Goal: Task Accomplishment & Management: Manage account settings

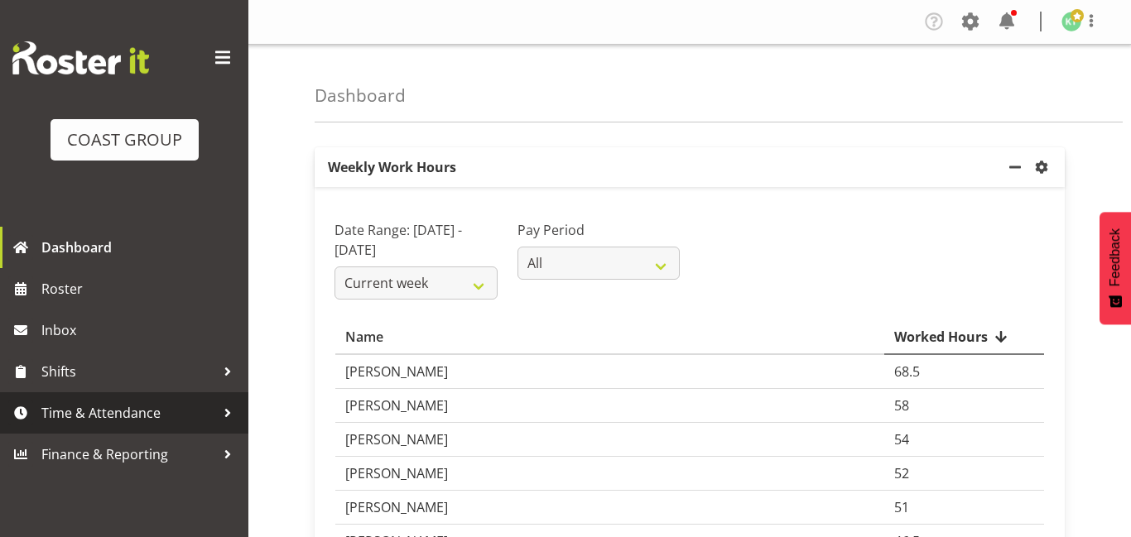
click at [181, 414] on span "Time & Attendance" at bounding box center [128, 413] width 174 height 25
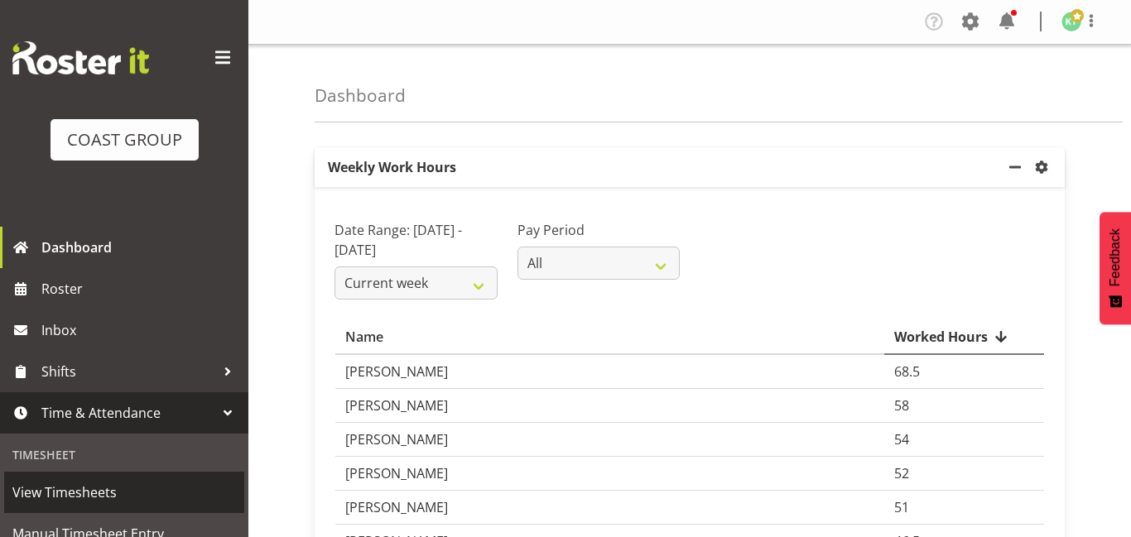
click at [121, 478] on link "View Timesheets" at bounding box center [124, 492] width 240 height 41
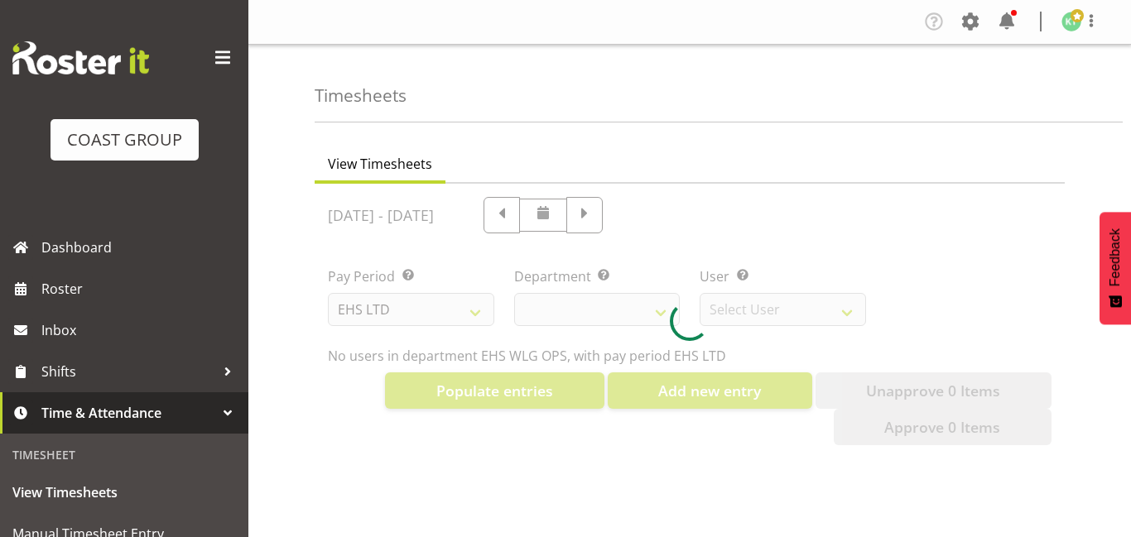
select select "7"
select select "10020"
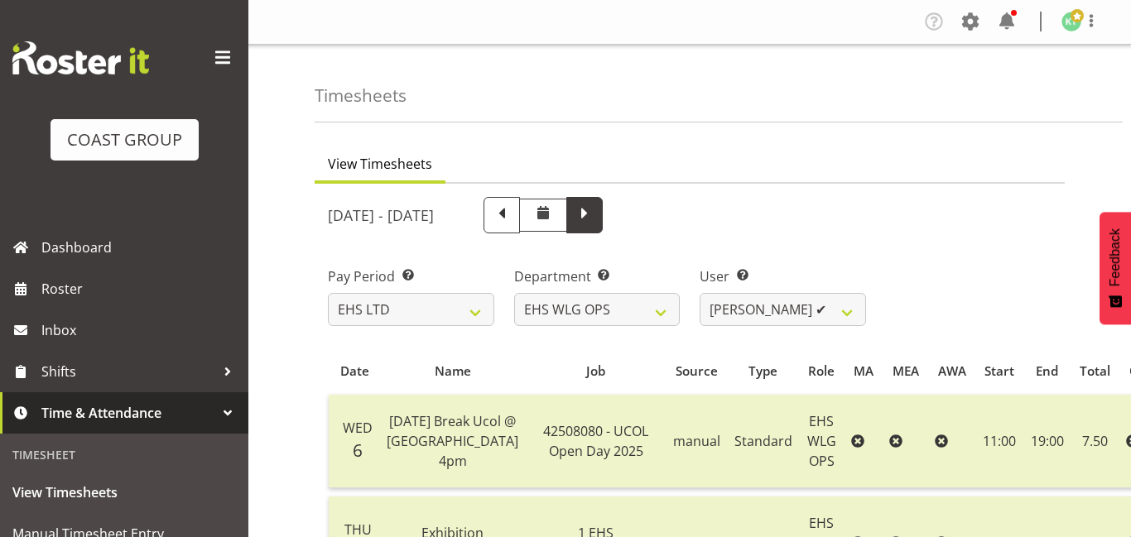
click at [595, 223] on span at bounding box center [585, 214] width 22 height 22
select select
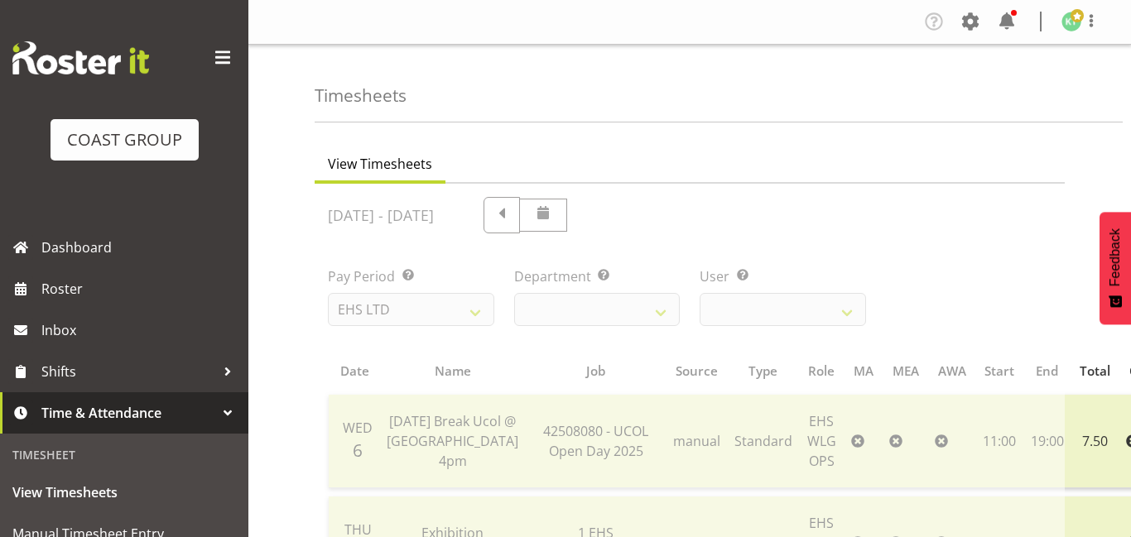
click at [223, 67] on span at bounding box center [222, 58] width 26 height 26
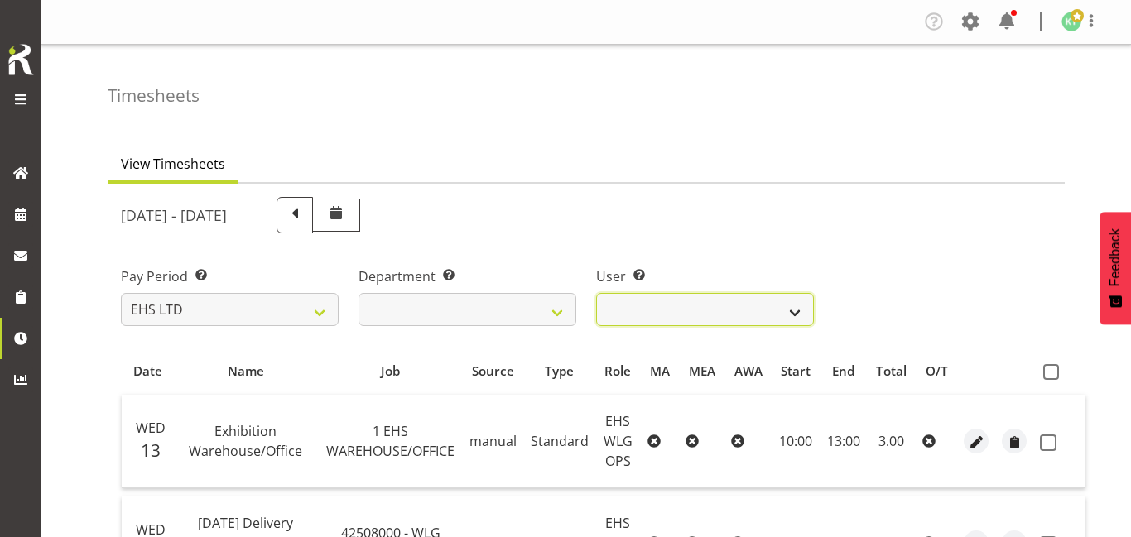
click at [682, 317] on select "Ashton Staats ❌ Darryl Burns ❌ Geoffrey Robertson ❌ Jackson Howsan ❌ Kade Tiati…" at bounding box center [705, 309] width 218 height 33
select select "1277"
click at [596, 293] on select "Ashton Staats ❌ Darryl Burns ❌ Geoffrey Robertson ❌ Jackson Howsan ❌ Kade Tiati…" at bounding box center [705, 309] width 218 height 33
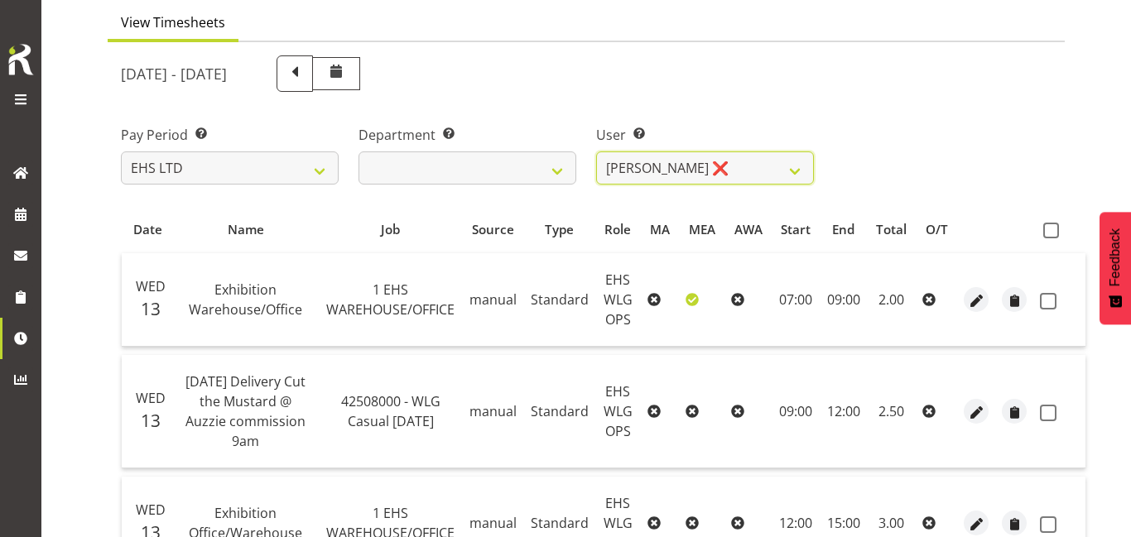
scroll to position [147, 0]
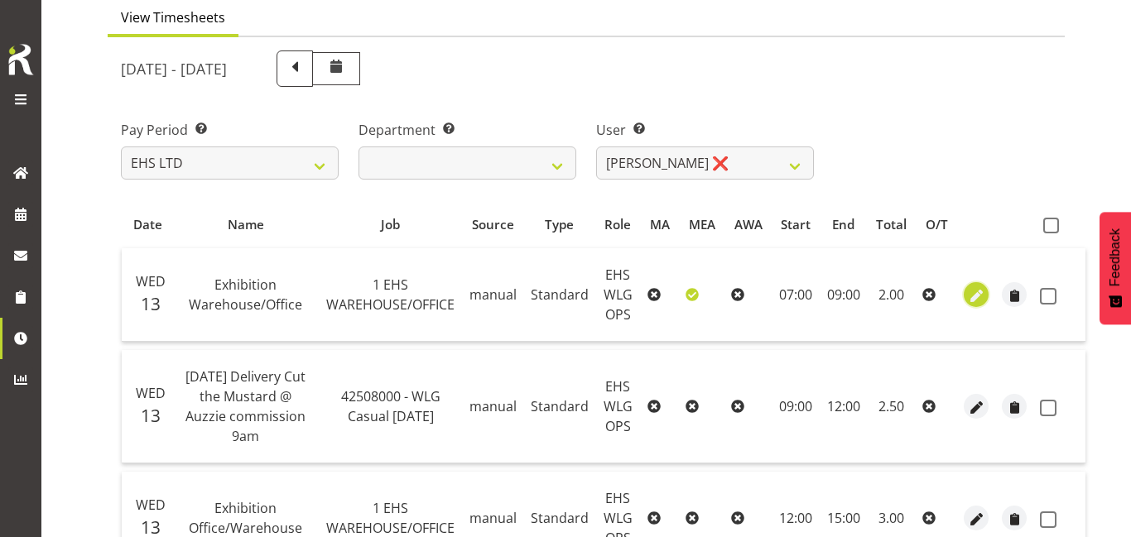
click at [967, 305] on span "button" at bounding box center [976, 295] width 19 height 19
select select "Standard"
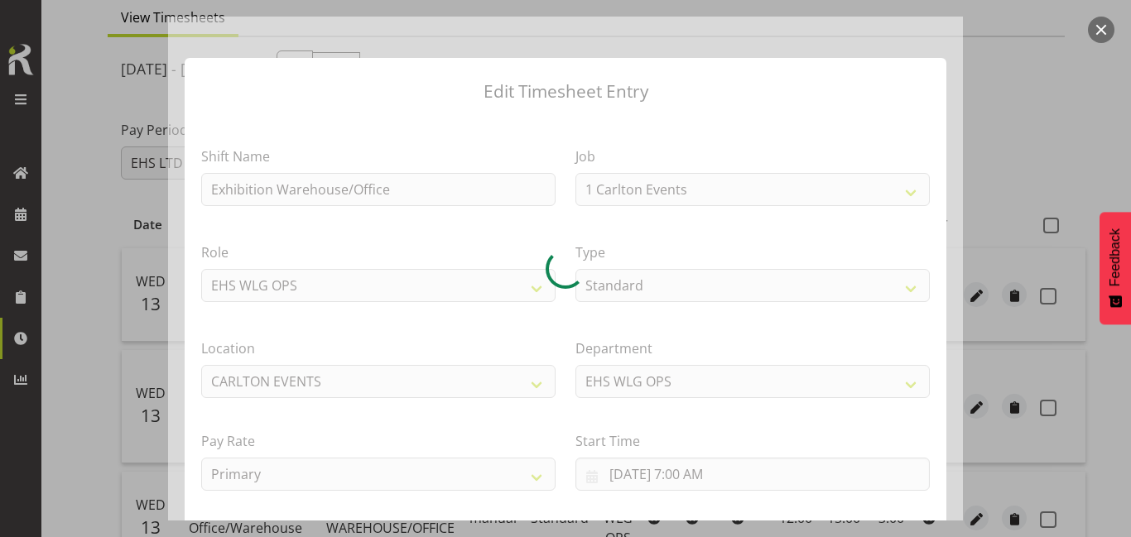
select select "69"
select select "106"
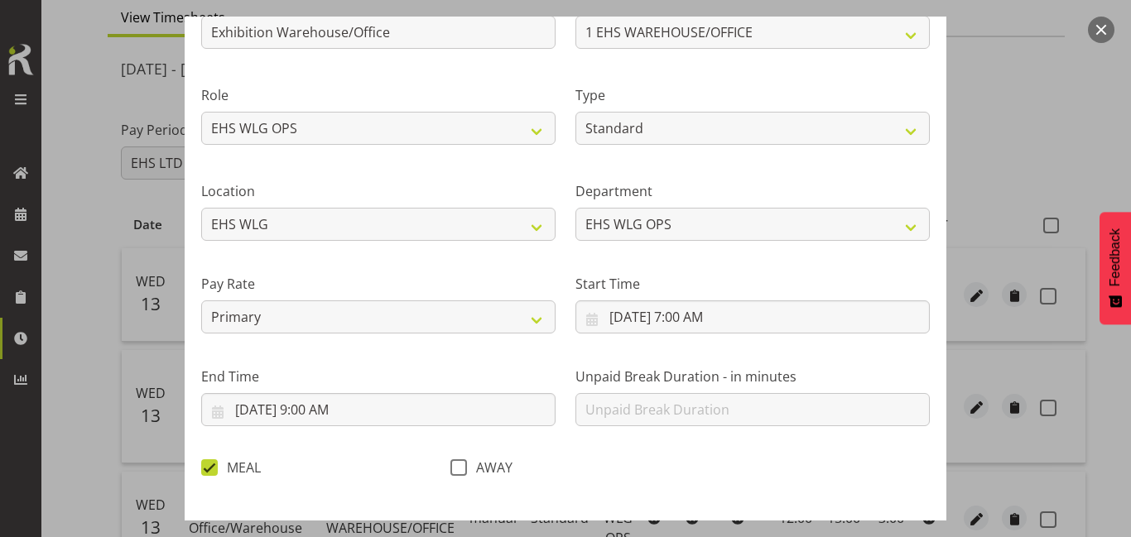
scroll to position [232, 0]
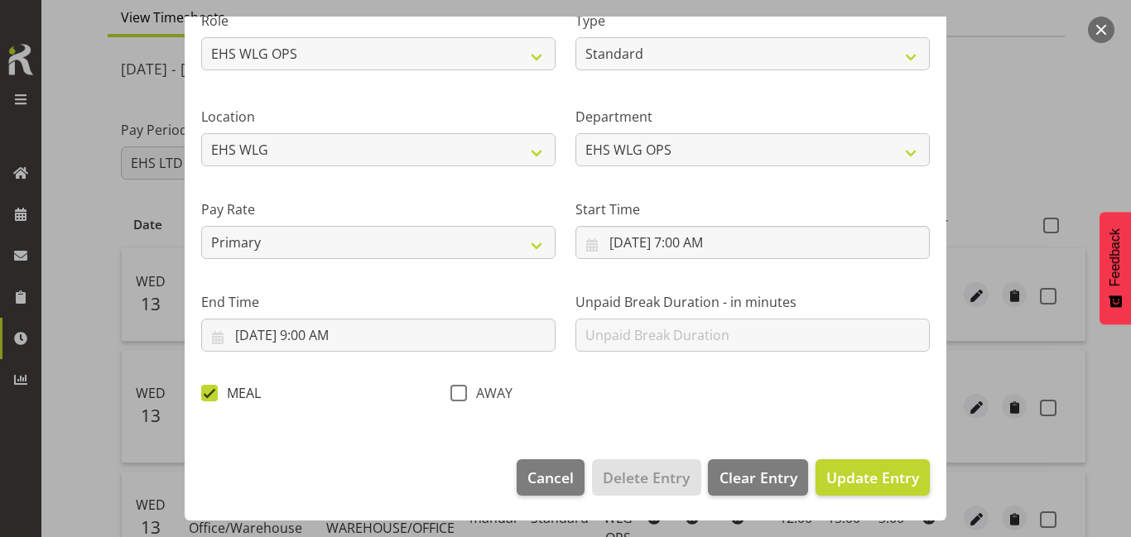
click at [214, 392] on span at bounding box center [209, 393] width 17 height 17
click at [212, 392] on input "MEAL" at bounding box center [206, 392] width 11 height 11
checkbox input "false"
click at [872, 485] on span "Update Entry" at bounding box center [872, 478] width 93 height 20
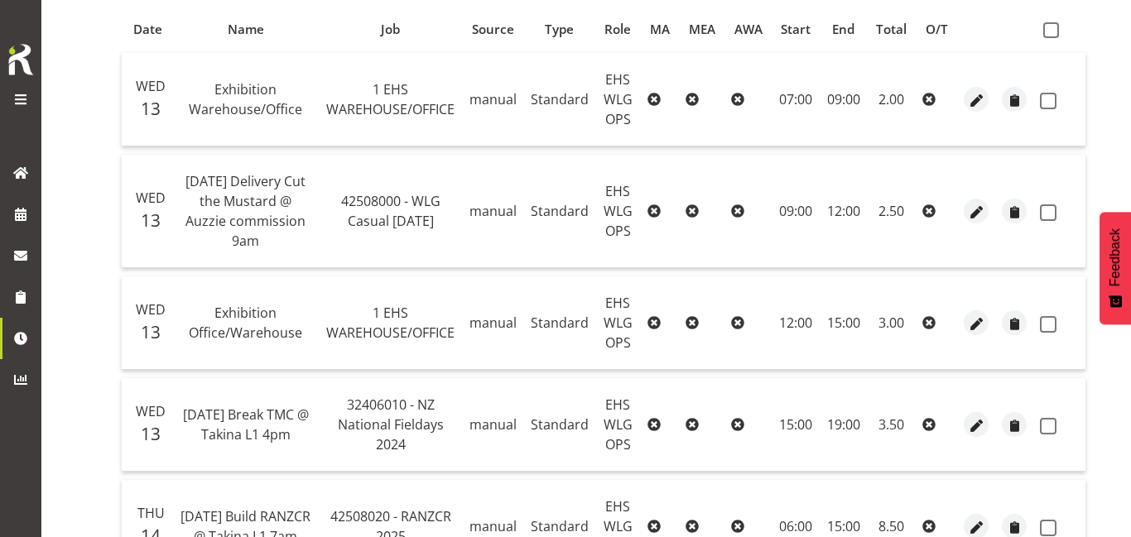
scroll to position [355, 0]
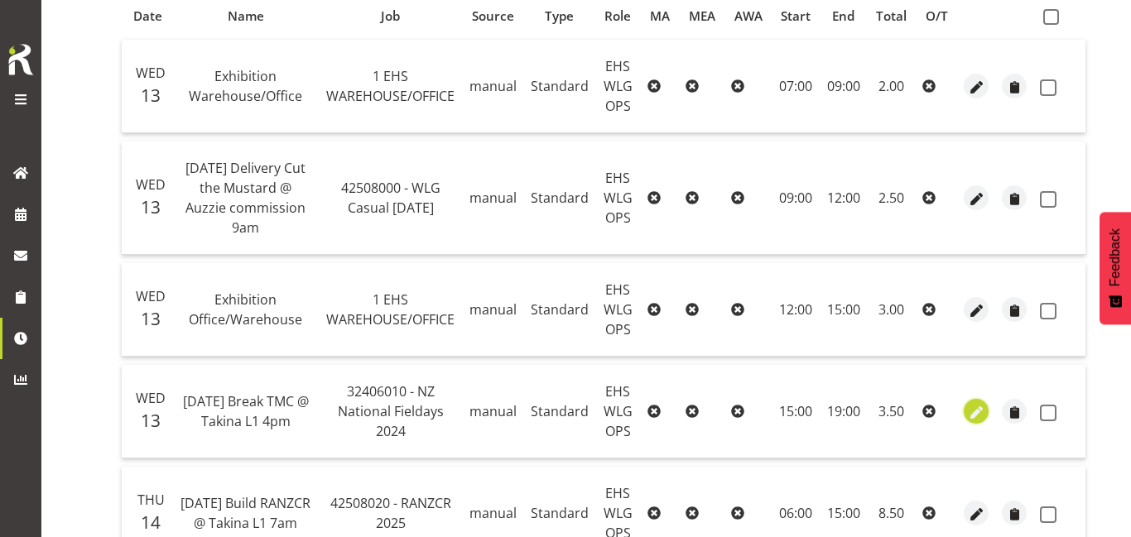
click at [967, 421] on span "button" at bounding box center [976, 412] width 19 height 19
select select "Standard"
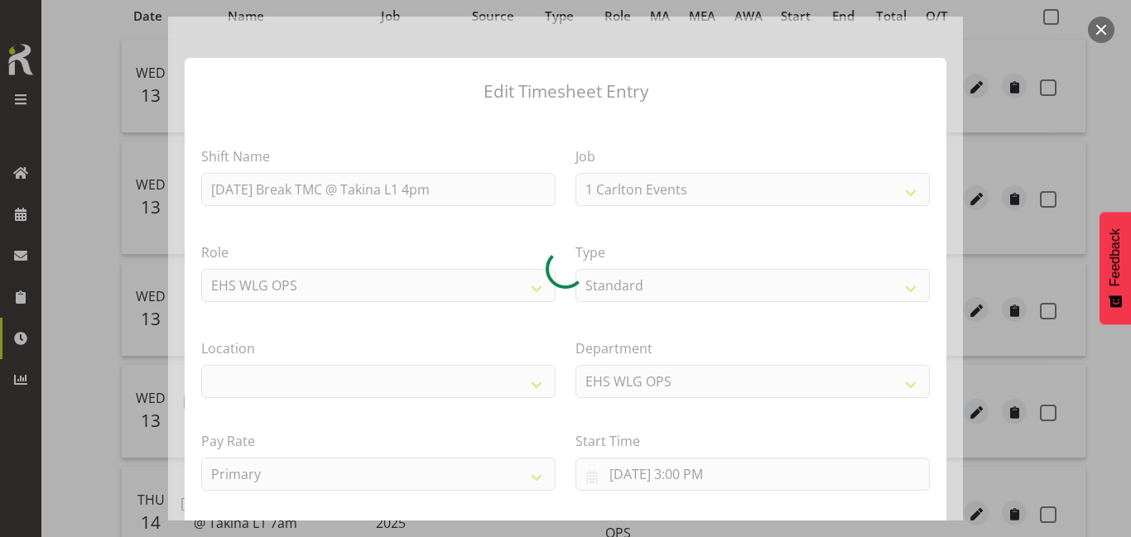
select select "6476"
select select "106"
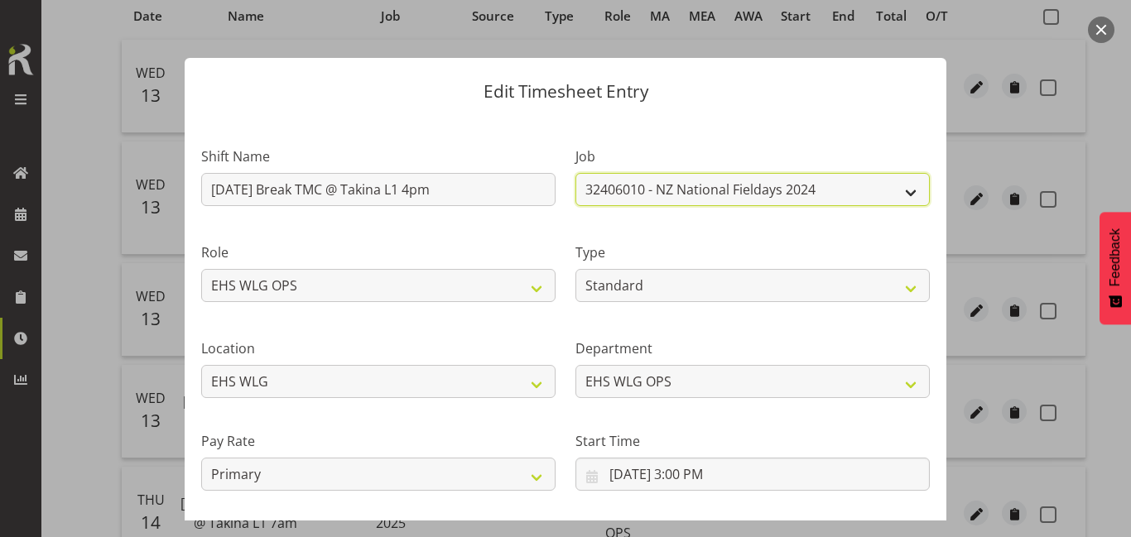
click at [832, 194] on select "1 Carlton Events 1 Carlton Hamilton 1 Carlton Wellington 1 EHS WAREHOUSE/OFFICE…" at bounding box center [752, 189] width 354 height 33
select select "10394"
click at [575, 173] on select "1 Carlton Events 1 Carlton Hamilton 1 Carlton Wellington 1 EHS WAREHOUSE/OFFICE…" at bounding box center [752, 189] width 354 height 33
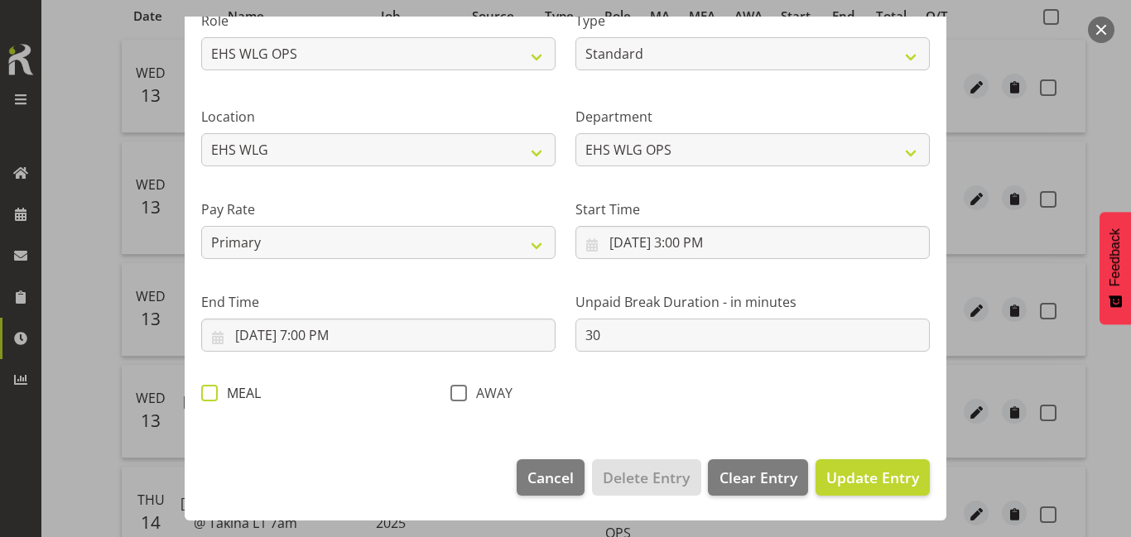
click at [216, 390] on span at bounding box center [209, 393] width 17 height 17
click at [212, 390] on input "MEAL" at bounding box center [206, 392] width 11 height 11
click at [216, 390] on span at bounding box center [209, 393] width 17 height 17
click at [212, 390] on input "MEAL" at bounding box center [206, 392] width 11 height 11
click at [212, 393] on span at bounding box center [209, 393] width 17 height 17
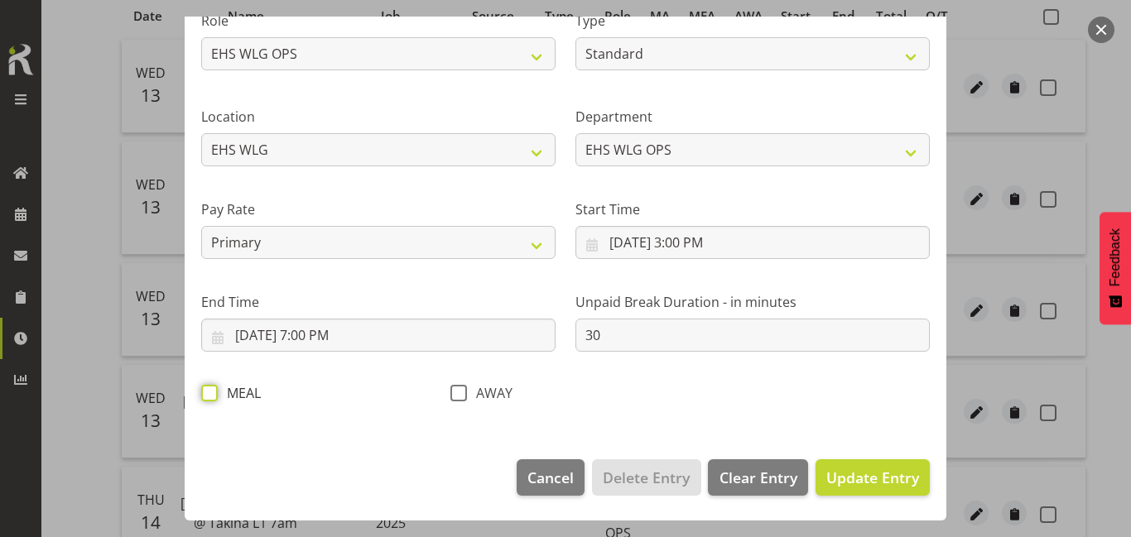
click at [212, 393] on input "MEAL" at bounding box center [206, 392] width 11 height 11
checkbox input "true"
click at [825, 464] on button "Update Entry" at bounding box center [872, 477] width 114 height 36
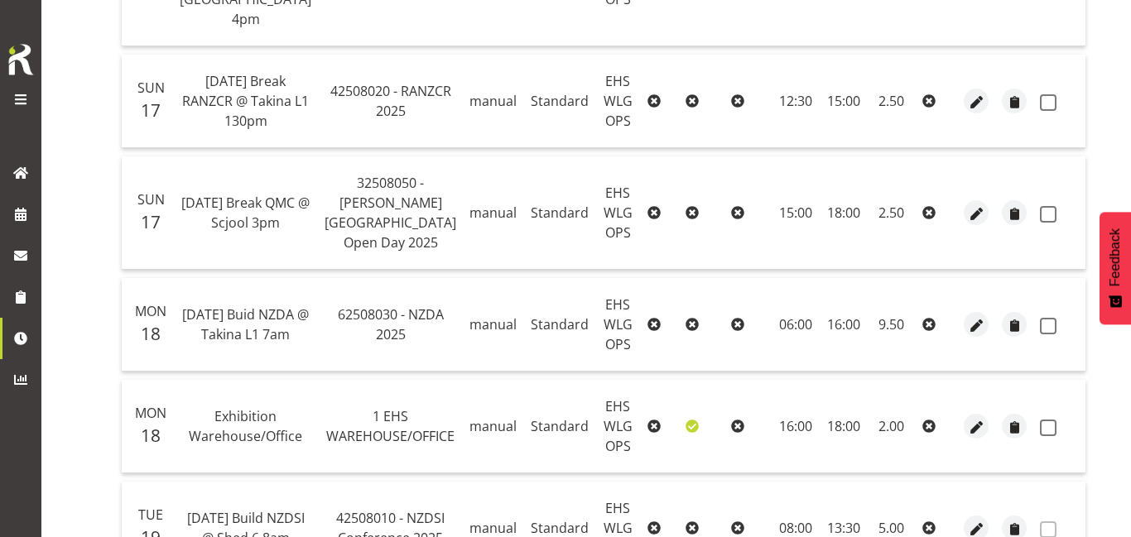
scroll to position [1323, 0]
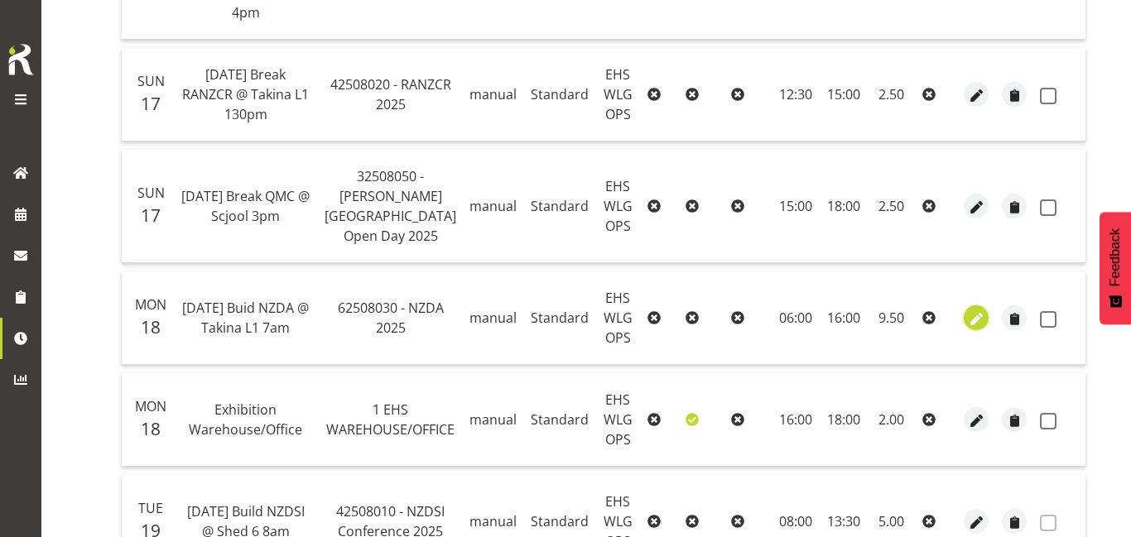
click at [967, 310] on span "button" at bounding box center [976, 319] width 19 height 19
select select "Standard"
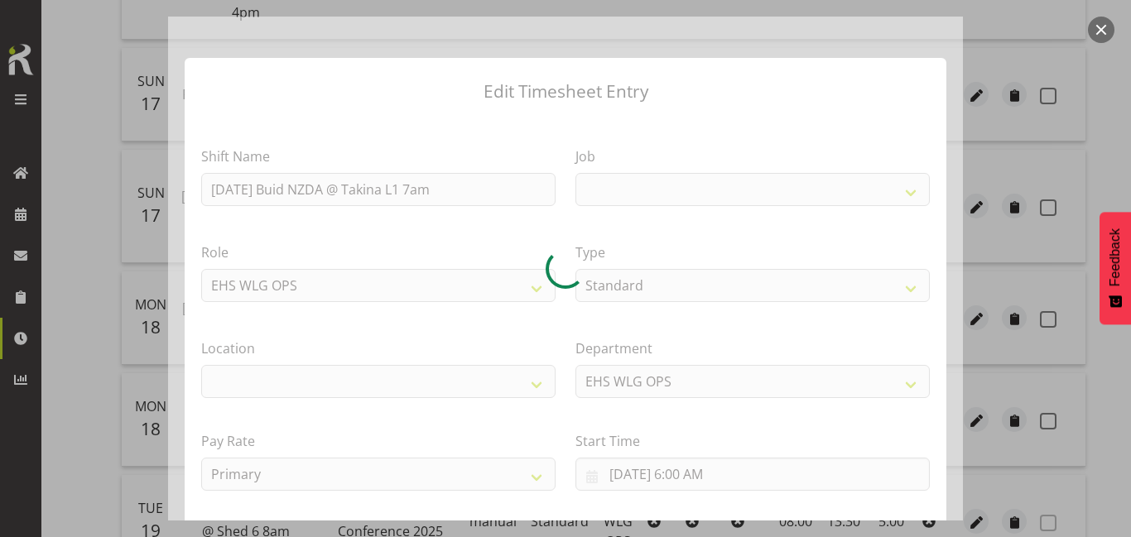
click at [392, 393] on div at bounding box center [565, 269] width 795 height 504
select select "9196"
select select "106"
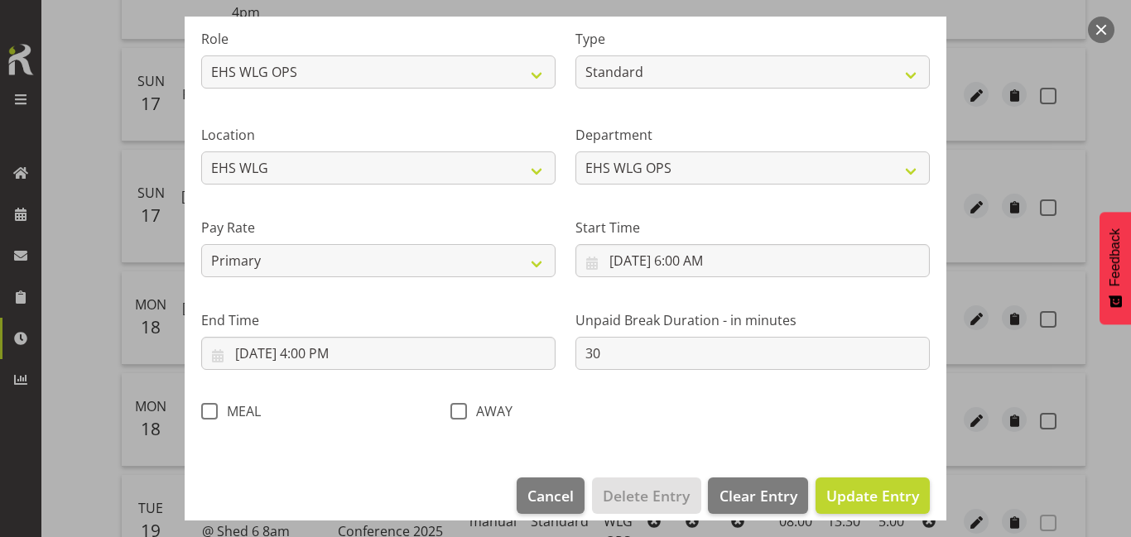
scroll to position [227, 0]
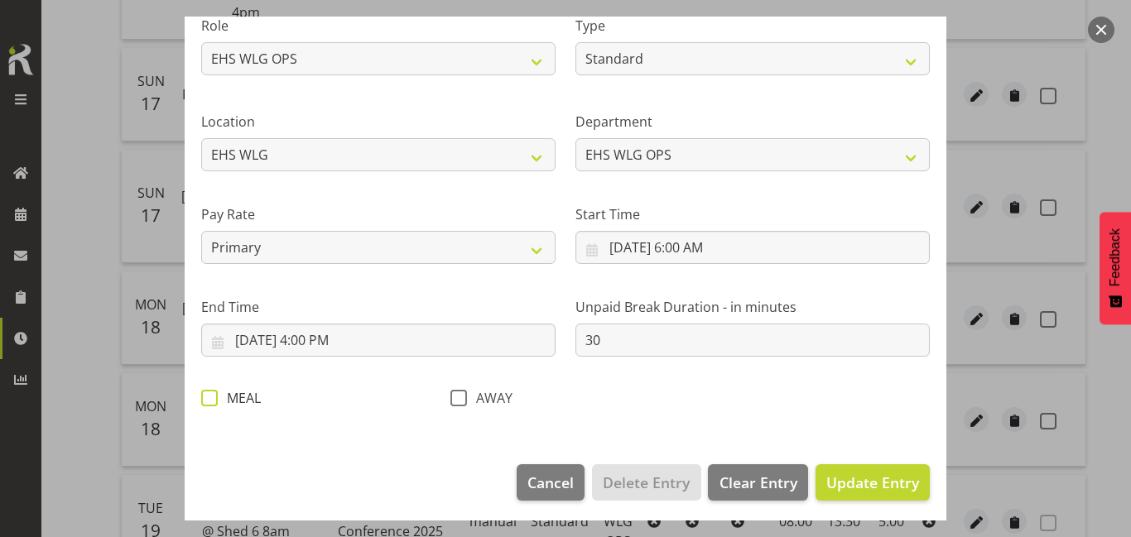
click at [208, 404] on span at bounding box center [209, 398] width 17 height 17
click at [208, 403] on input "MEAL" at bounding box center [206, 397] width 11 height 11
checkbox input "true"
click at [836, 485] on span "Update Entry" at bounding box center [872, 483] width 93 height 20
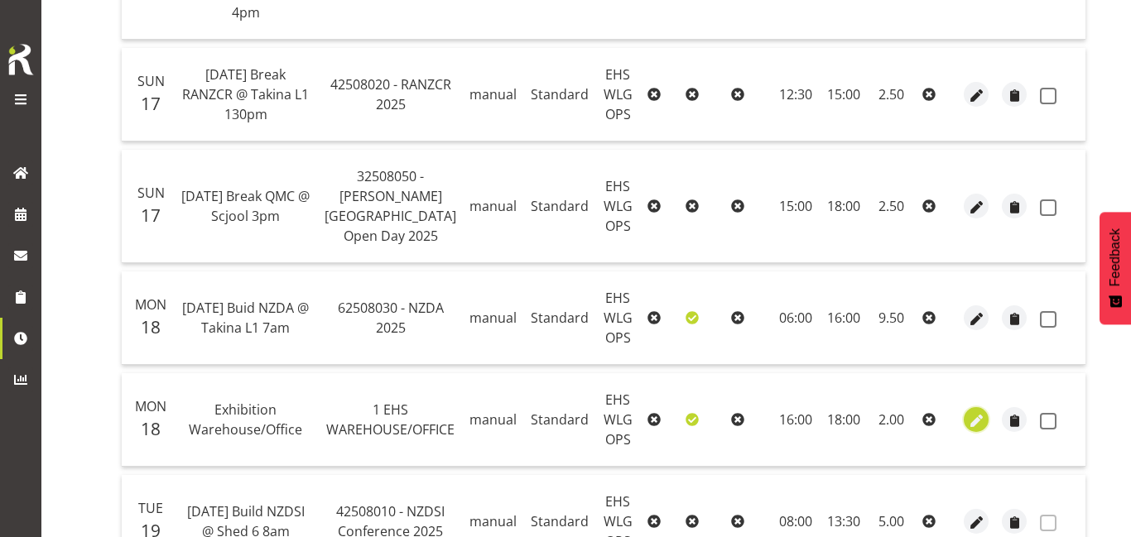
click at [967, 411] on span "button" at bounding box center [976, 420] width 19 height 19
select select "Standard"
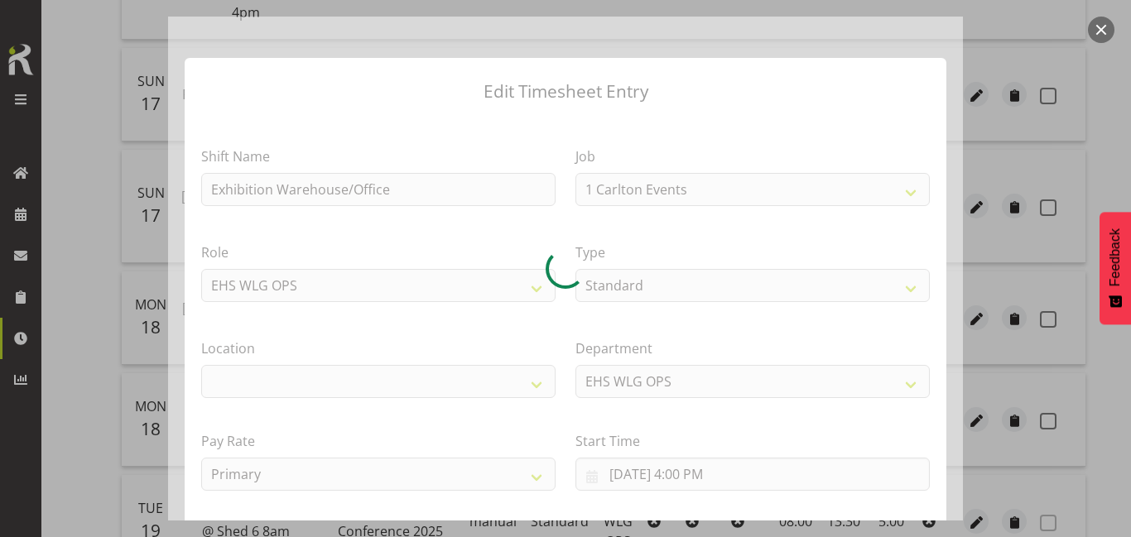
select select "69"
select select "106"
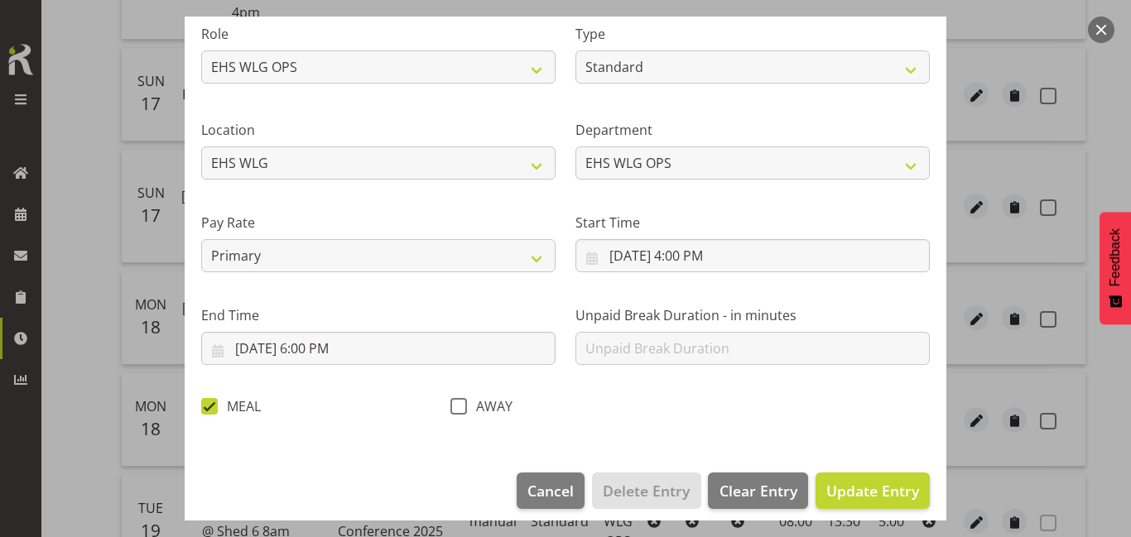
scroll to position [232, 0]
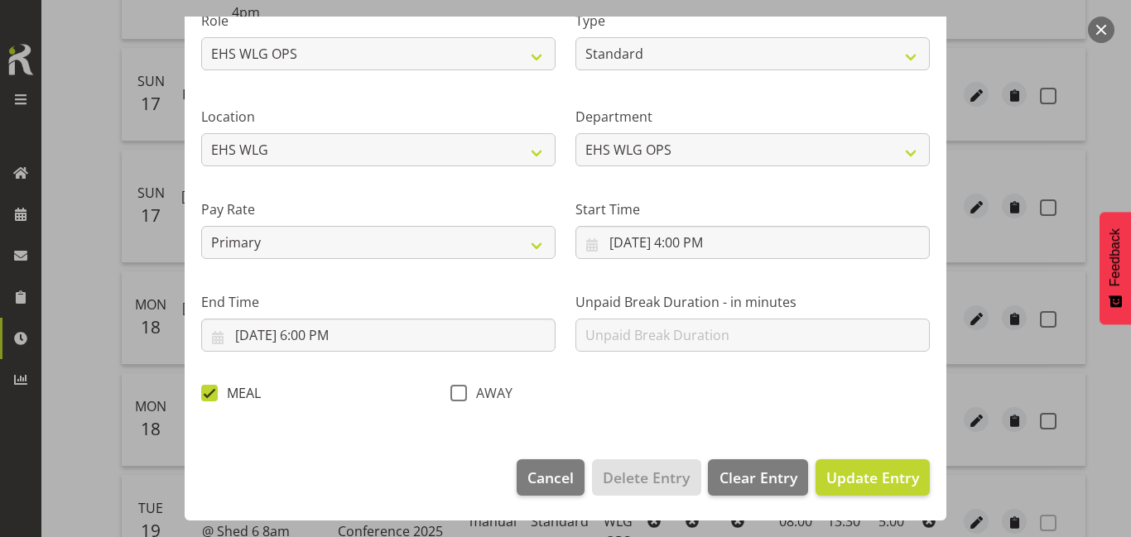
click at [216, 395] on span at bounding box center [209, 393] width 17 height 17
click at [212, 395] on input "MEAL" at bounding box center [206, 392] width 11 height 11
checkbox input "false"
click at [858, 473] on span "Update Entry" at bounding box center [872, 478] width 93 height 20
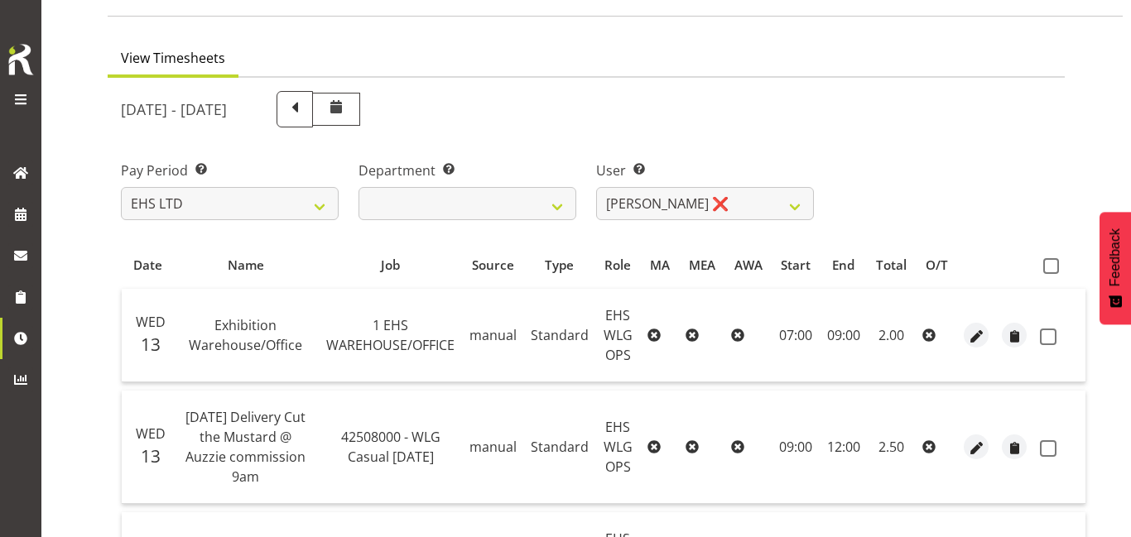
scroll to position [104, 0]
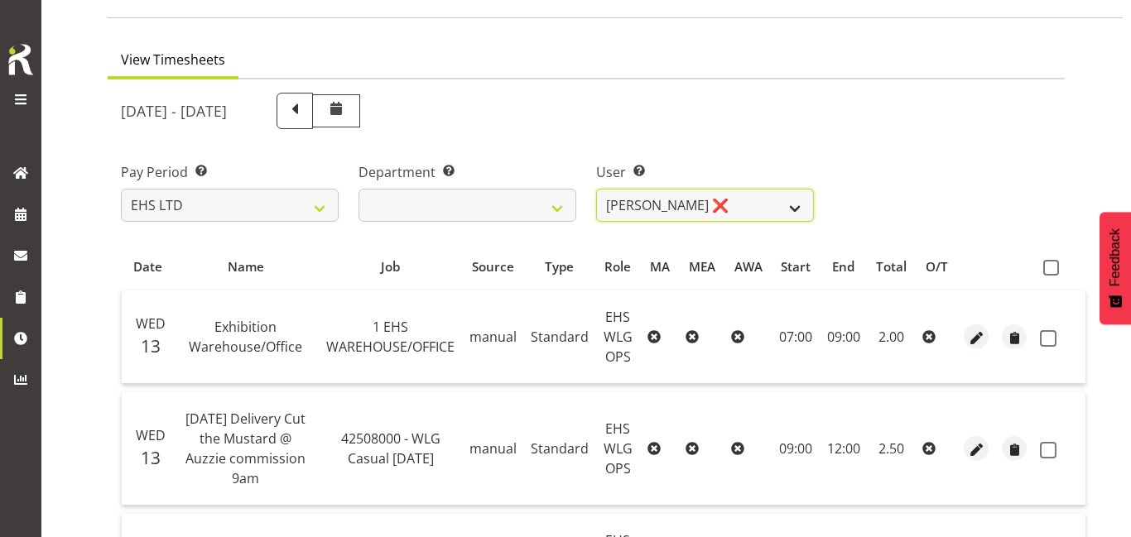
click at [744, 214] on select "Ashton Staats ❌ Darryl Burns ❌ Geoffrey Robertson ❌ Jackson Howsan ❌ Kade Tiati…" at bounding box center [705, 205] width 218 height 33
click at [596, 189] on select "Ashton Staats ❌ Darryl Burns ❌ Geoffrey Robertson ❌ Jackson Howsan ❌ Kade Tiati…" at bounding box center [705, 205] width 218 height 33
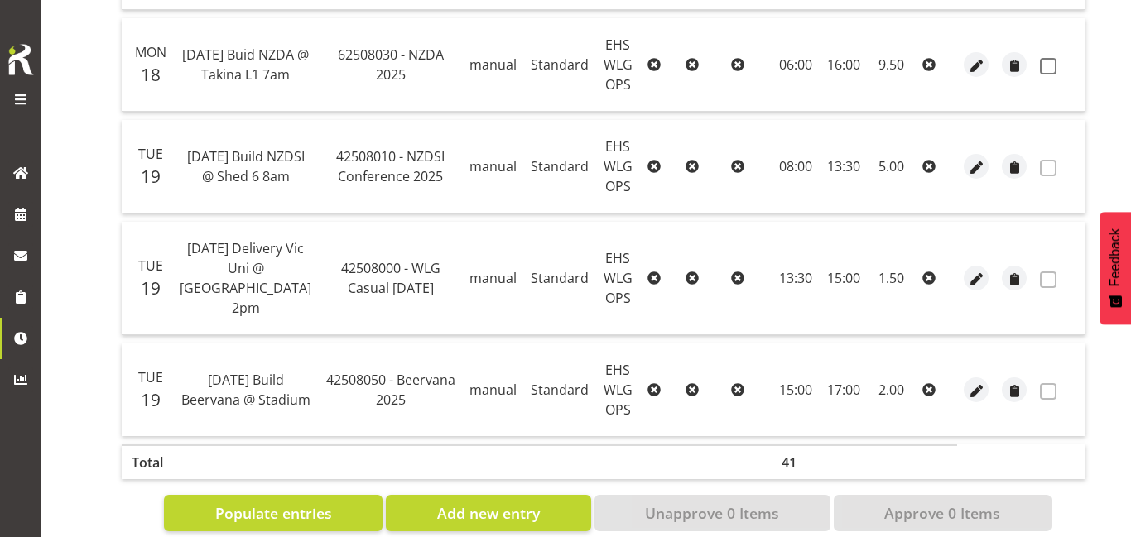
scroll to position [0, 0]
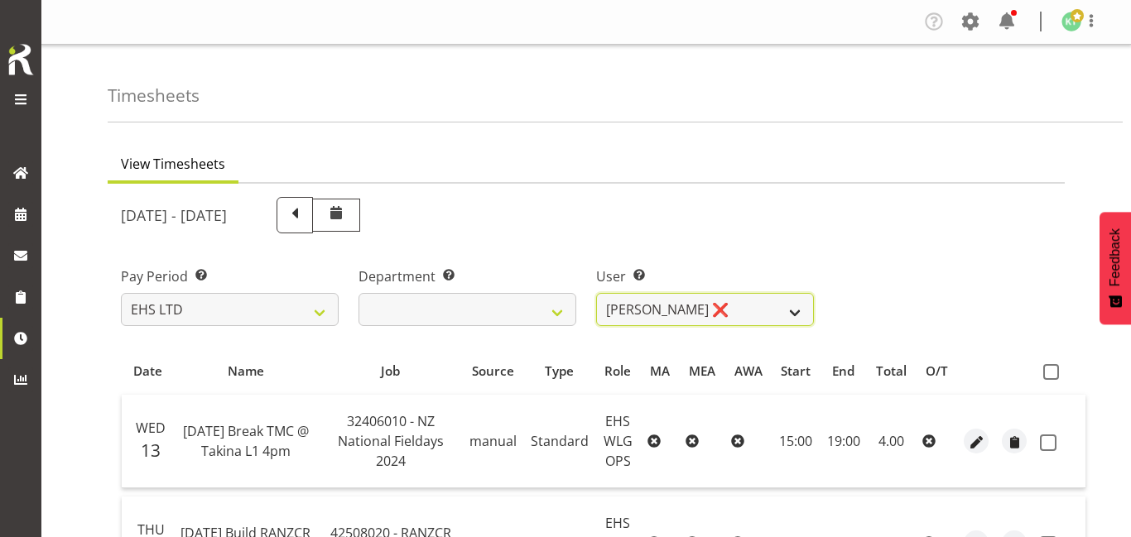
click at [733, 316] on select "Ashton Staats ❌ Darryl Burns ❌ Geoffrey Robertson ❌ Jackson Howsan ❌ Kade Tiati…" at bounding box center [705, 309] width 218 height 33
select select "1256"
click at [596, 293] on select "Ashton Staats ❌ Darryl Burns ❌ Geoffrey Robertson ❌ Jackson Howsan ❌ Kade Tiati…" at bounding box center [705, 309] width 218 height 33
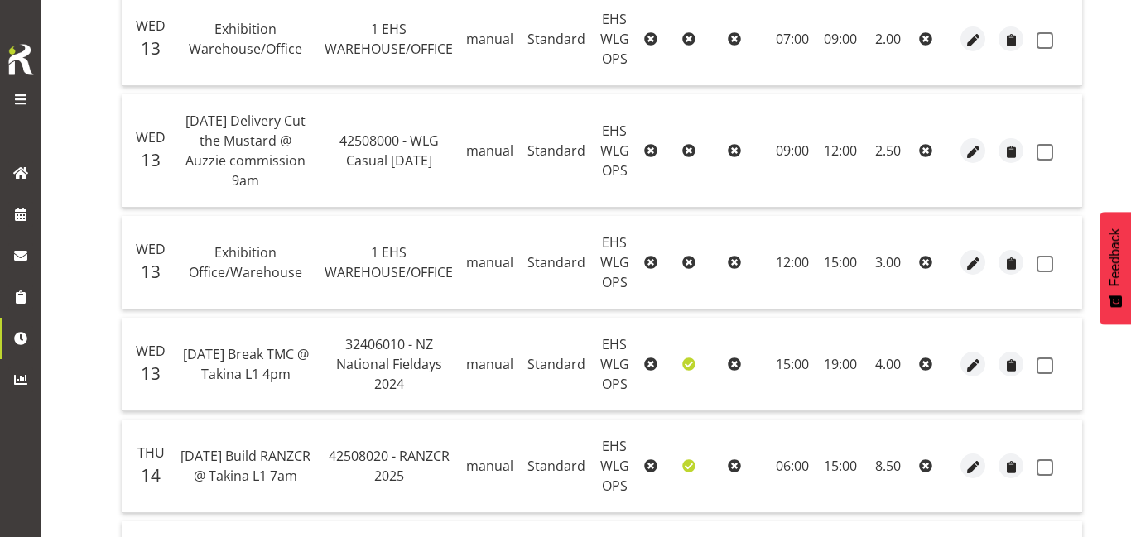
scroll to position [403, 0]
click at [964, 365] on span "button" at bounding box center [973, 364] width 19 height 19
select select "Standard"
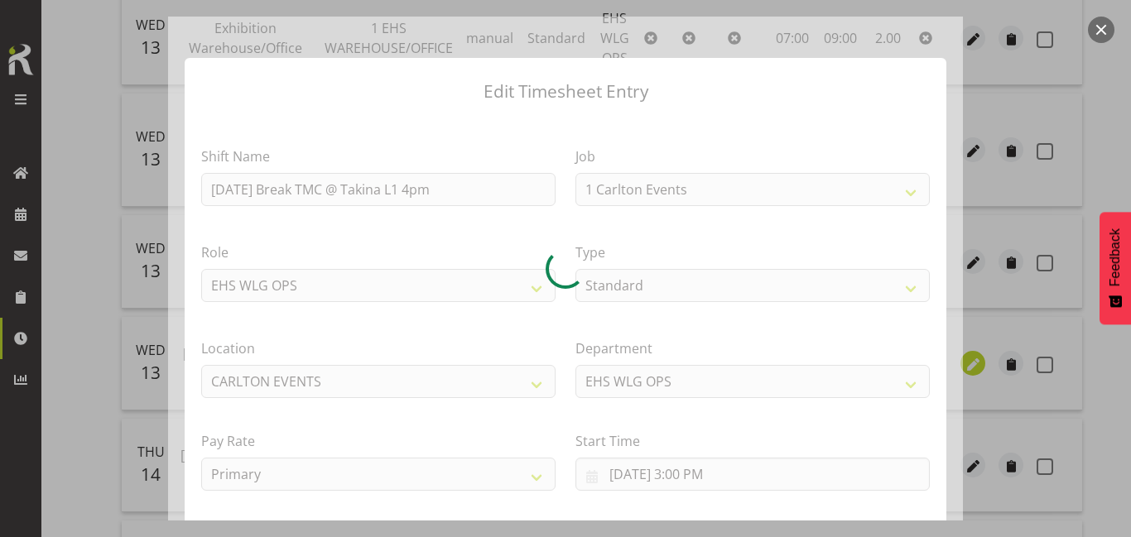
select select "6476"
select select "106"
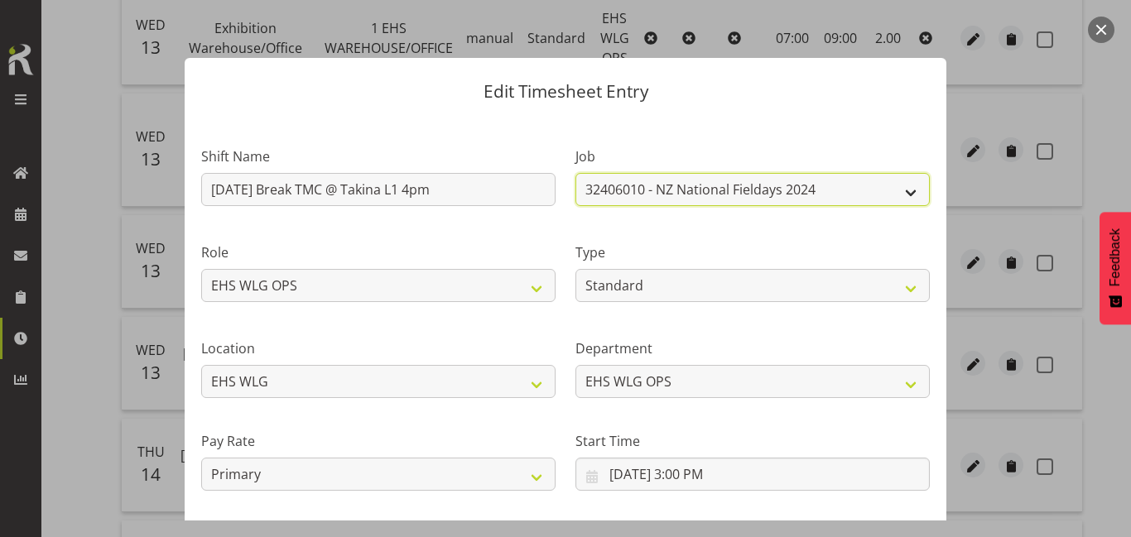
click at [710, 196] on select "1 Carlton Events 1 Carlton Hamilton 1 Carlton Wellington 1 EHS WAREHOUSE/OFFICE…" at bounding box center [752, 189] width 354 height 33
select select "10394"
click at [575, 173] on select "1 Carlton Events 1 Carlton Hamilton 1 Carlton Wellington 1 EHS WAREHOUSE/OFFICE…" at bounding box center [752, 189] width 354 height 33
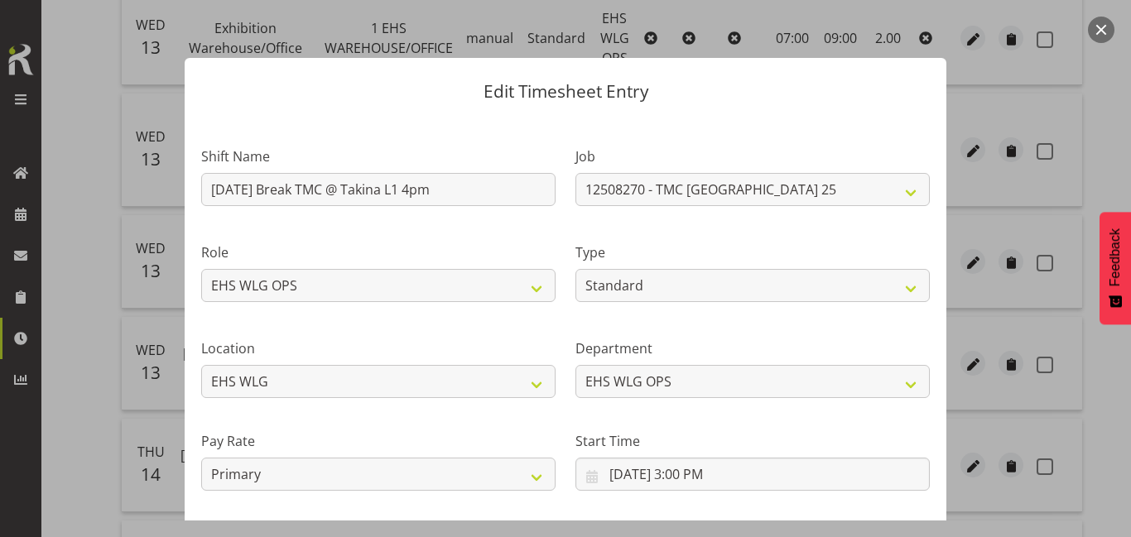
click at [750, 222] on div "Type Off Standard Public Holiday Public Holiday (Worked) Day In Lieu Annual Lea…" at bounding box center [752, 267] width 374 height 96
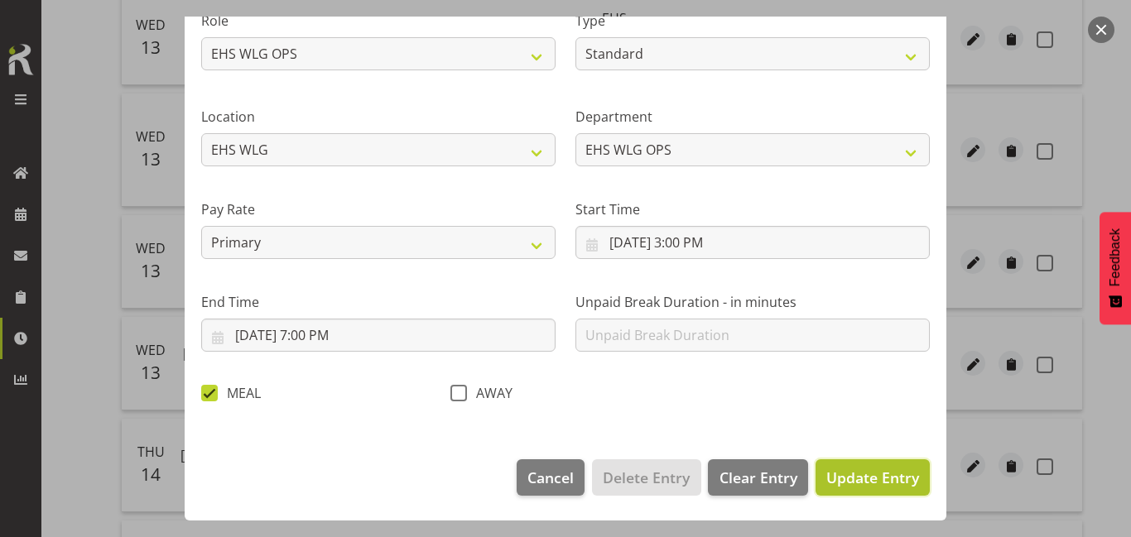
click at [857, 468] on span "Update Entry" at bounding box center [872, 478] width 93 height 20
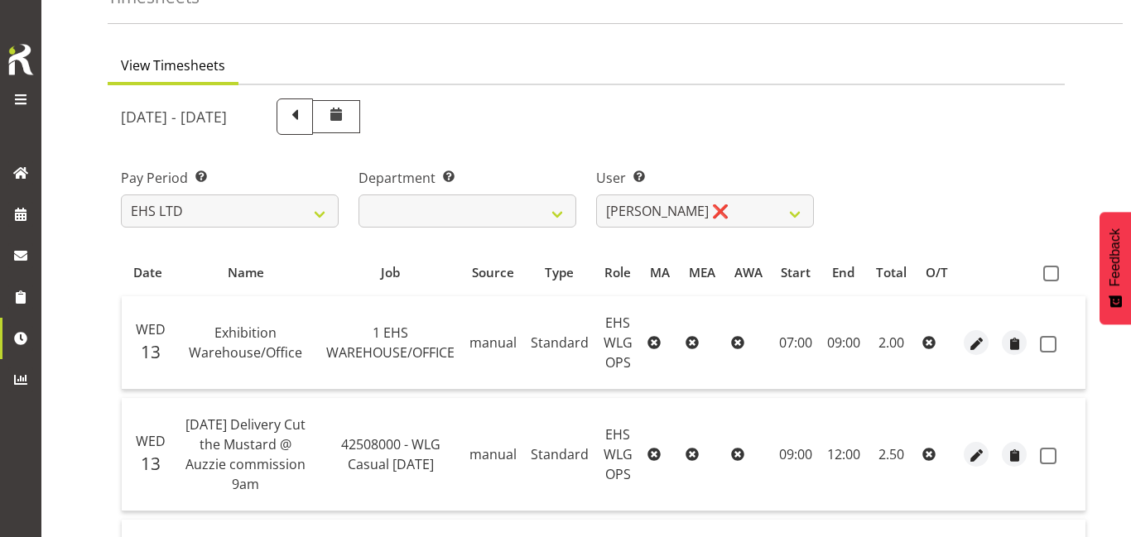
scroll to position [45, 0]
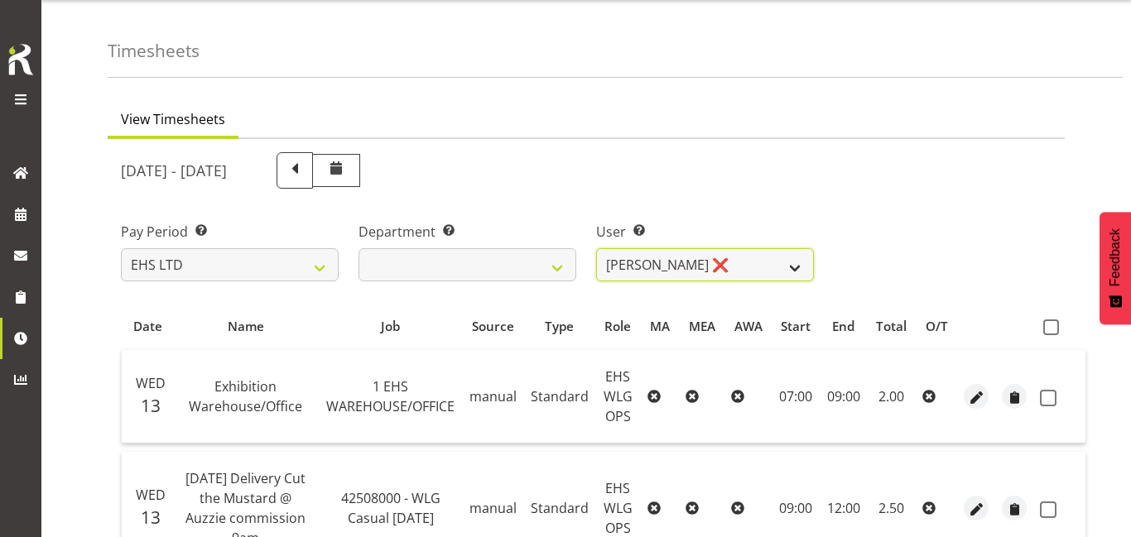
click at [745, 272] on select "Ashton Staats ❌ Darryl Burns ❌ Geoffrey Robertson ❌ Jackson Howsan ❌ Kade Tiati…" at bounding box center [705, 264] width 218 height 33
select select "10020"
click at [596, 248] on select "Ashton Staats ❌ Darryl Burns ❌ Geoffrey Robertson ❌ Jackson Howsan ❌ Kade Tiati…" at bounding box center [705, 264] width 218 height 33
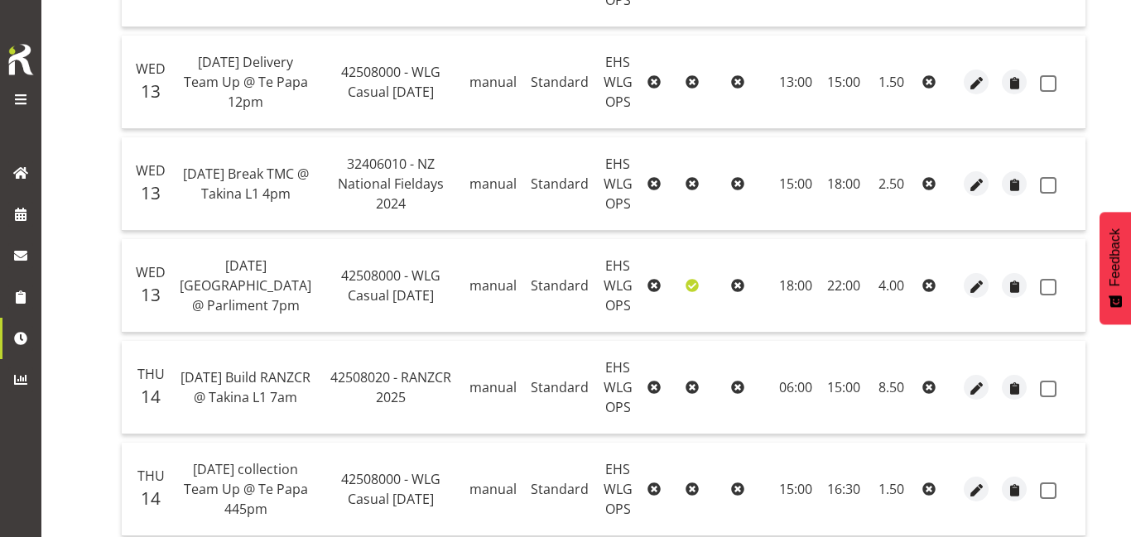
scroll to position [464, 0]
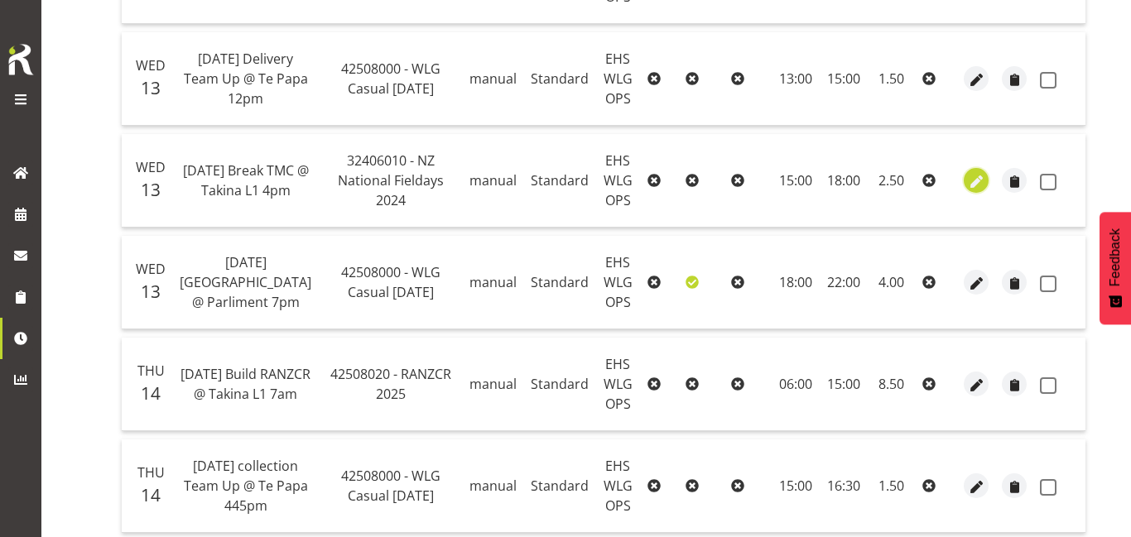
click at [967, 174] on span "button" at bounding box center [976, 181] width 19 height 19
select select "Standard"
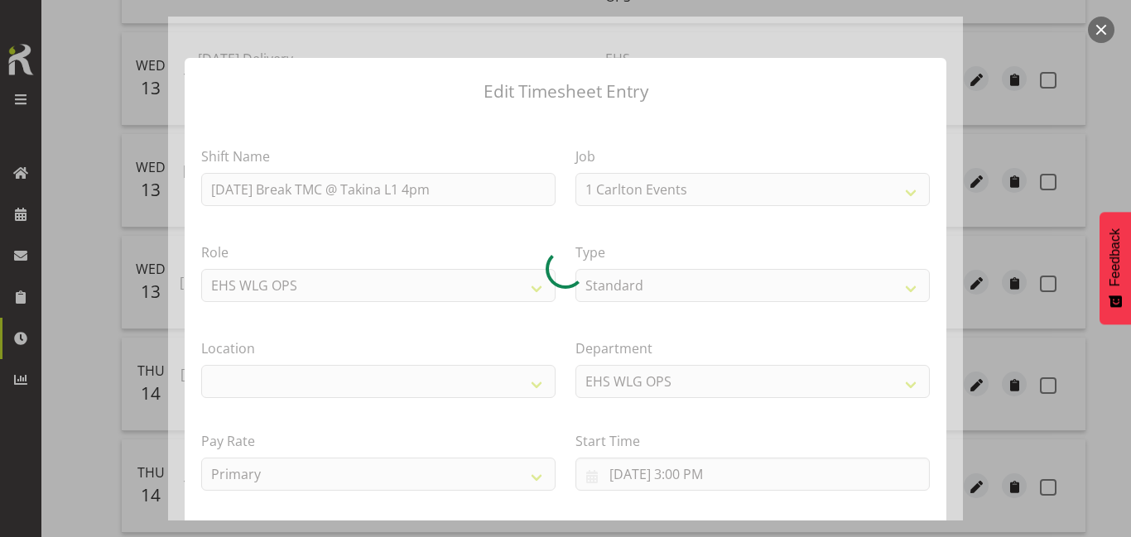
select select "6476"
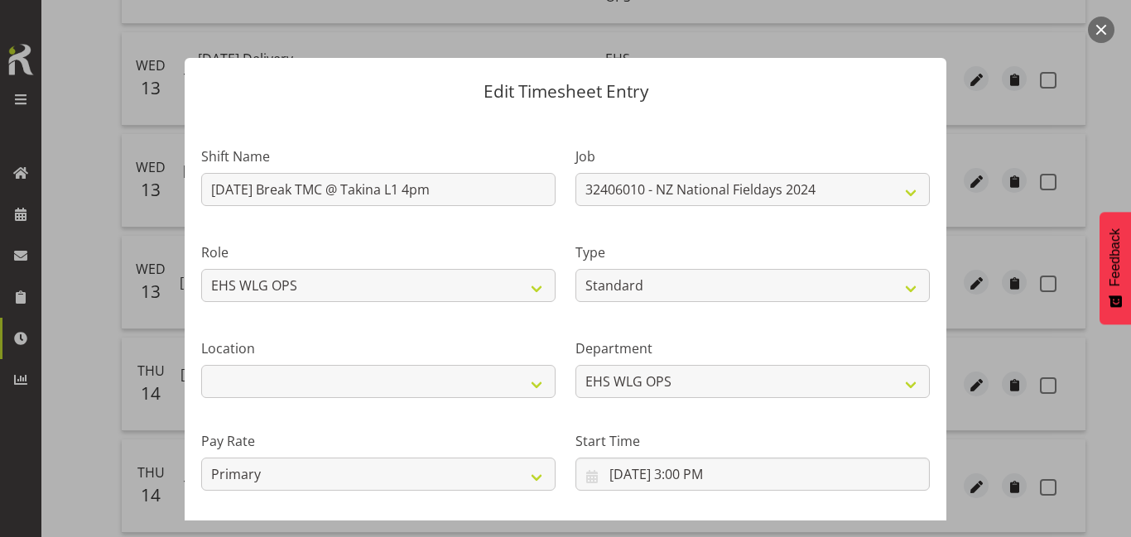
select select "106"
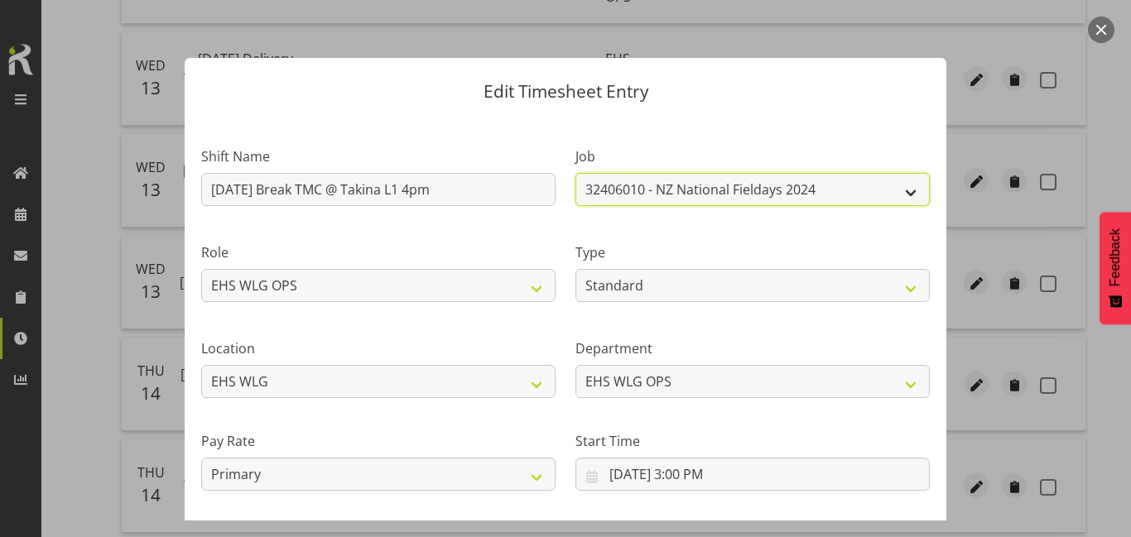
click at [636, 199] on select "1 Carlton Events 1 Carlton Hamilton 1 Carlton Wellington 1 EHS WAREHOUSE/OFFICE…" at bounding box center [752, 189] width 354 height 33
select select "10394"
click at [575, 173] on select "1 Carlton Events 1 Carlton Hamilton 1 Carlton Wellington 1 EHS WAREHOUSE/OFFICE…" at bounding box center [752, 189] width 354 height 33
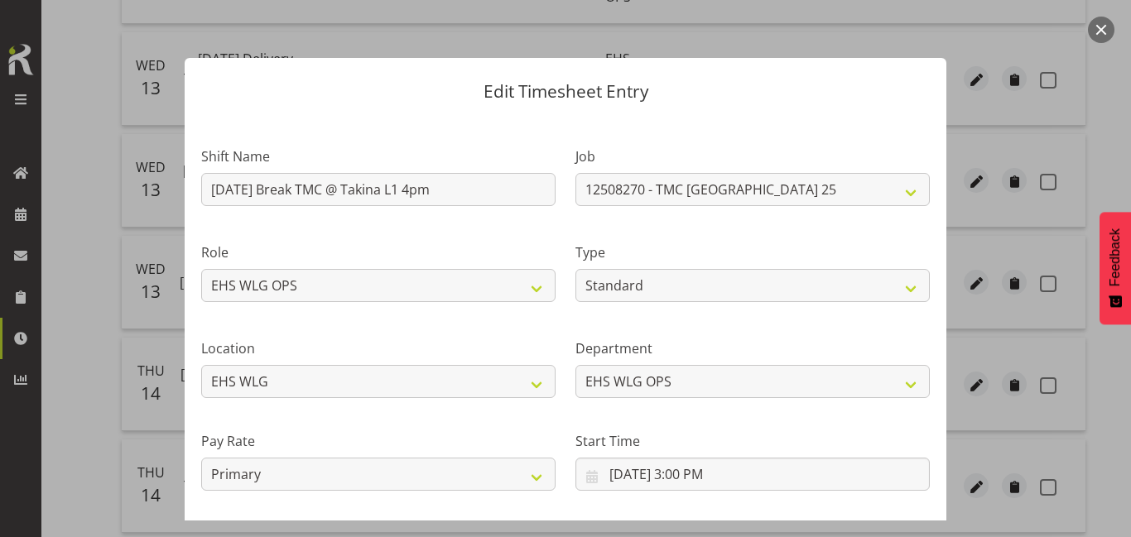
click at [699, 243] on label "Type" at bounding box center [752, 253] width 354 height 20
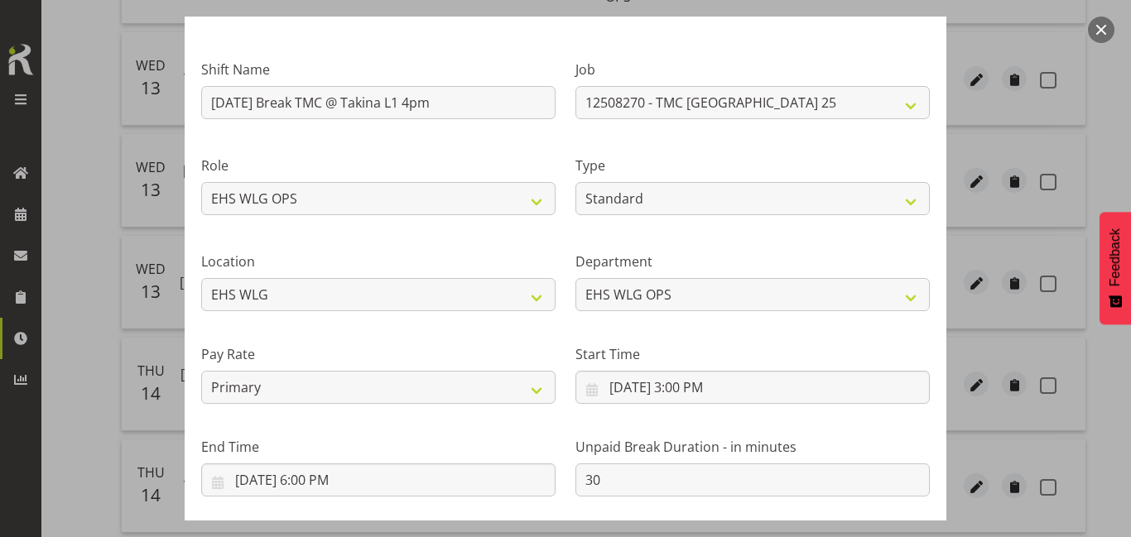
scroll to position [232, 0]
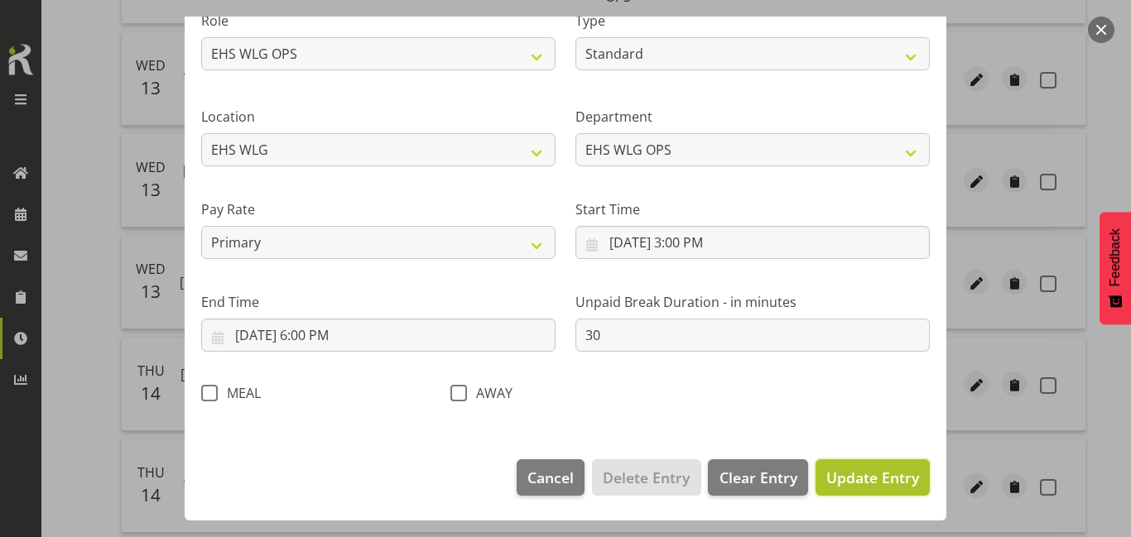
click at [896, 473] on span "Update Entry" at bounding box center [872, 478] width 93 height 20
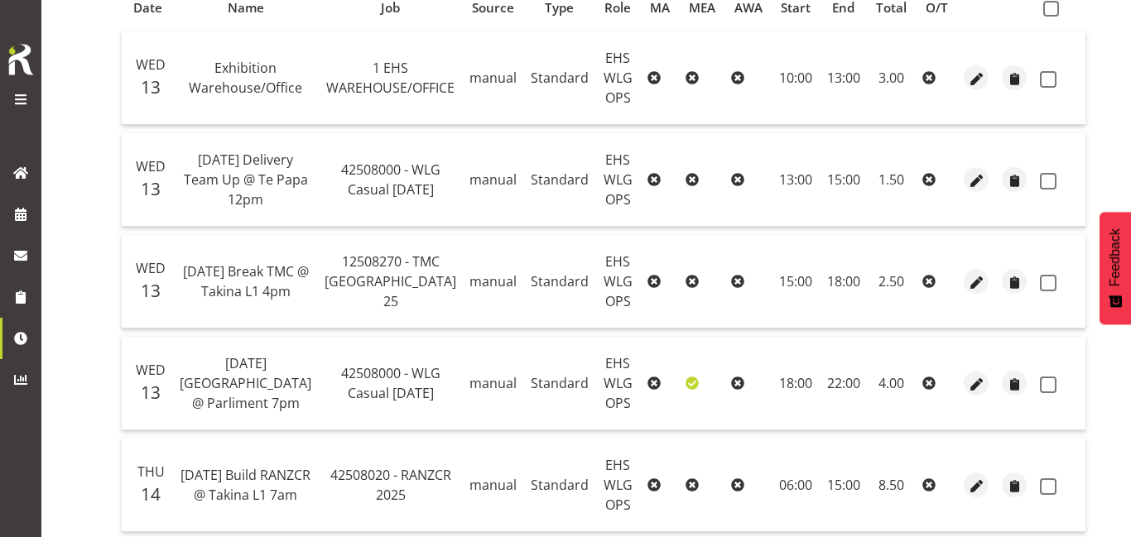
scroll to position [0, 0]
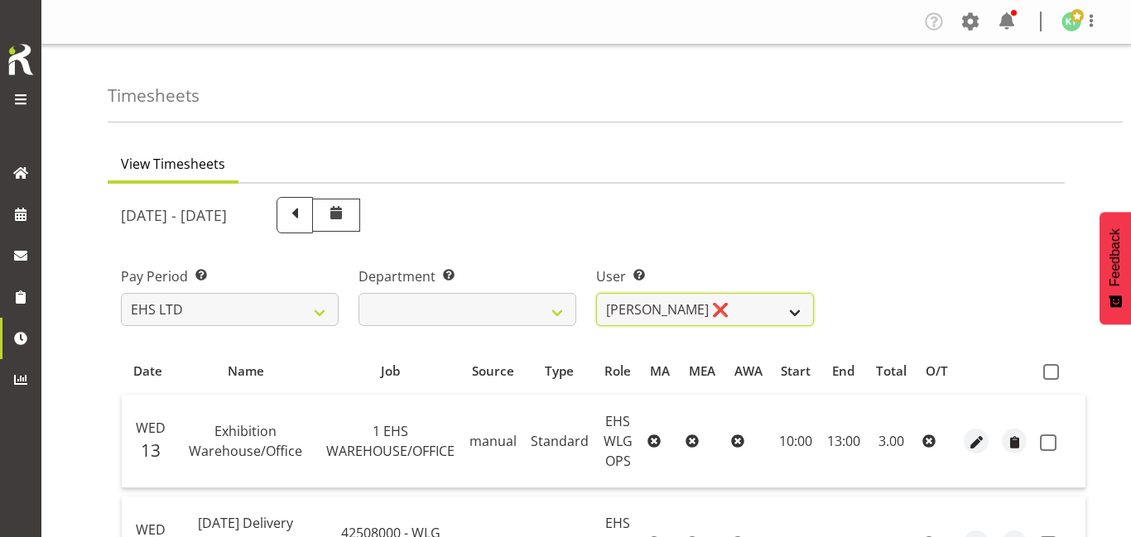
click at [741, 311] on select "Ashton Staats ❌ Darryl Burns ❌ Geoffrey Robertson ❌ Jackson Howsan ❌ Kade Tiati…" at bounding box center [705, 309] width 218 height 33
click at [596, 293] on select "Ashton Staats ❌ Darryl Burns ❌ Geoffrey Robertson ❌ Jackson Howsan ❌ Kade Tiati…" at bounding box center [705, 309] width 218 height 33
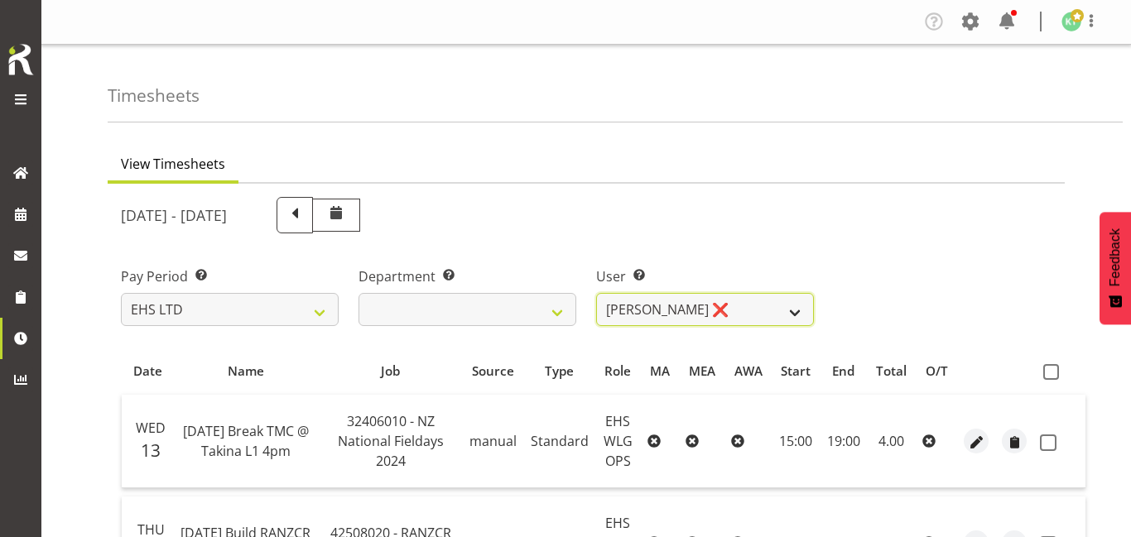
click at [660, 323] on select "Ashton Staats ❌ Darryl Burns ❌ Geoffrey Robertson ❌ Jackson Howsan ❌ Kade Tiati…" at bounding box center [705, 309] width 218 height 33
click at [596, 293] on select "Ashton Staats ❌ Darryl Burns ❌ Geoffrey Robertson ❌ Jackson Howsan ❌ Kade Tiati…" at bounding box center [705, 309] width 218 height 33
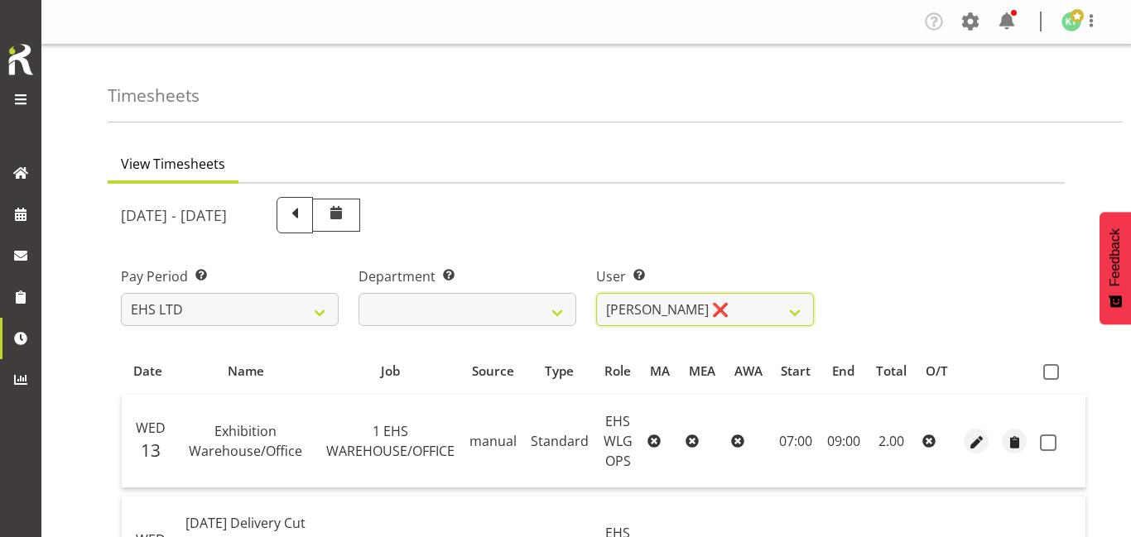
click at [640, 300] on select "Ashton Staats ❌ Darryl Burns ❌ Geoffrey Robertson ❌ Jackson Howsan ❌ Kade Tiati…" at bounding box center [705, 309] width 218 height 33
select select "2104"
click at [596, 293] on select "Ashton Staats ❌ Darryl Burns ❌ Geoffrey Robertson ❌ Jackson Howsan ❌ Kade Tiati…" at bounding box center [705, 309] width 218 height 33
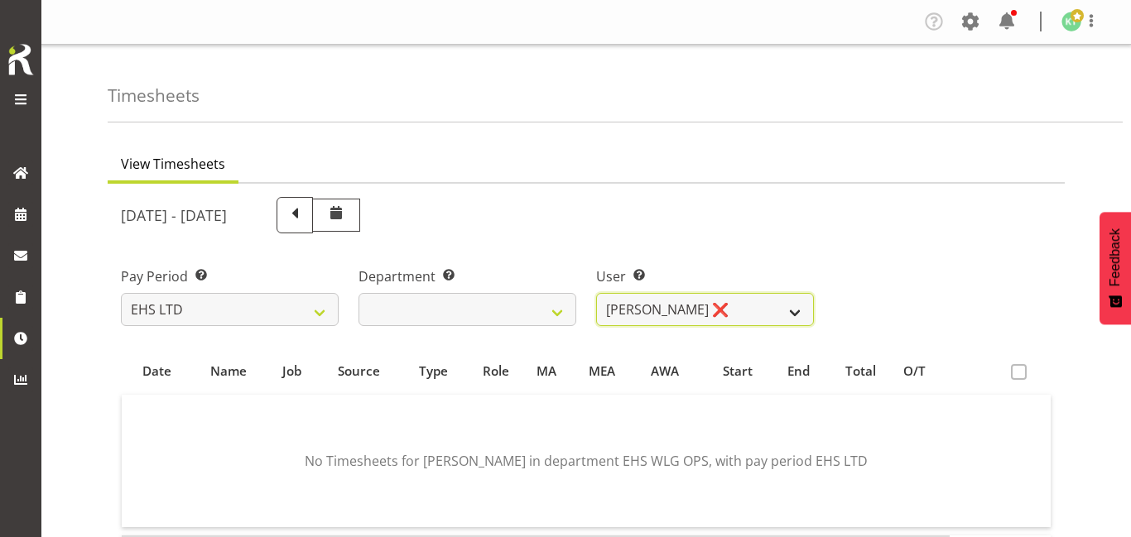
click at [637, 309] on select "Ashton Staats ❌ Darryl Burns ❌ Geoffrey Robertson ❌ Jackson Howsan ❌ Kade Tiati…" at bounding box center [705, 309] width 218 height 33
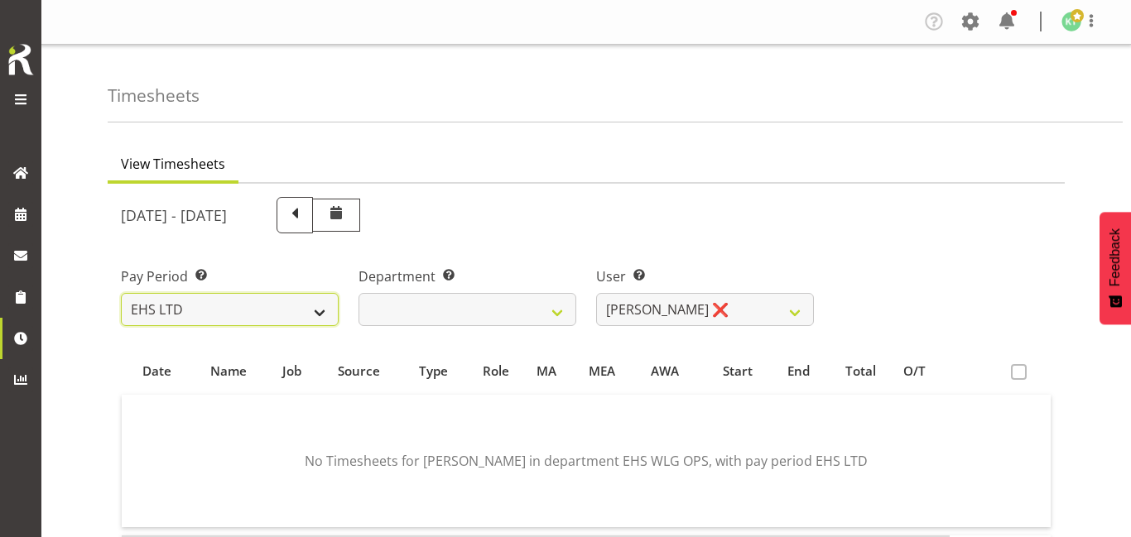
click at [279, 311] on select "SLP LTD EHS LTD DW LTD VEHICLES Carlton Events Hamilton 120 Limited Wellington …" at bounding box center [230, 309] width 218 height 33
click at [278, 312] on select "SLP LTD EHS LTD DW LTD VEHICLES Carlton Events Hamilton 120 Limited Wellington …" at bounding box center [230, 309] width 218 height 33
select select "6"
click at [121, 293] on select "SLP LTD EHS LTD DW LTD VEHICLES Carlton Events Hamilton 120 Limited Wellington …" at bounding box center [230, 309] width 218 height 33
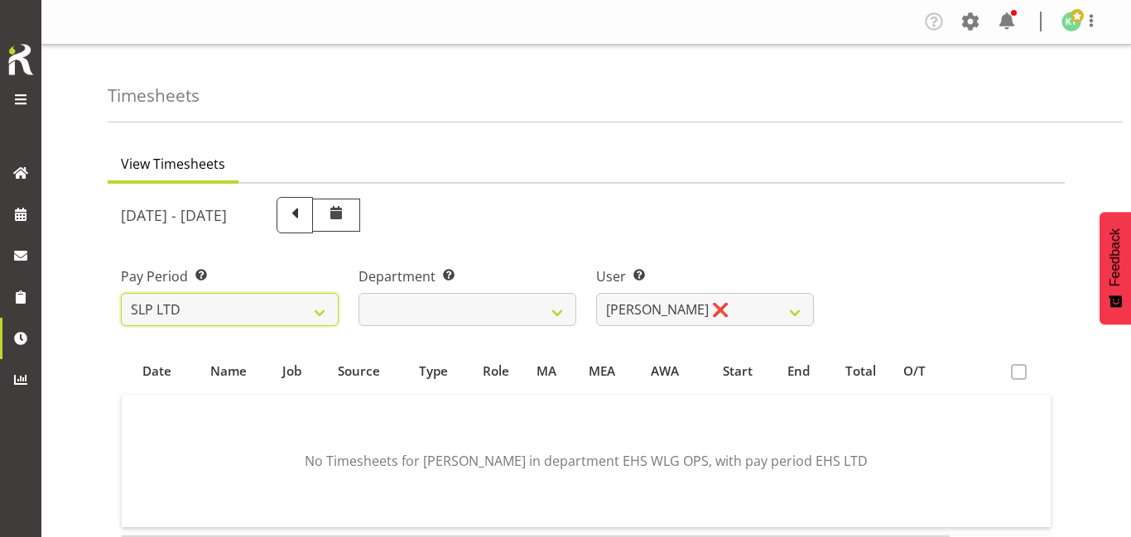
select select
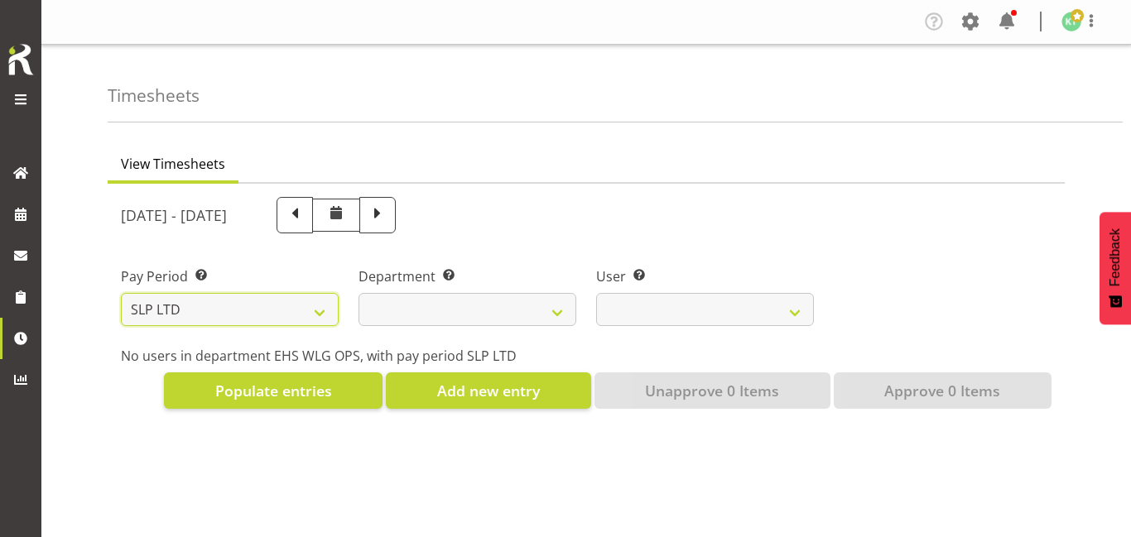
select select
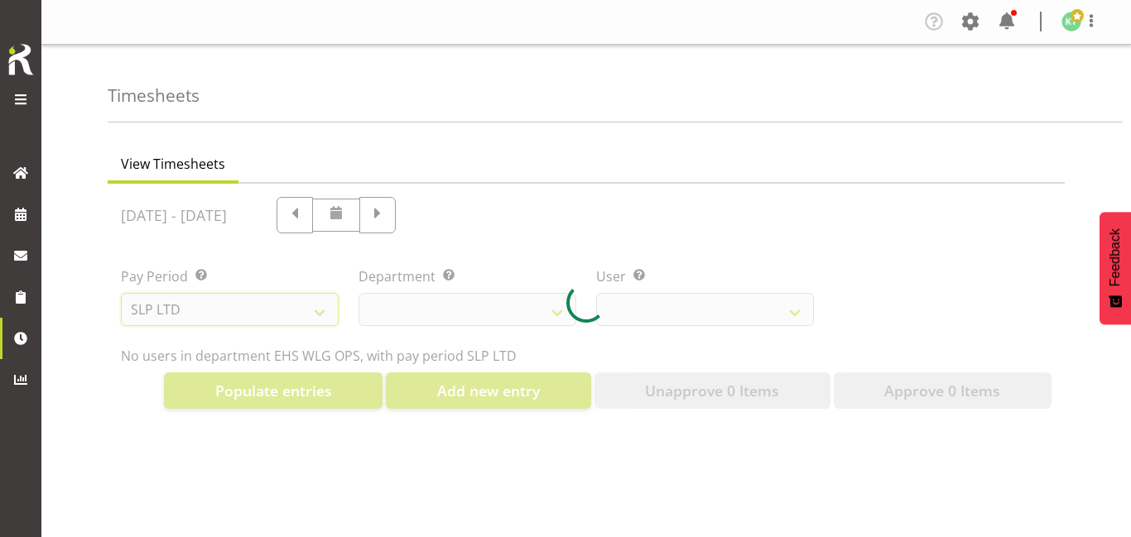
select select
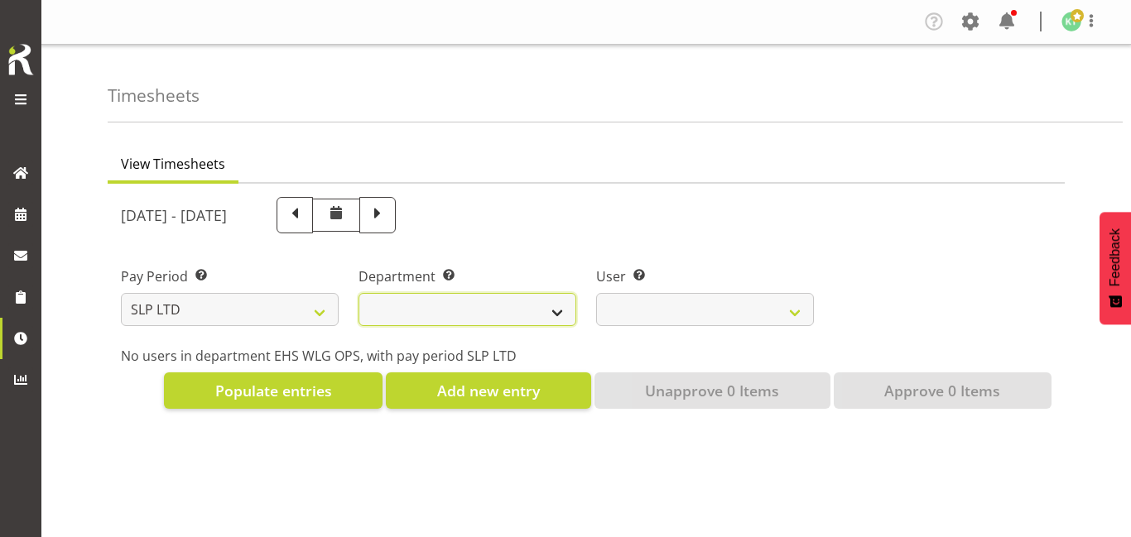
click at [509, 316] on select "SLP TRADE" at bounding box center [467, 309] width 218 height 33
select select "23"
click at [358, 293] on select "SLP TRADE" at bounding box center [467, 309] width 218 height 33
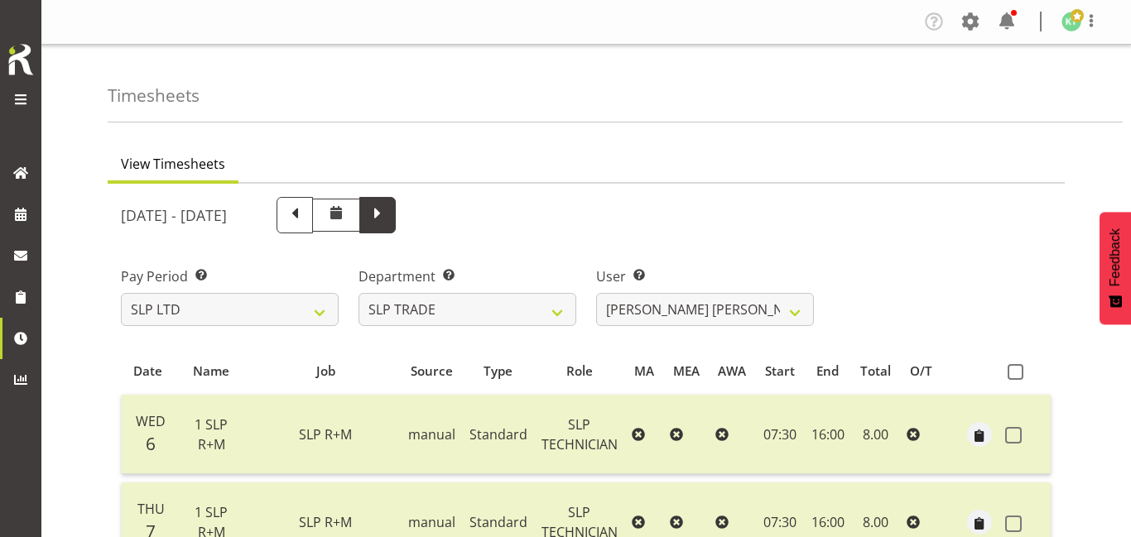
click at [388, 219] on span at bounding box center [378, 214] width 22 height 22
select select
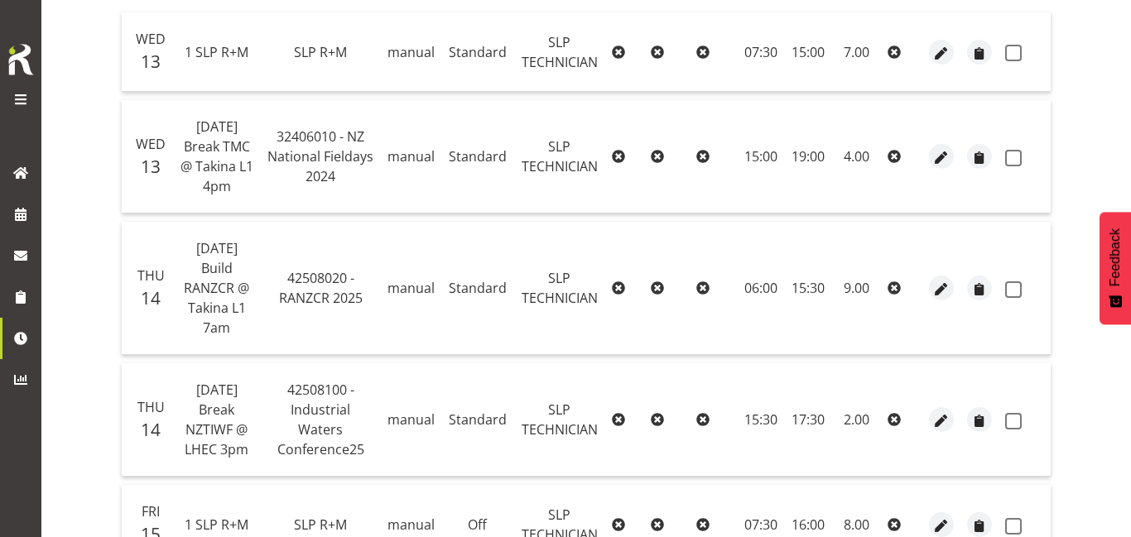
scroll to position [384, 0]
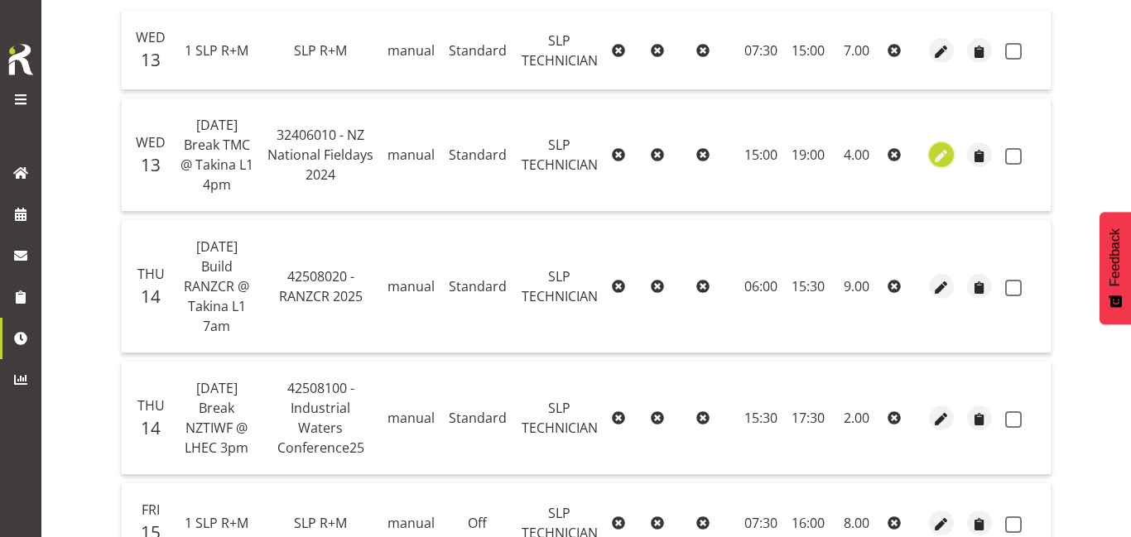
click at [946, 158] on span "button" at bounding box center [941, 156] width 19 height 19
select select "123"
select select "Standard"
select select "43"
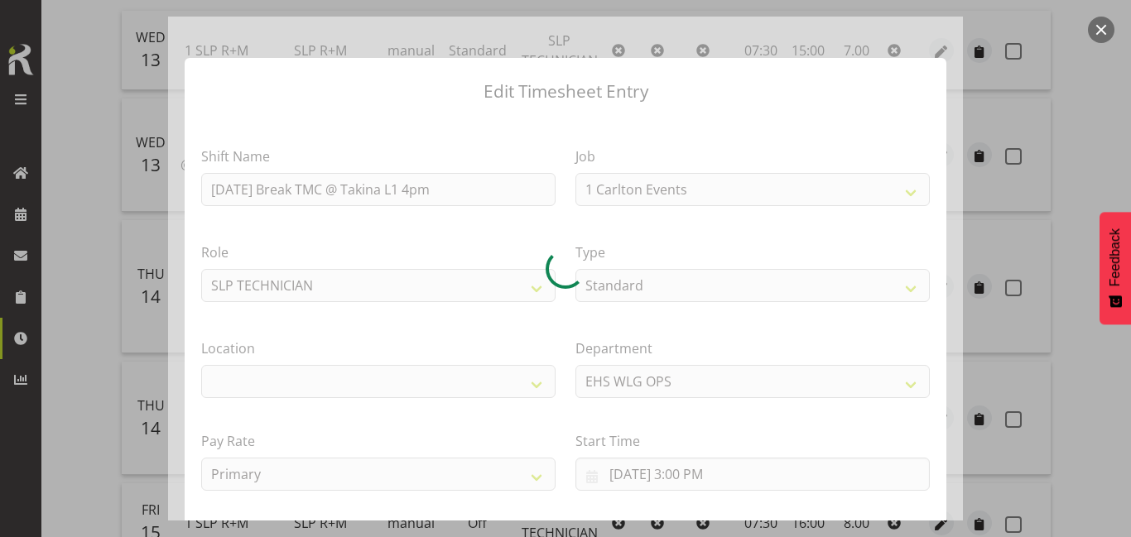
select select "6476"
select select "106"
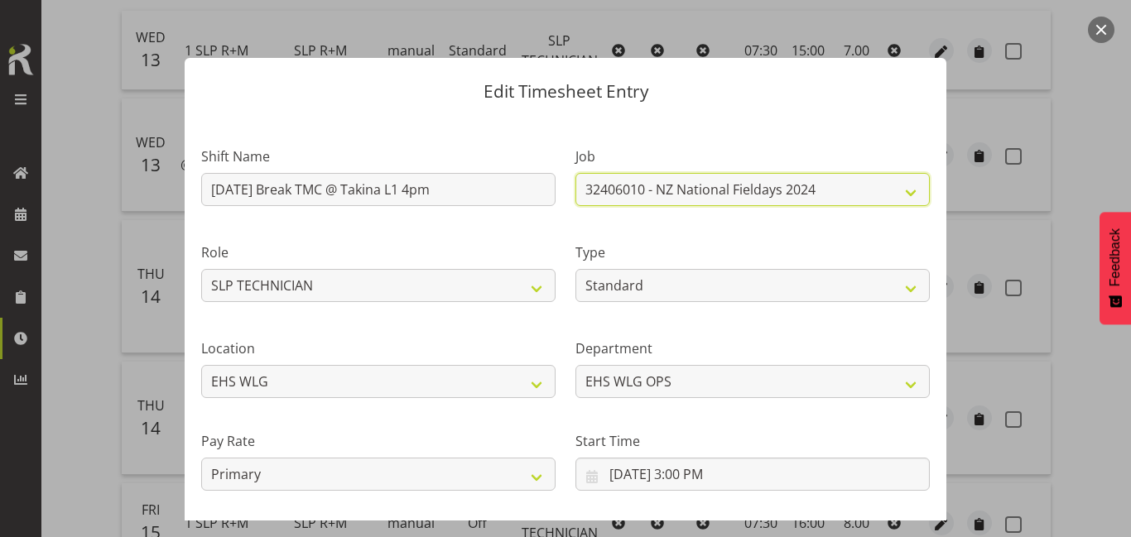
click at [711, 191] on select "1 Carlton Events 1 Carlton Hamilton 1 Carlton Wellington 1 EHS WAREHOUSE/OFFICE…" at bounding box center [752, 189] width 354 height 33
click at [752, 202] on select "1 Carlton Events 1 Carlton Hamilton 1 Carlton Wellington 1 EHS WAREHOUSE/OFFICE…" at bounding box center [752, 189] width 354 height 33
click at [796, 191] on select "1 Carlton Events 1 Carlton Hamilton 1 Carlton Wellington 1 EHS WAREHOUSE/OFFICE…" at bounding box center [752, 189] width 354 height 33
select select "10394"
click at [575, 173] on select "1 Carlton Events 1 Carlton Hamilton 1 Carlton Wellington 1 EHS WAREHOUSE/OFFICE…" at bounding box center [752, 189] width 354 height 33
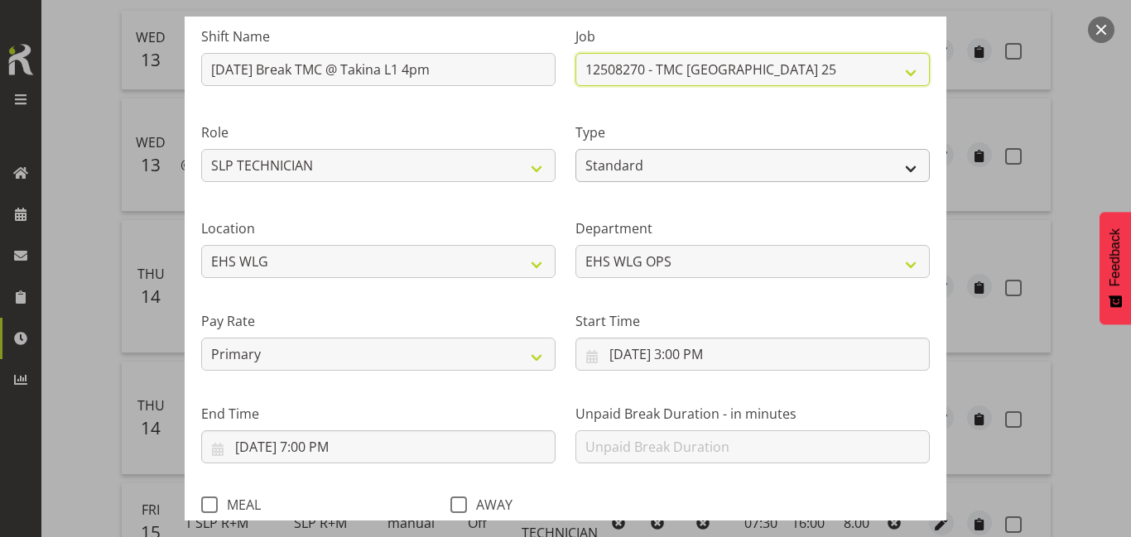
scroll to position [232, 0]
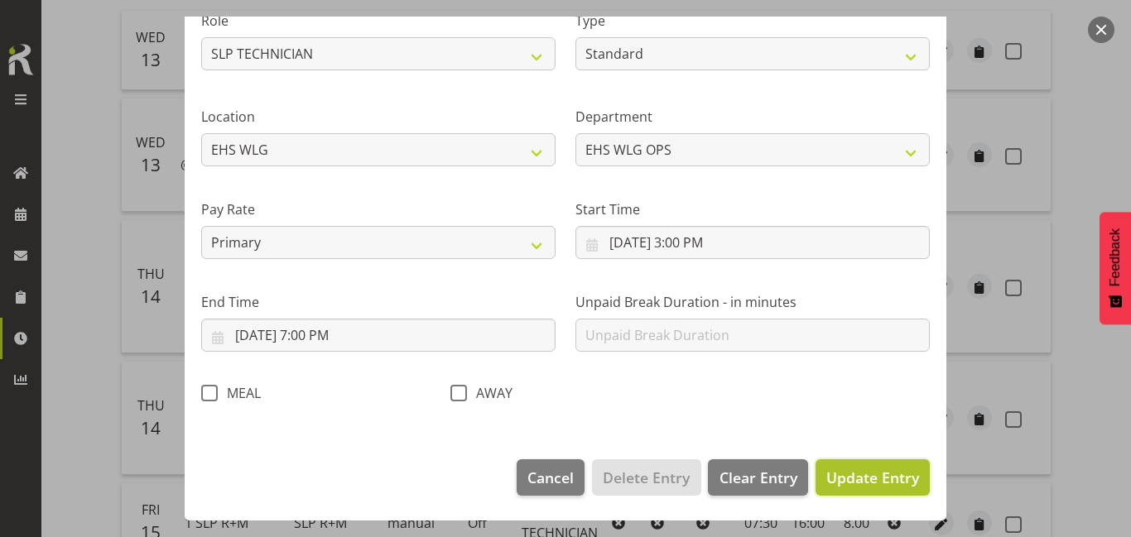
click at [862, 475] on span "Update Entry" at bounding box center [872, 478] width 93 height 20
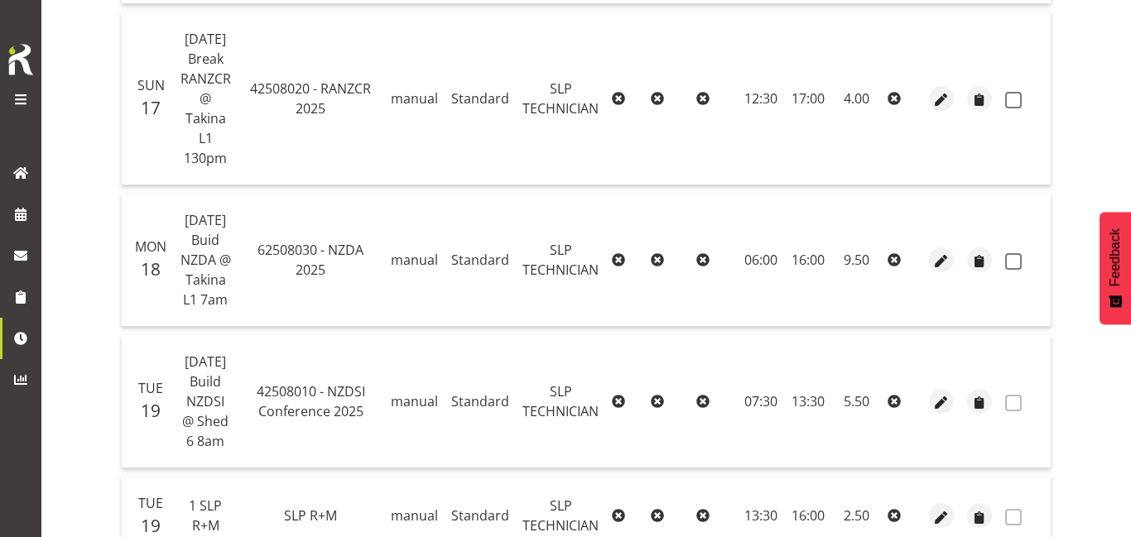
scroll to position [0, 0]
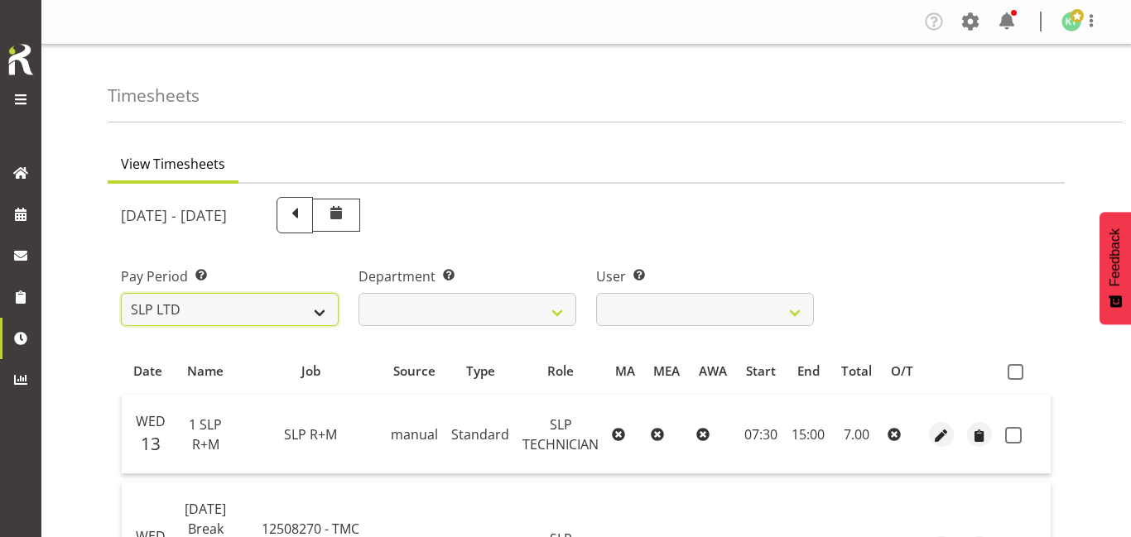
click at [209, 321] on select "SLP LTD EHS LTD DW LTD VEHICLES Carlton Events Hamilton 120 Limited Wellington …" at bounding box center [230, 309] width 218 height 33
select select "7"
click at [121, 293] on select "SLP LTD EHS LTD DW LTD VEHICLES Carlton Events Hamilton 120 Limited Wellington …" at bounding box center [230, 309] width 218 height 33
select select
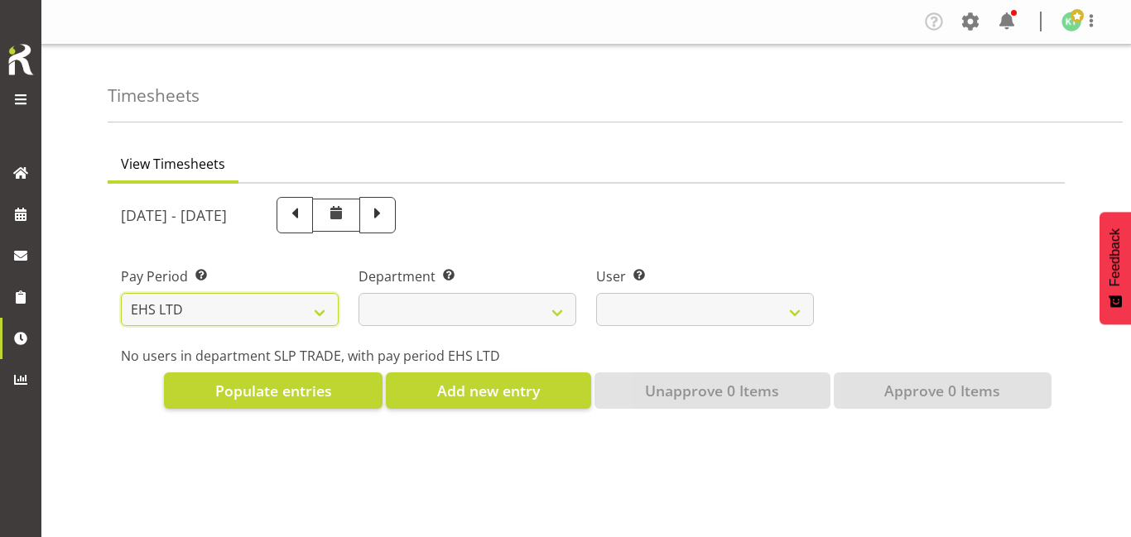
select select
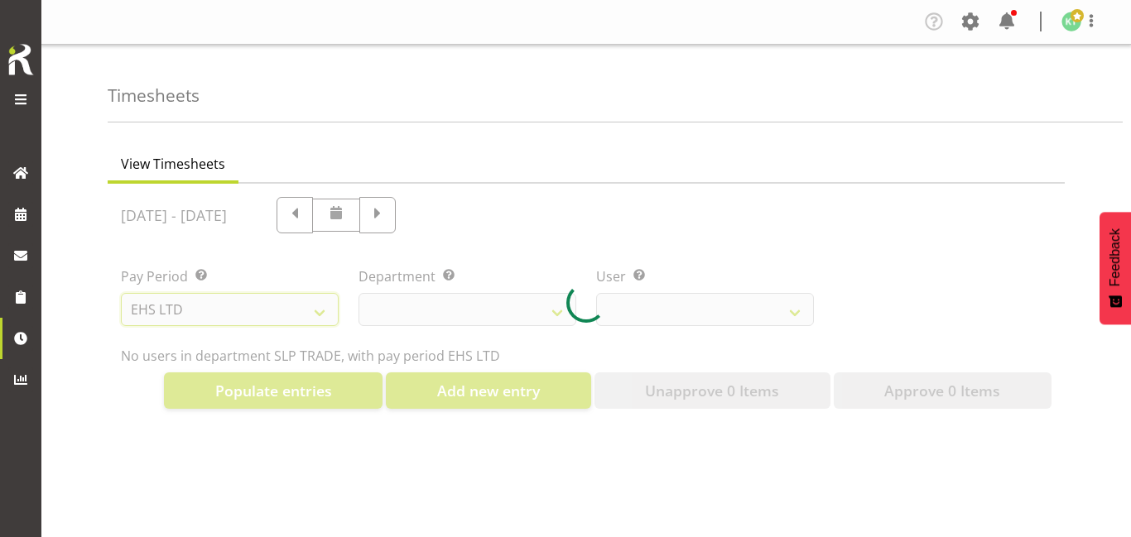
select select
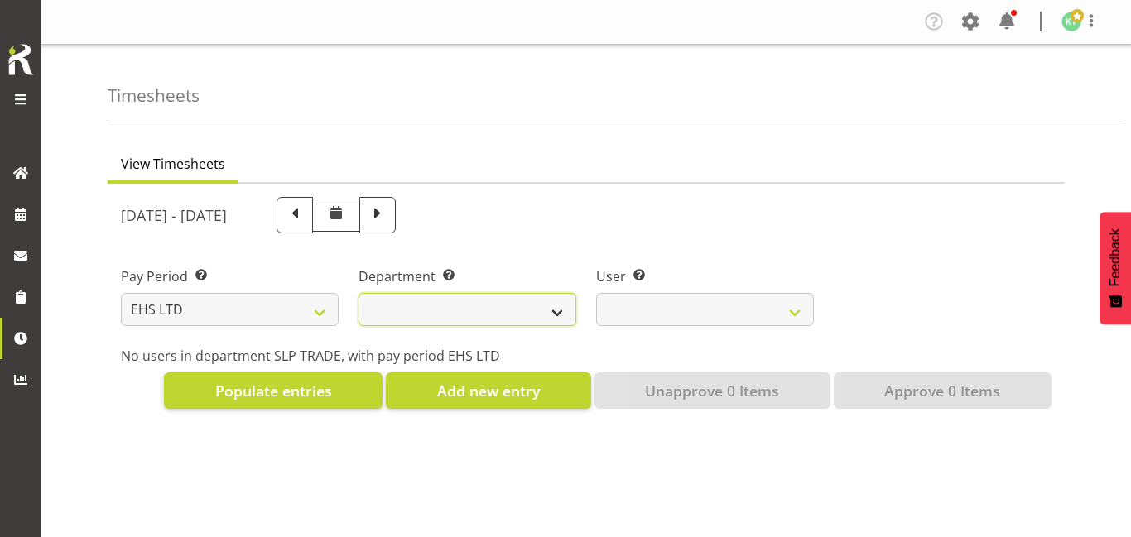
click at [426, 315] on select "EHS WLG OPS" at bounding box center [467, 309] width 218 height 33
select select "43"
click at [358, 293] on select "EHS WLG OPS" at bounding box center [467, 309] width 218 height 33
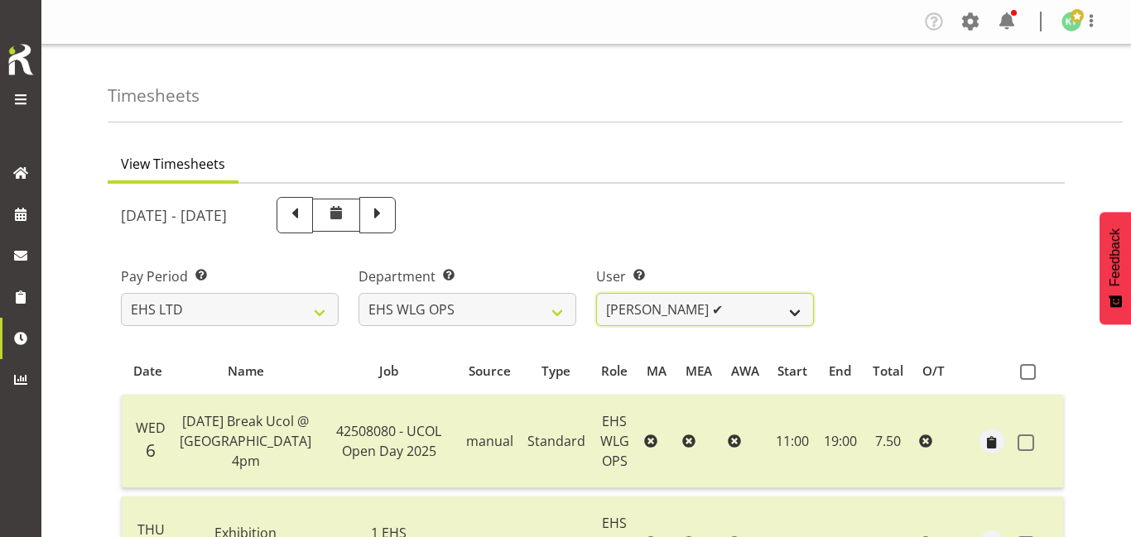
click at [738, 312] on select "Ashton Staats ✔ Darryl Burns ✔ Geoffrey Robertson ✔ Jackson Howsan ✔ Kade Tiati…" at bounding box center [705, 309] width 218 height 33
select select "10378"
click at [596, 293] on select "Ashton Staats ✔ Darryl Burns ✔ Geoffrey Robertson ✔ Jackson Howsan ✔ Kade Tiati…" at bounding box center [705, 309] width 218 height 33
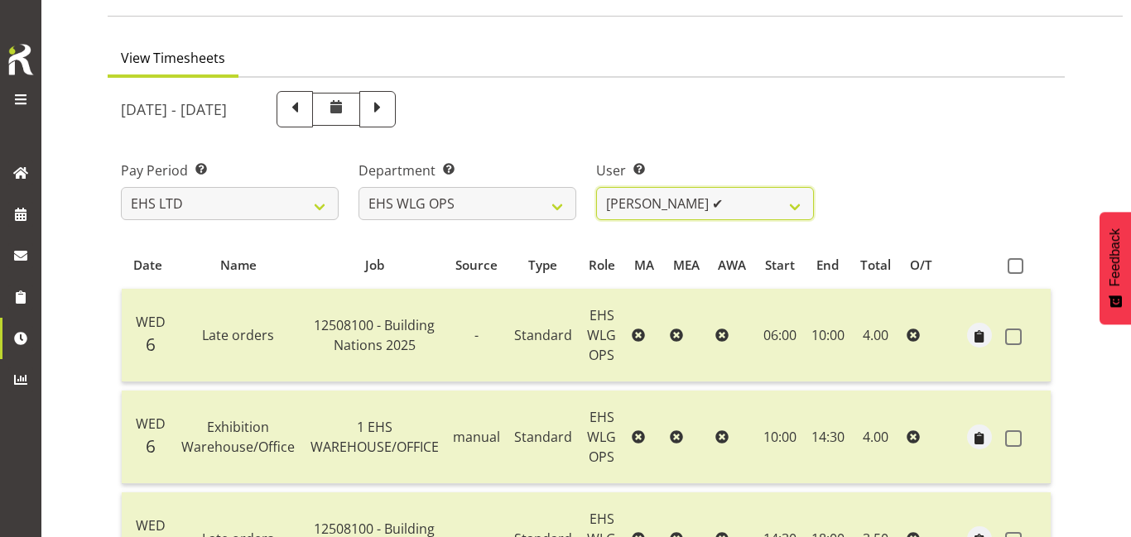
scroll to position [108, 0]
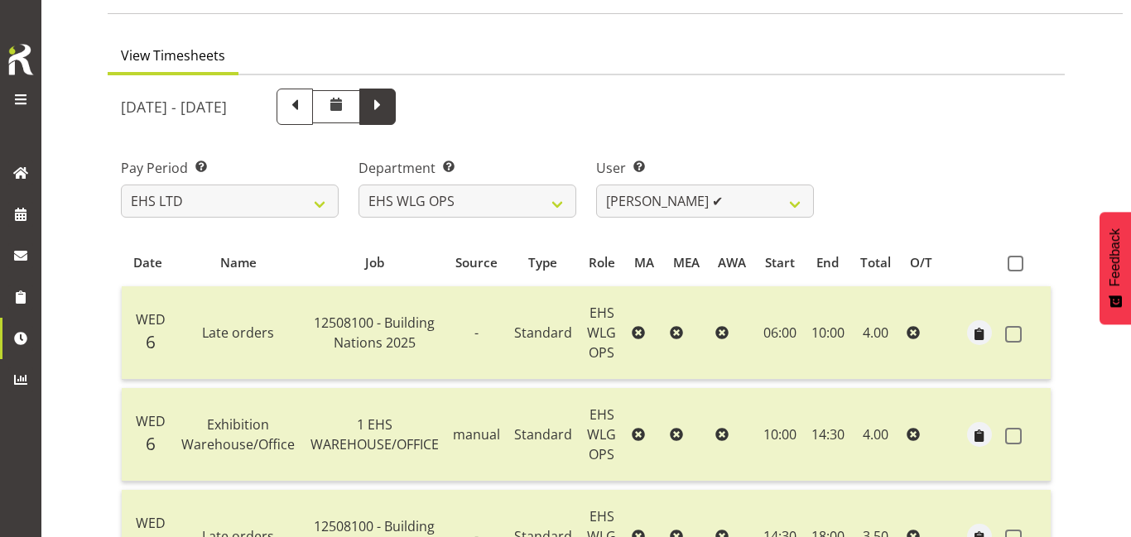
click at [396, 116] on span at bounding box center [377, 107] width 36 height 36
select select
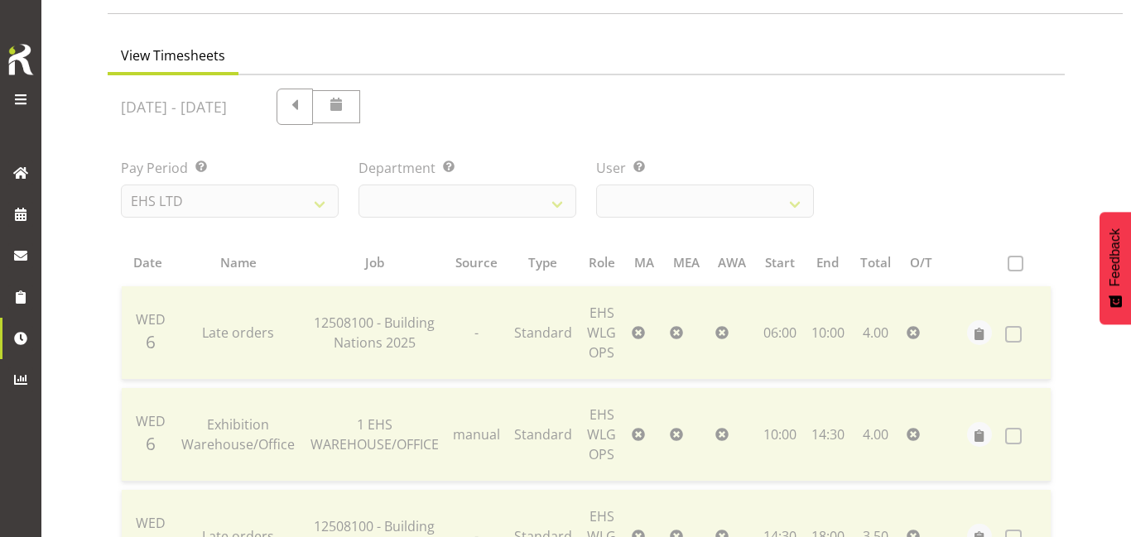
select select "10378"
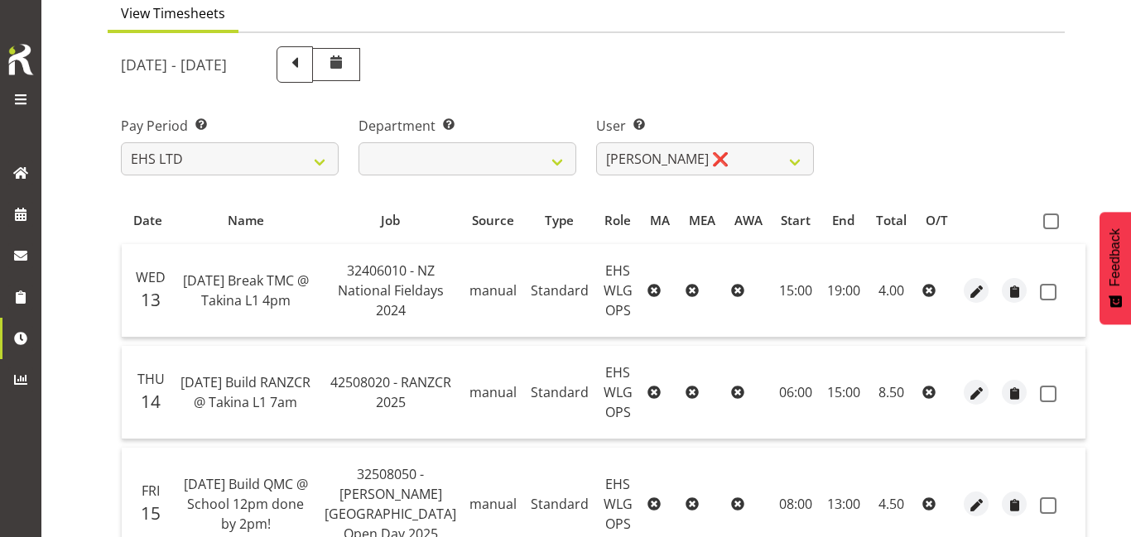
scroll to position [154, 0]
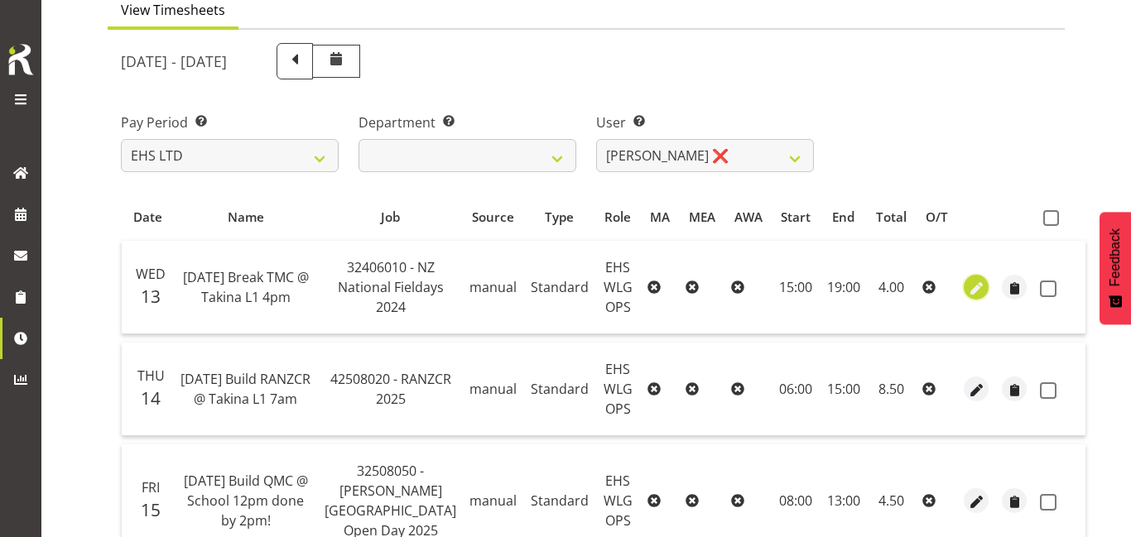
click at [967, 281] on span "button" at bounding box center [976, 288] width 19 height 19
select select "Standard"
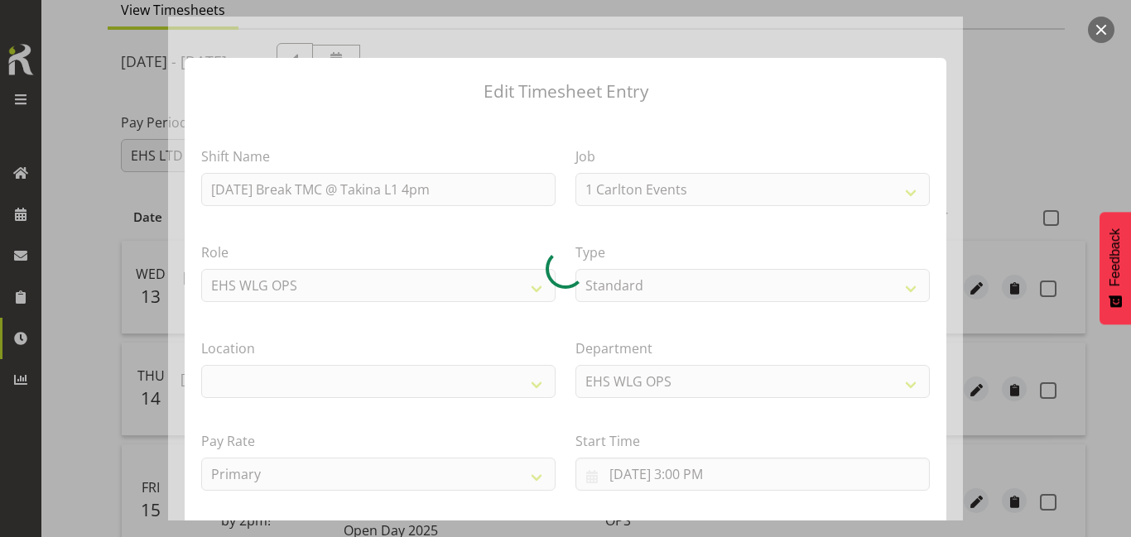
select select "6476"
select select "106"
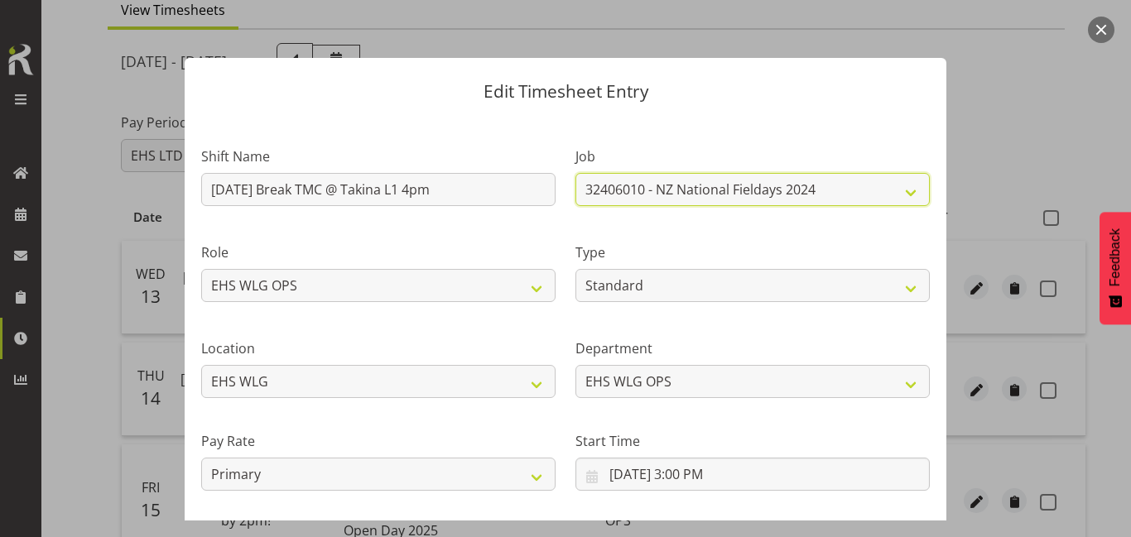
click at [713, 185] on select "1 Carlton Events 1 Carlton Hamilton 1 Carlton Wellington 1 EHS WAREHOUSE/OFFICE…" at bounding box center [752, 189] width 354 height 33
select select "10394"
click at [575, 173] on select "1 Carlton Events 1 Carlton Hamilton 1 Carlton Wellington 1 EHS WAREHOUSE/OFFICE…" at bounding box center [752, 189] width 354 height 33
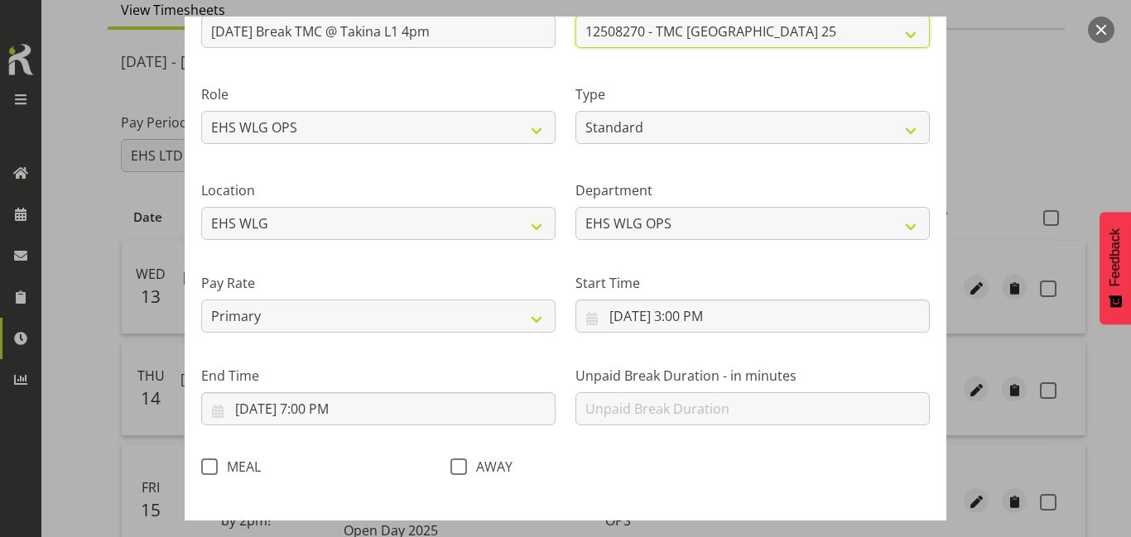
scroll to position [232, 0]
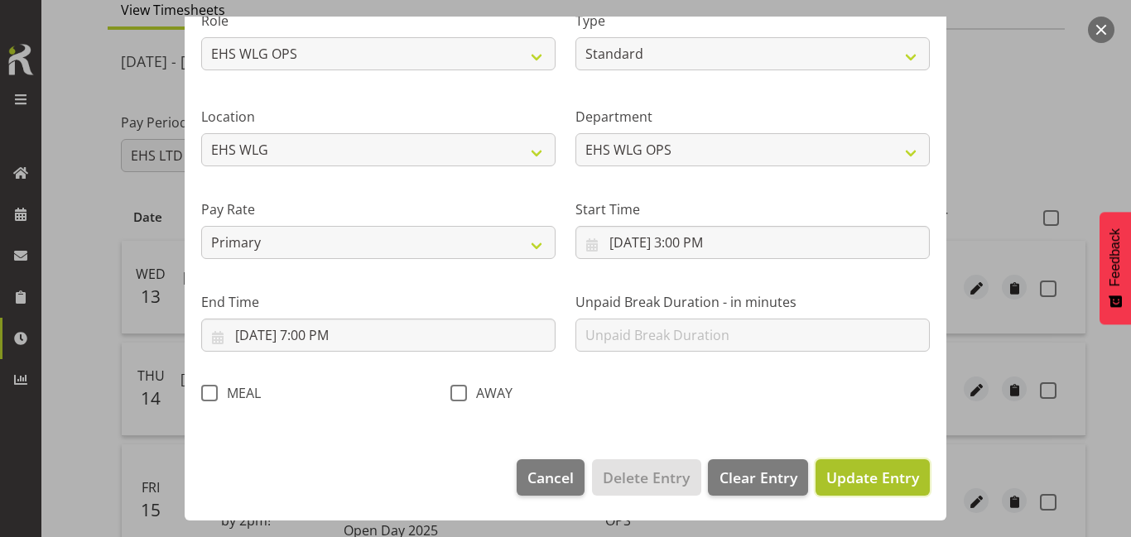
click at [837, 492] on button "Update Entry" at bounding box center [872, 477] width 114 height 36
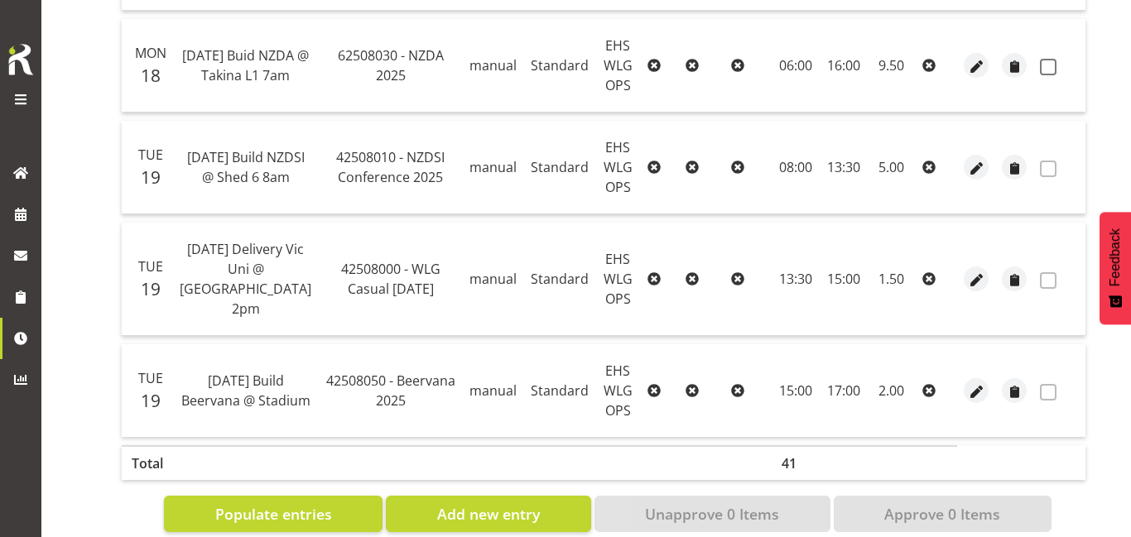
scroll to position [1155, 0]
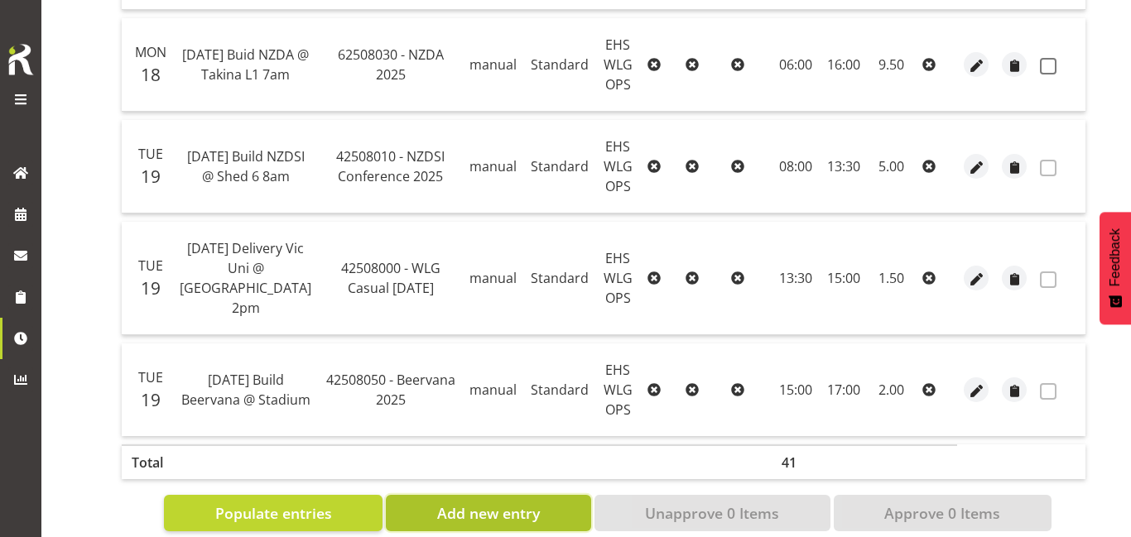
click at [539, 502] on span "Add new entry" at bounding box center [488, 513] width 103 height 22
select select
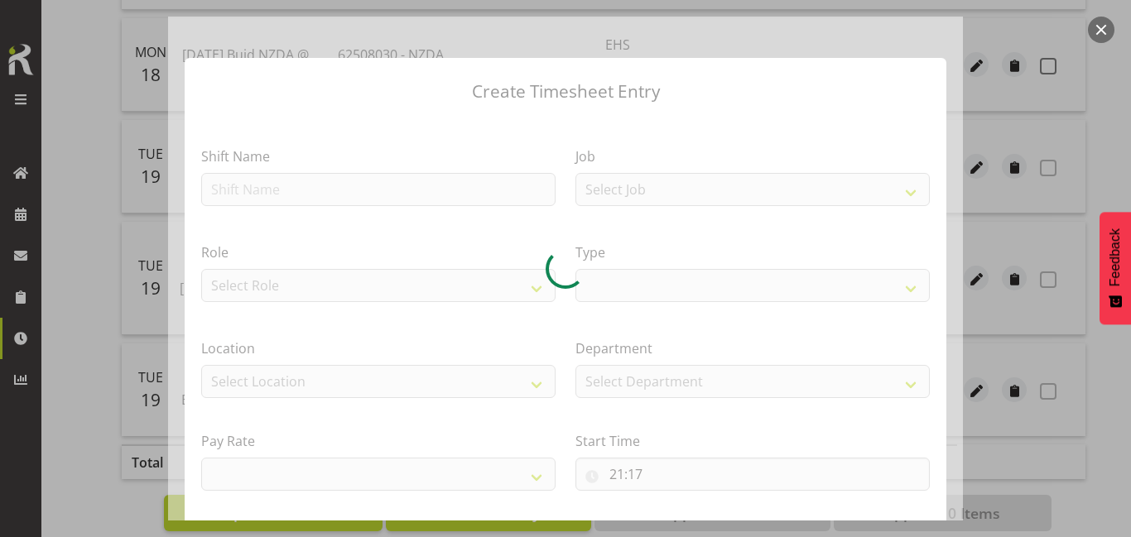
select select
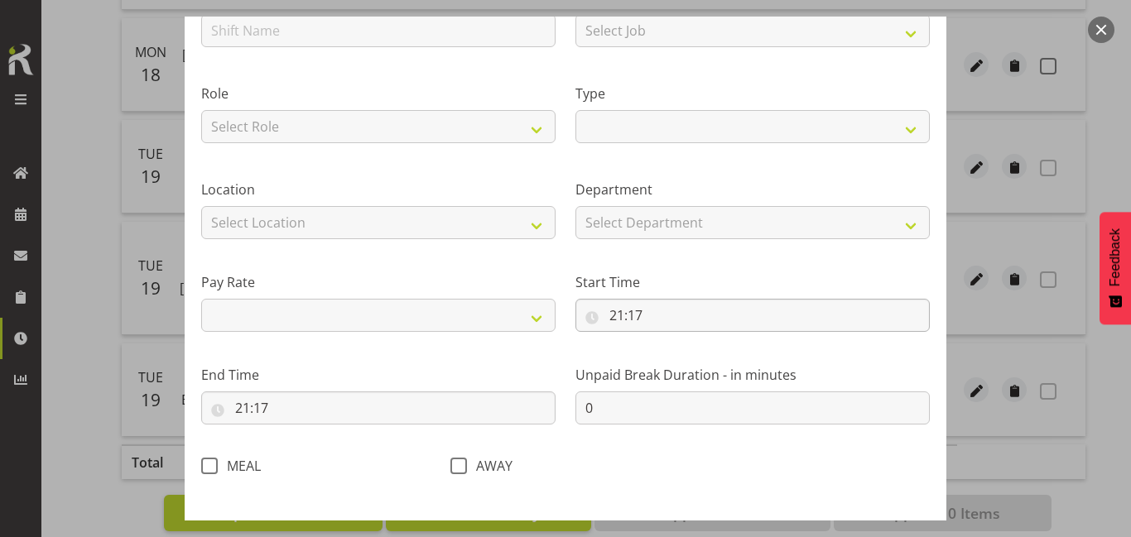
scroll to position [162, 0]
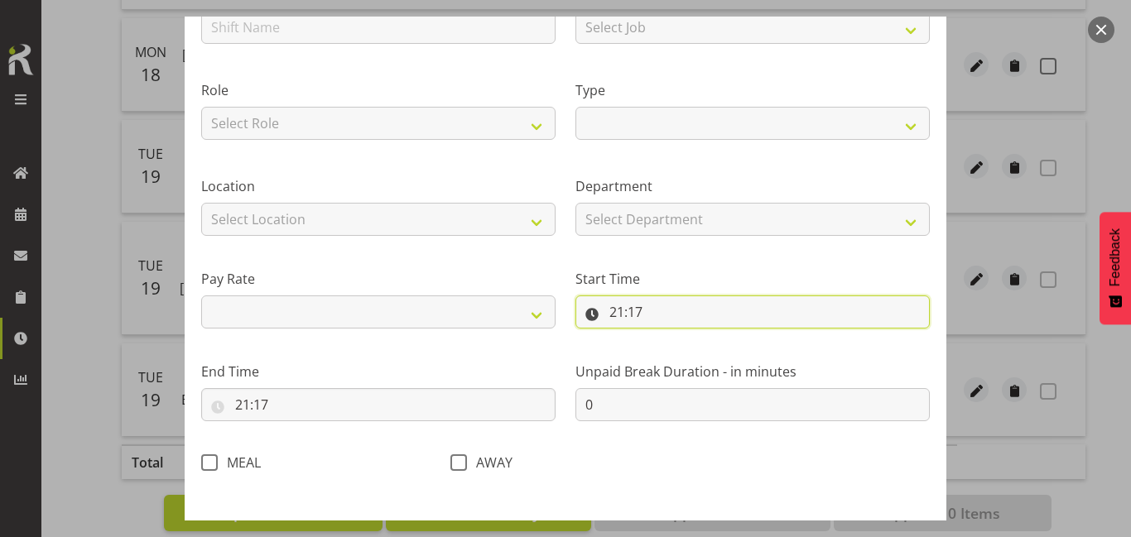
click at [665, 328] on input "21:17" at bounding box center [752, 312] width 354 height 33
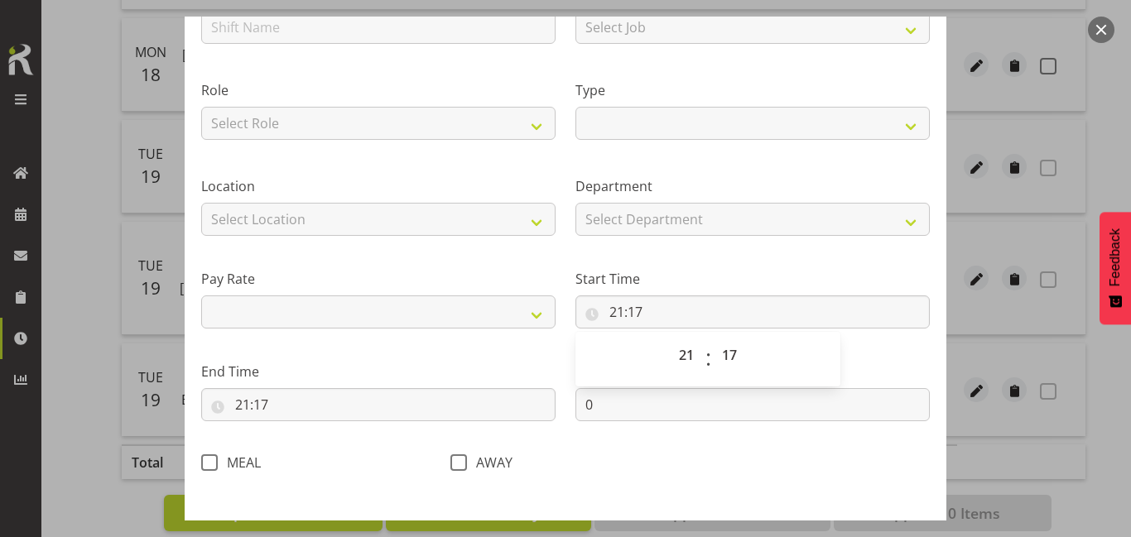
click at [666, 329] on div "00 01 02 03 04 05 06 07 08 09 10 11 12 13 14 15 16 17 18 19 20 21 22 23 : 00 01…" at bounding box center [707, 358] width 265 height 58
click at [1103, 20] on button "button" at bounding box center [1101, 30] width 26 height 26
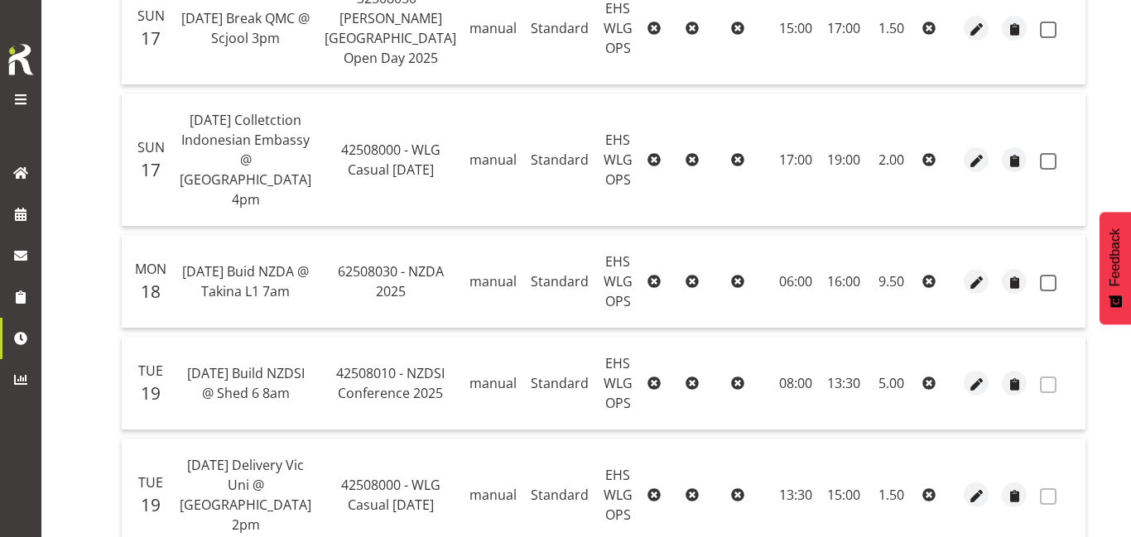
scroll to position [1155, 0]
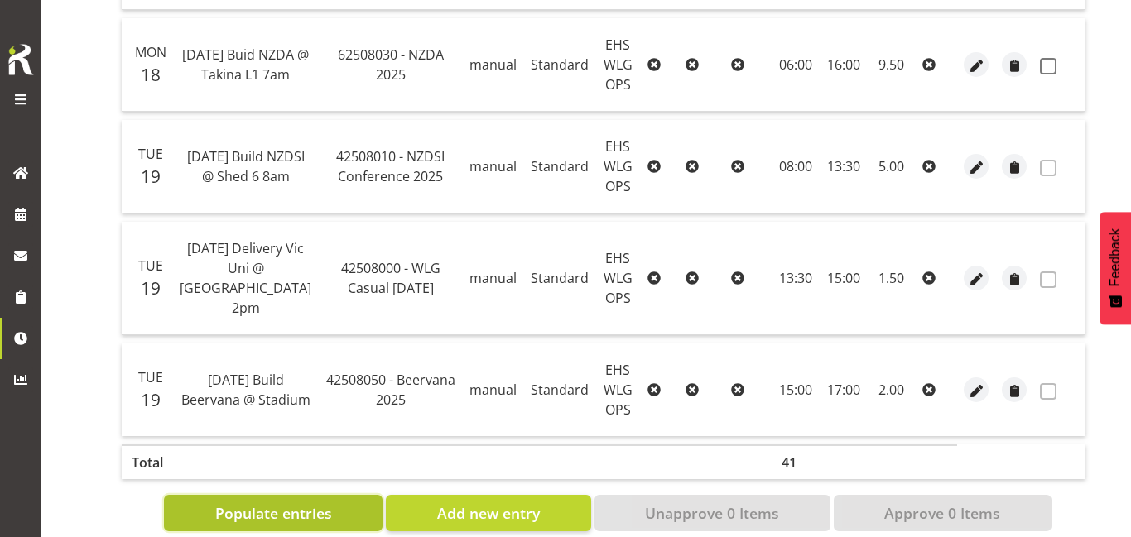
click at [353, 495] on button "Populate entries" at bounding box center [273, 513] width 219 height 36
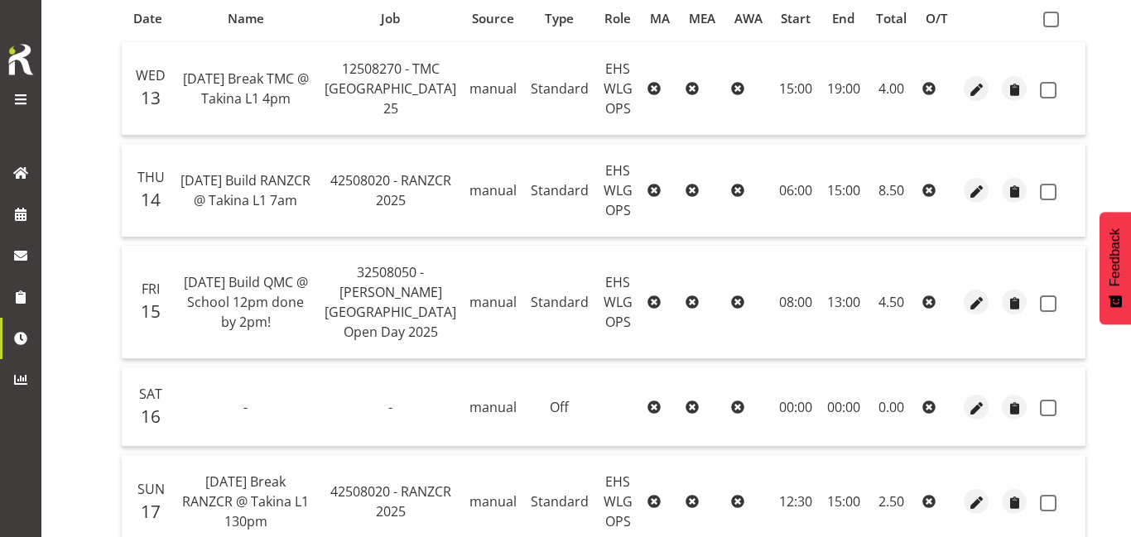
scroll to position [353, 0]
click at [967, 400] on span "button" at bounding box center [976, 407] width 19 height 19
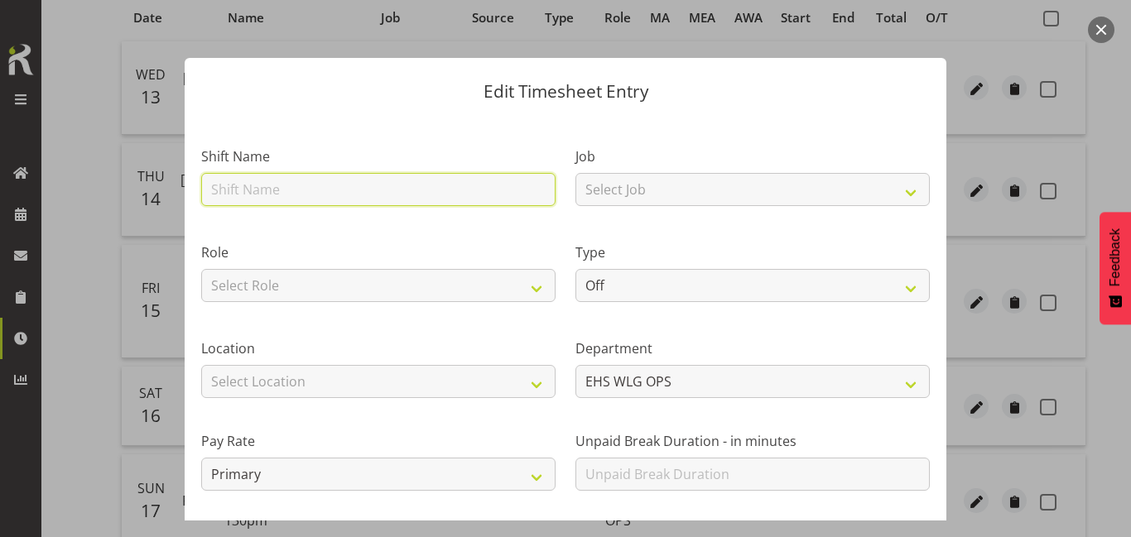
click at [401, 189] on input "text" at bounding box center [378, 189] width 354 height 33
type input "w"
type input "e"
type input "Warehouse"
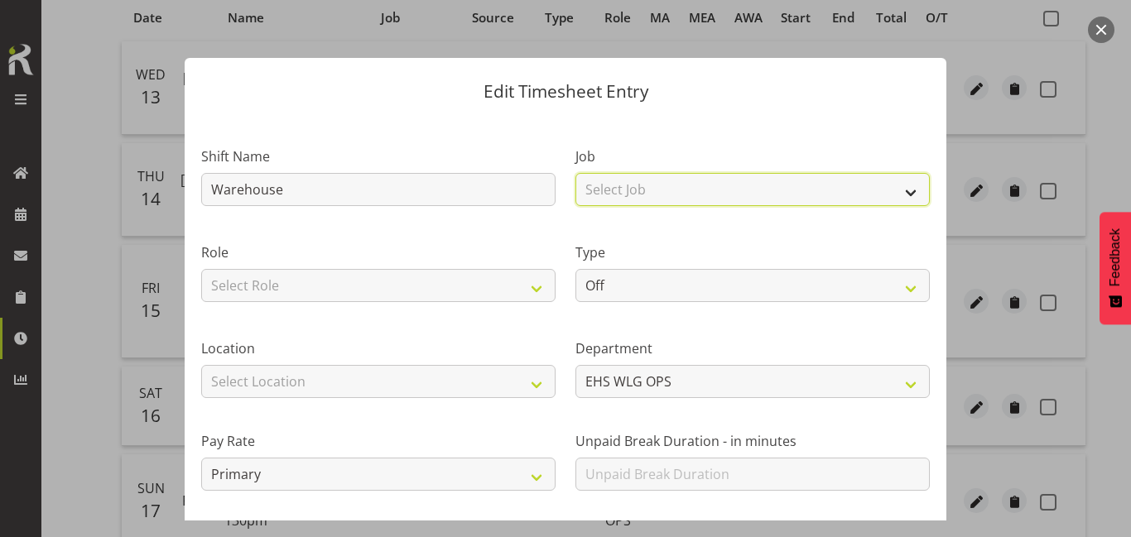
click at [599, 199] on select "Select Job 1 Carlton Events 1 Carlton Hamilton 1 Carlton Wellington 1 EHS WAREH…" at bounding box center [752, 189] width 354 height 33
select select "69"
click at [575, 173] on select "Select Job 1 Carlton Events 1 Carlton Hamilton 1 Carlton Wellington 1 EHS WAREH…" at bounding box center [752, 189] width 354 height 33
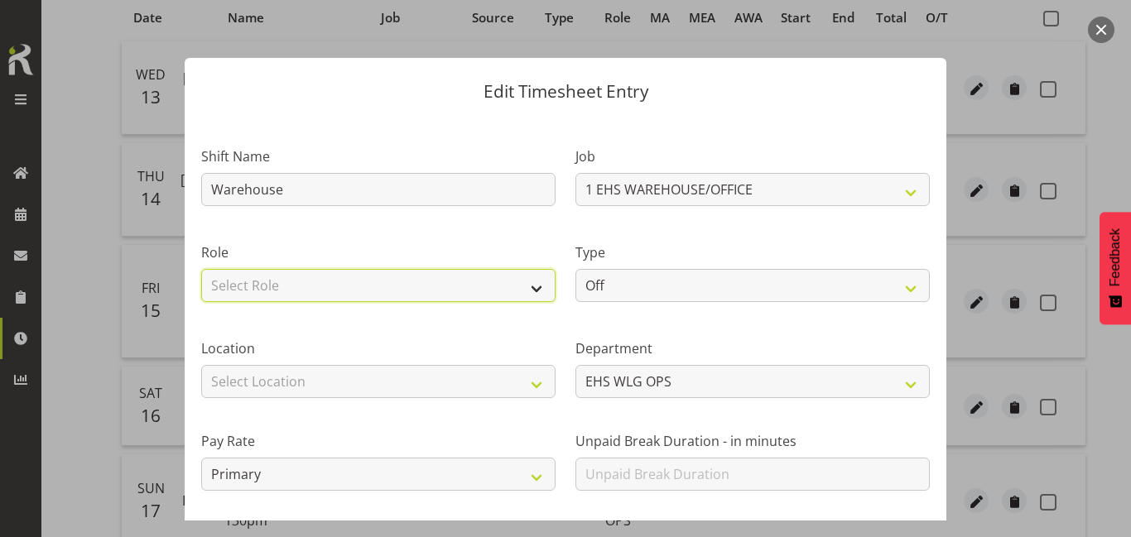
click at [464, 293] on select "Select Role EHS WLG OPS" at bounding box center [378, 285] width 354 height 33
select select "191"
click at [201, 269] on select "Select Role EHS WLG OPS" at bounding box center [378, 285] width 354 height 33
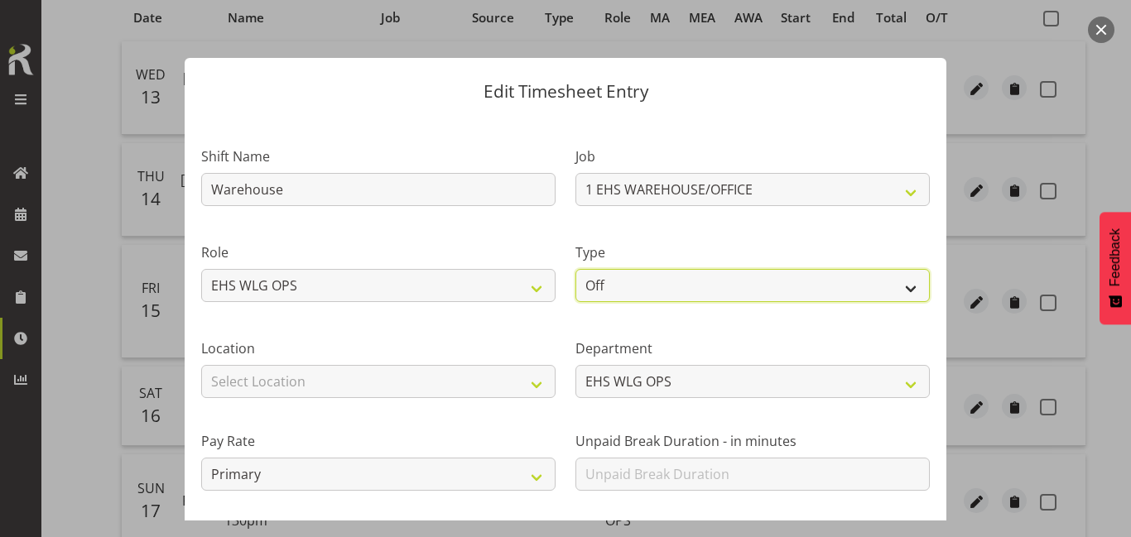
click at [640, 275] on select "Off Standard Public Holiday Public Holiday (Worked) Day In Lieu Annual Leave Si…" at bounding box center [752, 285] width 354 height 33
select select "Standard"
click at [575, 269] on select "Off Standard Public Holiday Public Holiday (Worked) Day In Lieu Annual Leave Si…" at bounding box center [752, 285] width 354 height 33
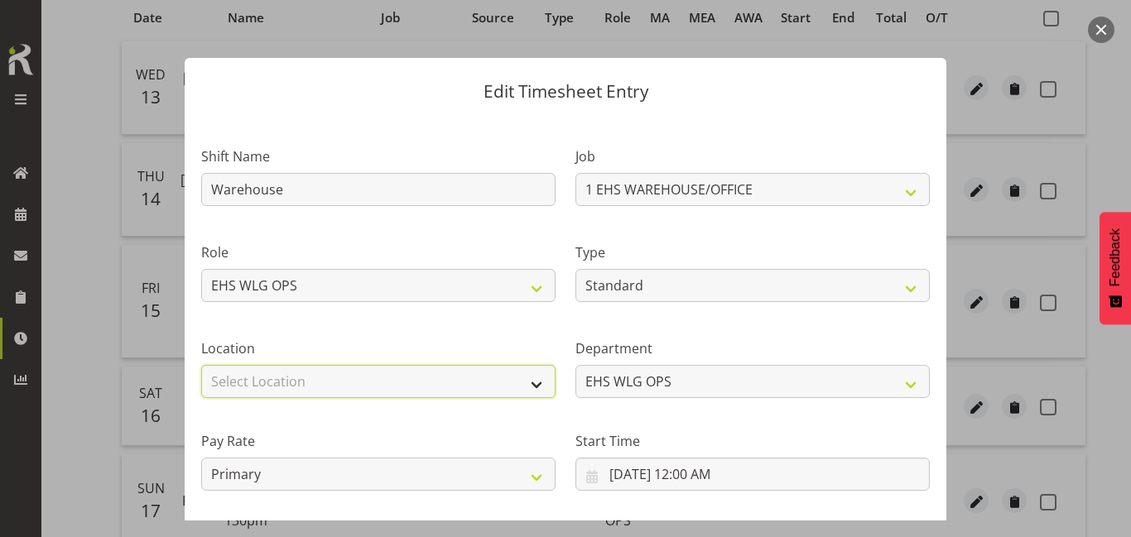
click at [500, 389] on select "Select Location CARLTON EVENTS Carlton Hamilton Carlton Wellington DW CHC DW DI…" at bounding box center [378, 381] width 354 height 33
select select "106"
click at [201, 365] on select "Select Location CARLTON EVENTS Carlton Hamilton Carlton Wellington DW CHC DW DI…" at bounding box center [378, 381] width 354 height 33
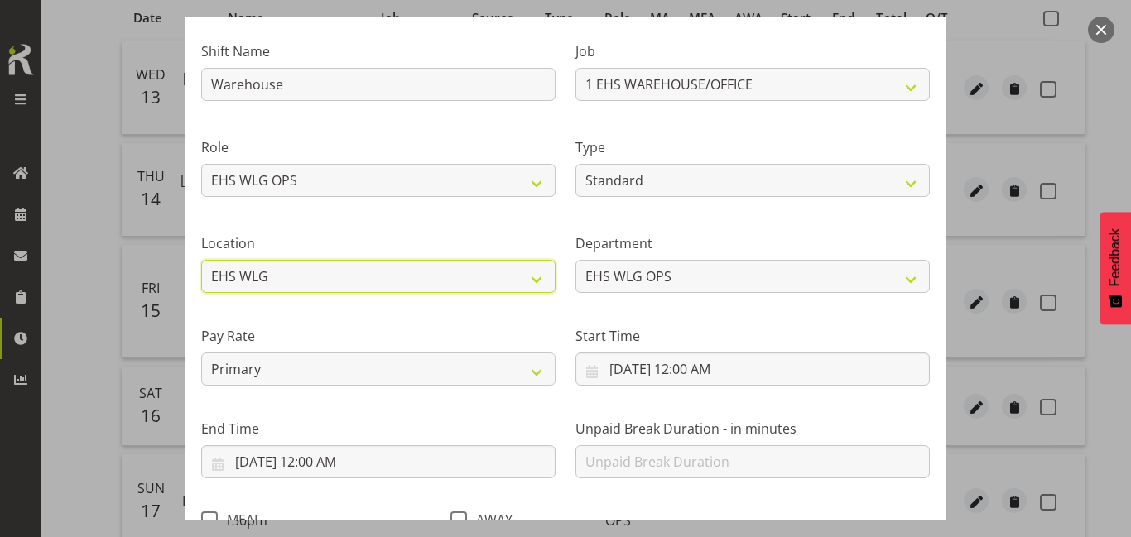
scroll to position [113, 0]
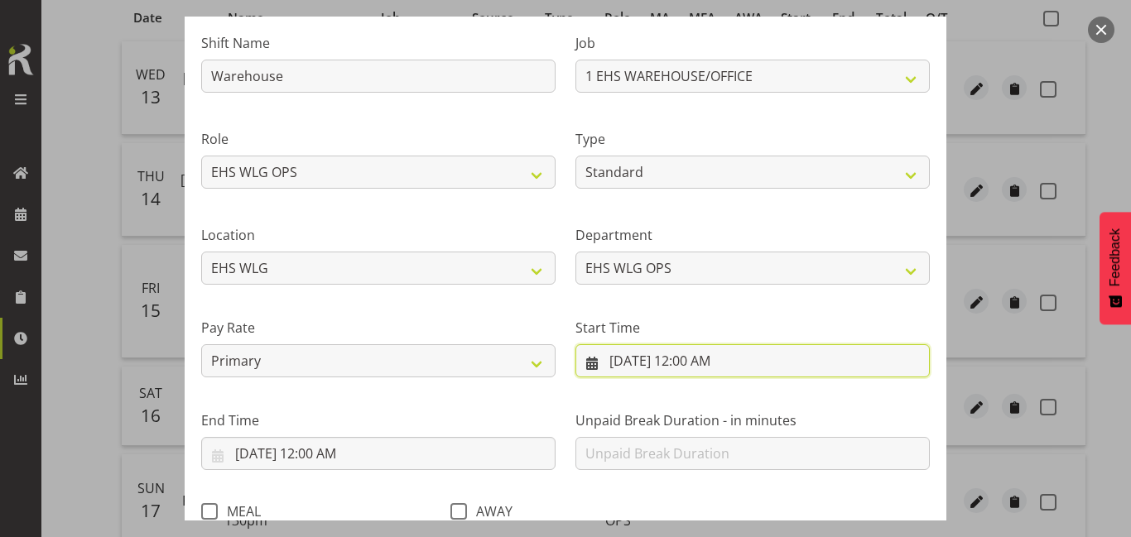
click at [689, 367] on input "8/16/2025, 12:00 AM" at bounding box center [752, 360] width 354 height 33
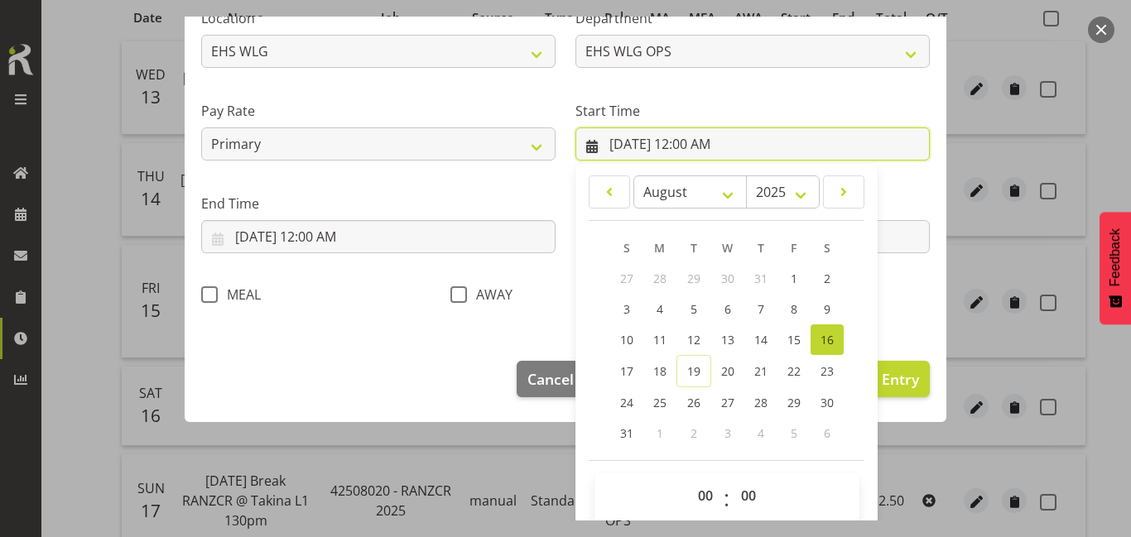
scroll to position [333, 0]
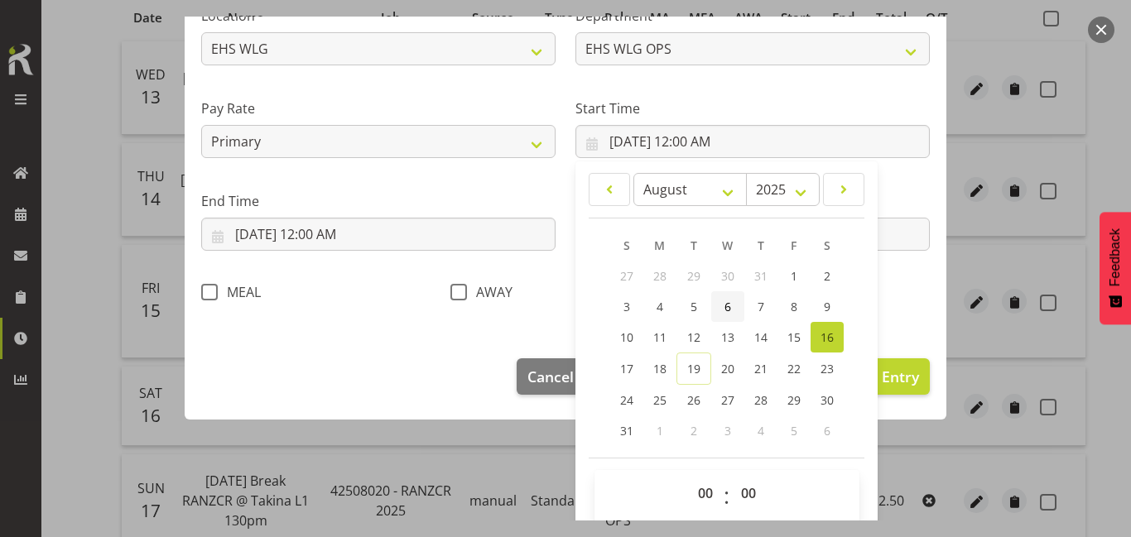
click at [734, 310] on link "6" at bounding box center [727, 306] width 33 height 31
type input "8/6/2025, 12:00 AM"
click at [690, 488] on select "00 01 02 03 04 05 06 07 08 09 10 11 12 13 14 15 16 17 18 19 20 21 22 23" at bounding box center [707, 493] width 37 height 33
select select "12"
click at [689, 477] on select "00 01 02 03 04 05 06 07 08 09 10 11 12 13 14 15 16 17 18 19 20 21 22 23" at bounding box center [707, 493] width 37 height 33
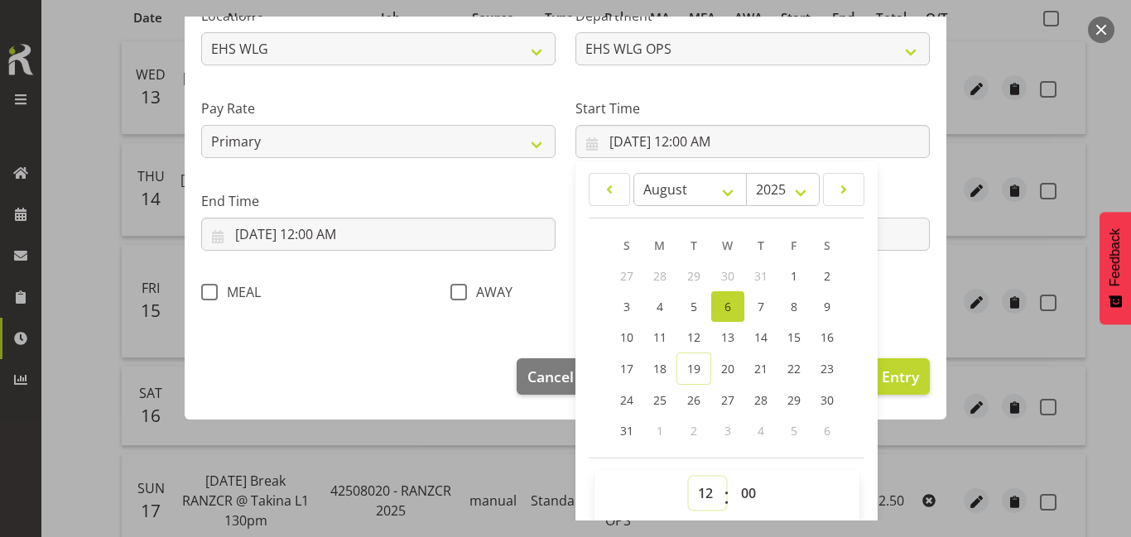
type input "8/6/2025, 12:00 PM"
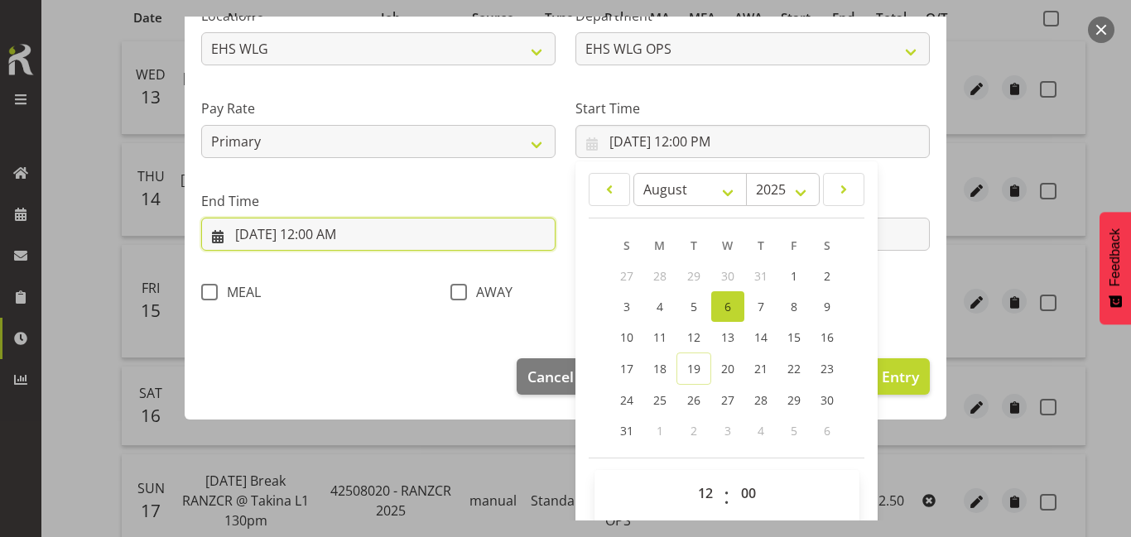
click at [393, 229] on input "8/16/2025, 12:00 AM" at bounding box center [378, 234] width 354 height 33
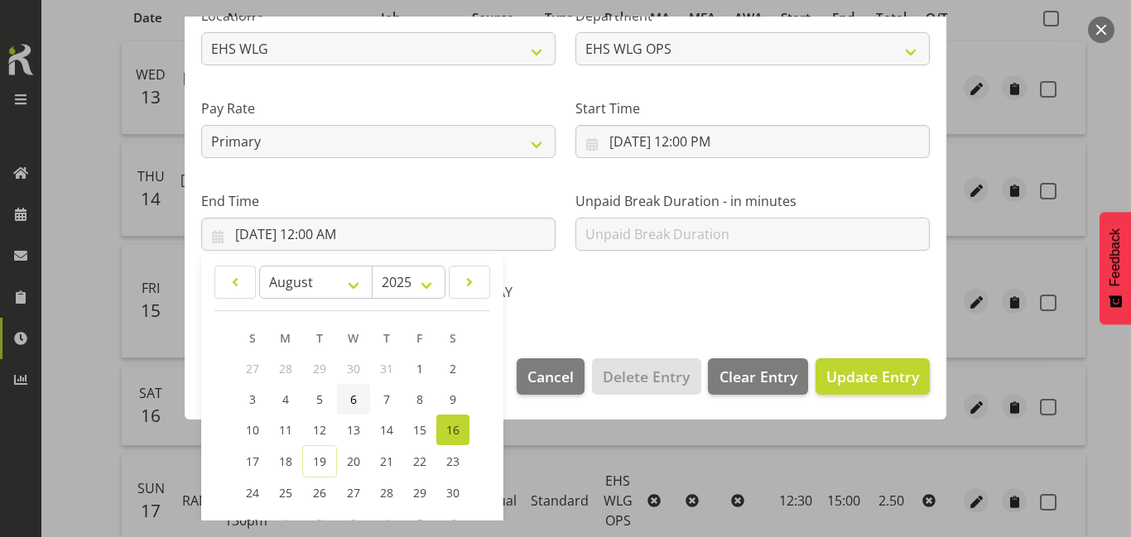
click at [362, 404] on link "6" at bounding box center [353, 399] width 33 height 31
type input "8/6/2025, 12:00 AM"
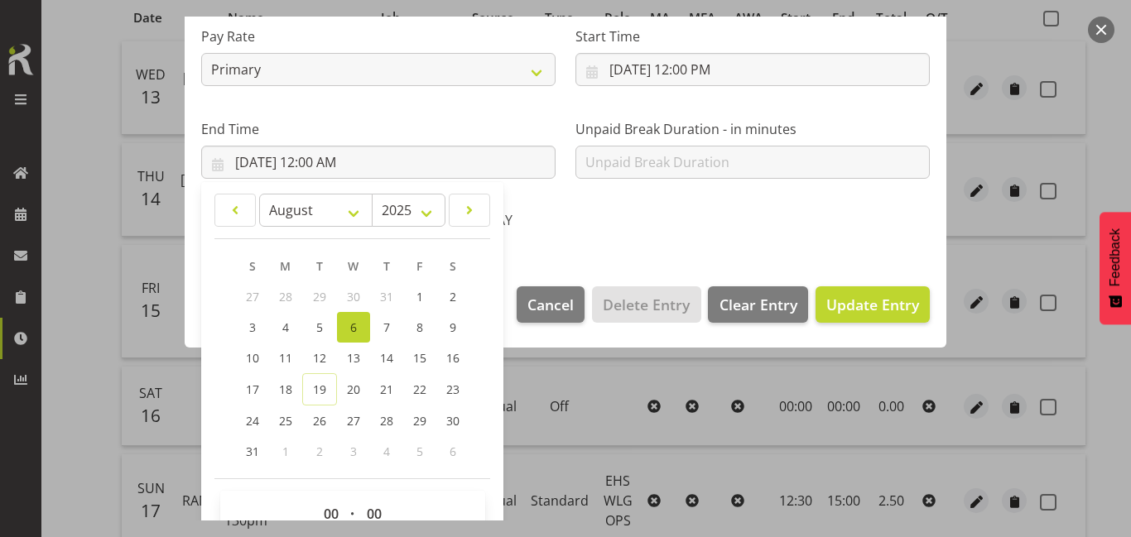
scroll to position [408, 0]
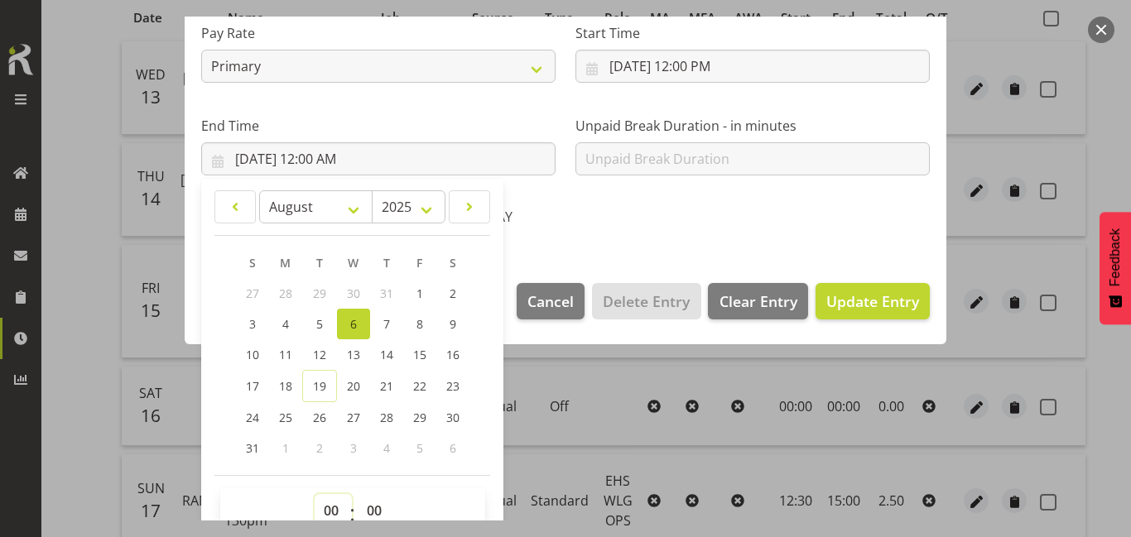
click at [337, 504] on select "00 01 02 03 04 05 06 07 08 09 10 11 12 13 14 15 16 17 18 19 20 21 22 23" at bounding box center [333, 510] width 37 height 33
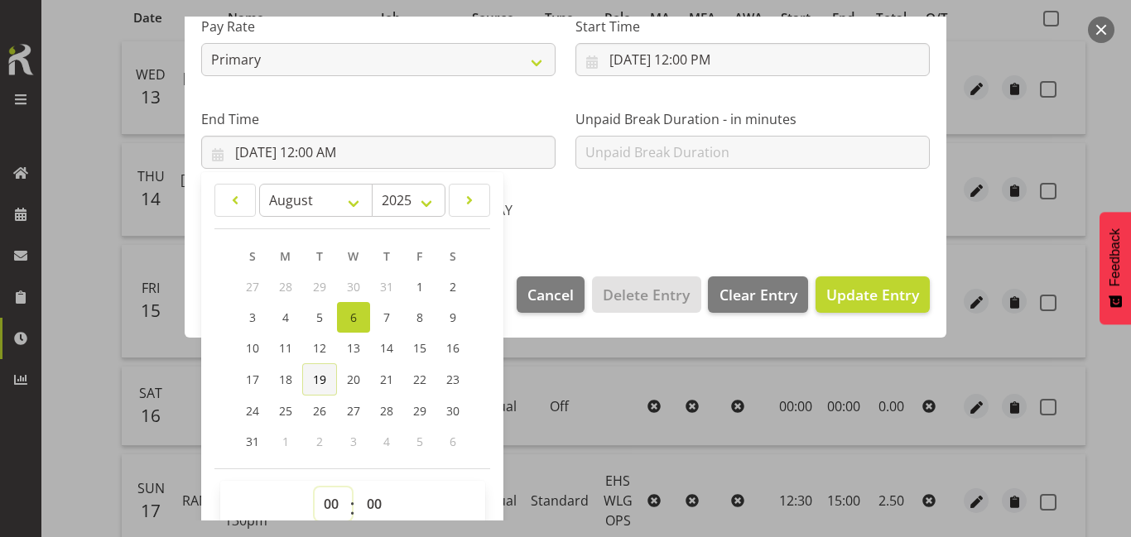
select select "15"
click at [315, 488] on select "00 01 02 03 04 05 06 07 08 09 10 11 12 13 14 15 16 17 18 19 20 21 22 23" at bounding box center [333, 504] width 37 height 33
type input "8/6/2025, 3:00 PM"
click at [872, 280] on button "Update Entry" at bounding box center [872, 294] width 114 height 36
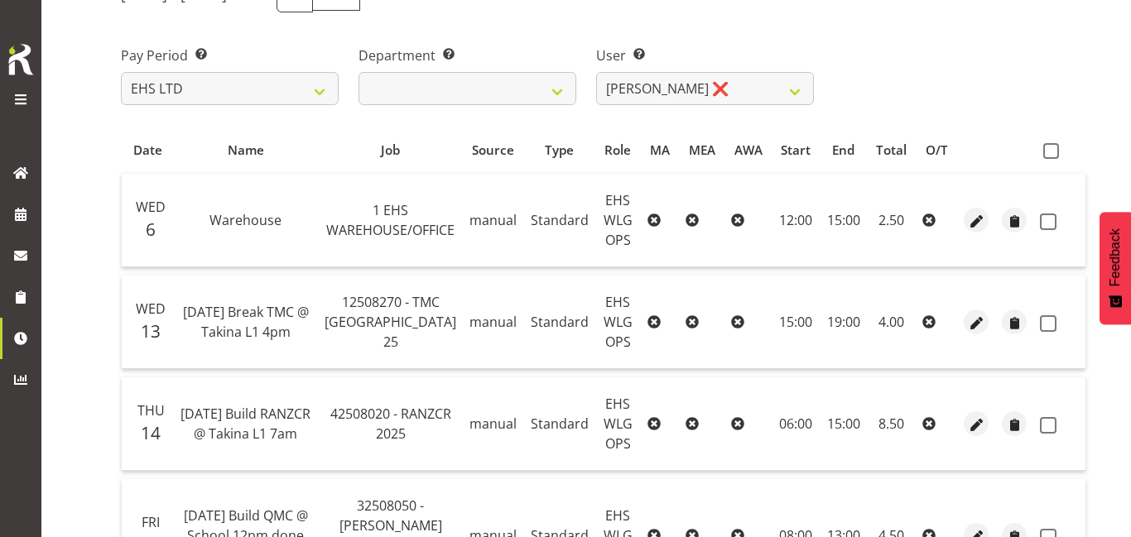
scroll to position [222, 0]
click at [967, 223] on span "button" at bounding box center [976, 220] width 19 height 19
select select "Standard"
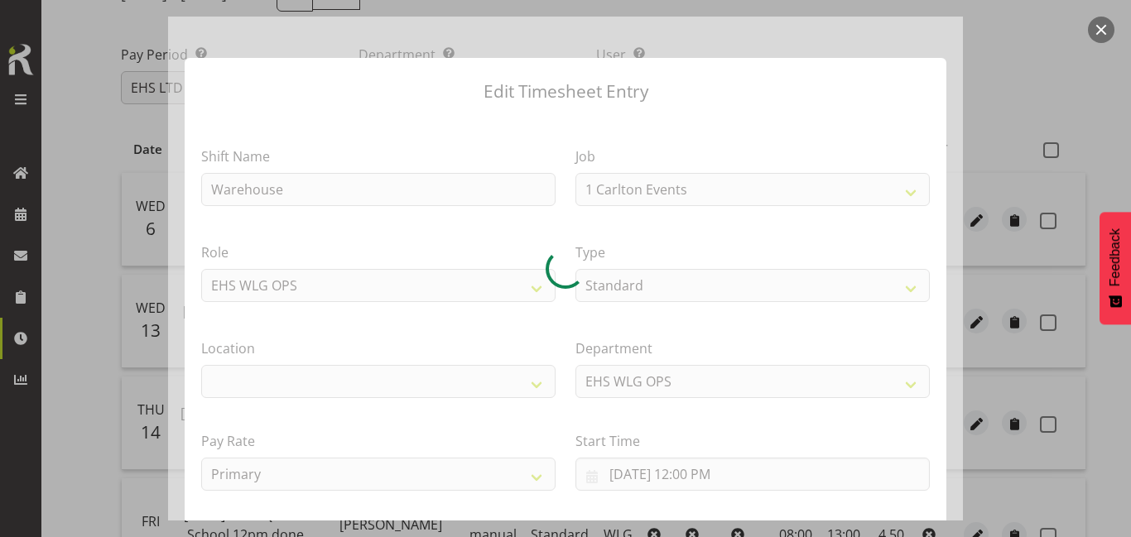
select select "69"
select select "106"
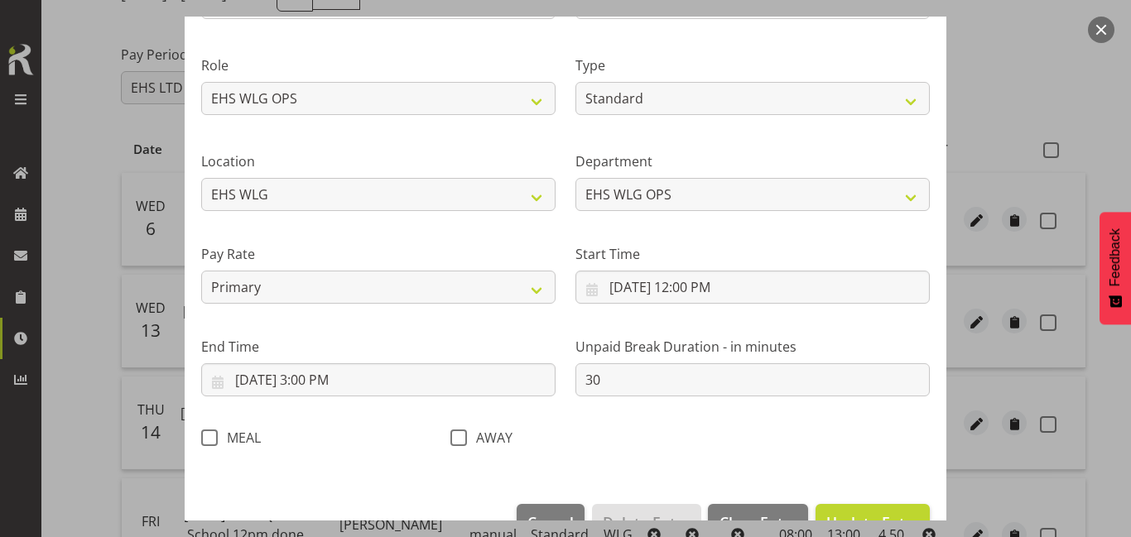
scroll to position [188, 0]
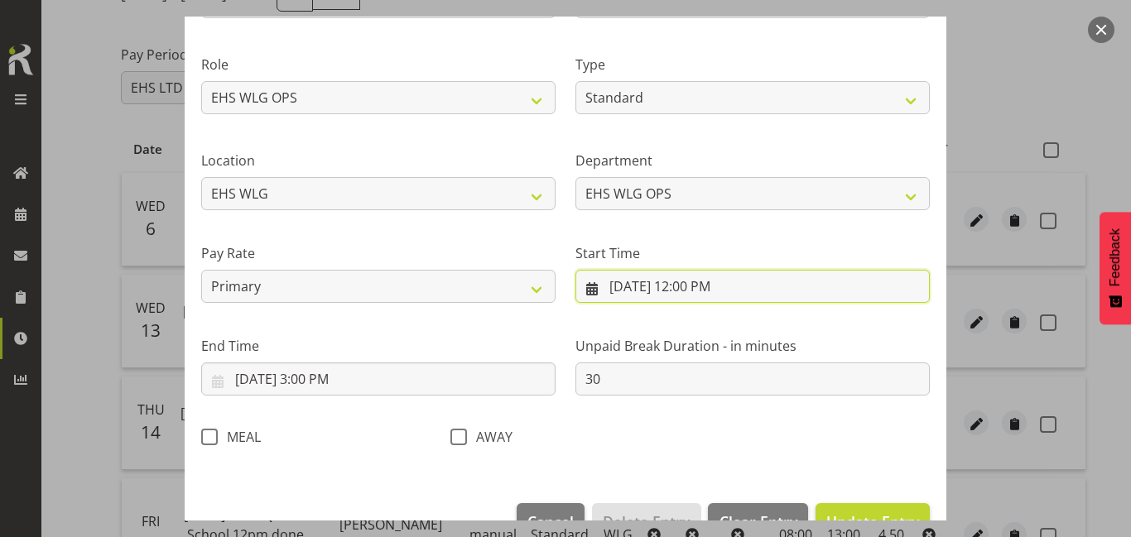
click at [689, 296] on input "8/6/2025, 12:00 PM" at bounding box center [752, 286] width 354 height 33
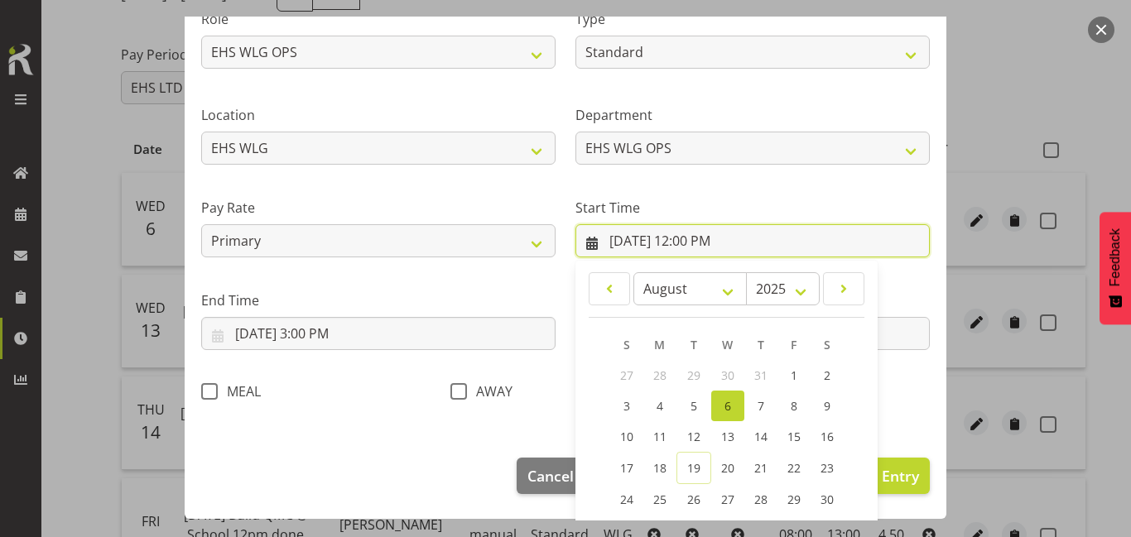
scroll to position [348, 0]
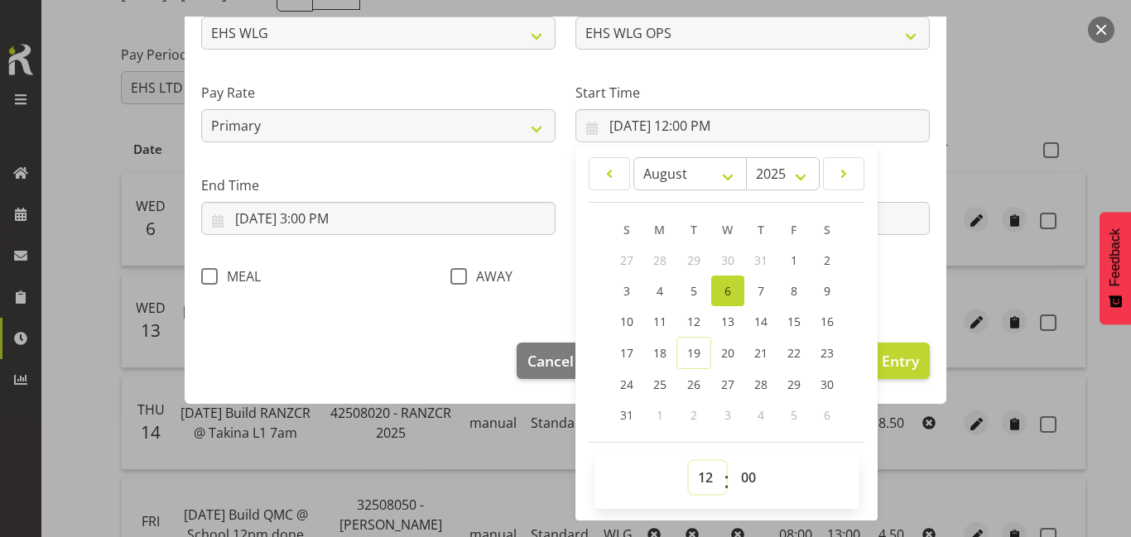
click at [716, 473] on select "00 01 02 03 04 05 06 07 08 09 10 11 12 13 14 15 16 17 18 19 20 21 22 23" at bounding box center [707, 477] width 37 height 33
select select "10"
click at [689, 461] on select "00 01 02 03 04 05 06 07 08 09 10 11 12 13 14 15 16 17 18 19 20 21 22 23" at bounding box center [707, 477] width 37 height 33
type input "8/6/2025, 10:00 AM"
click at [898, 358] on span "Update Entry" at bounding box center [872, 361] width 93 height 20
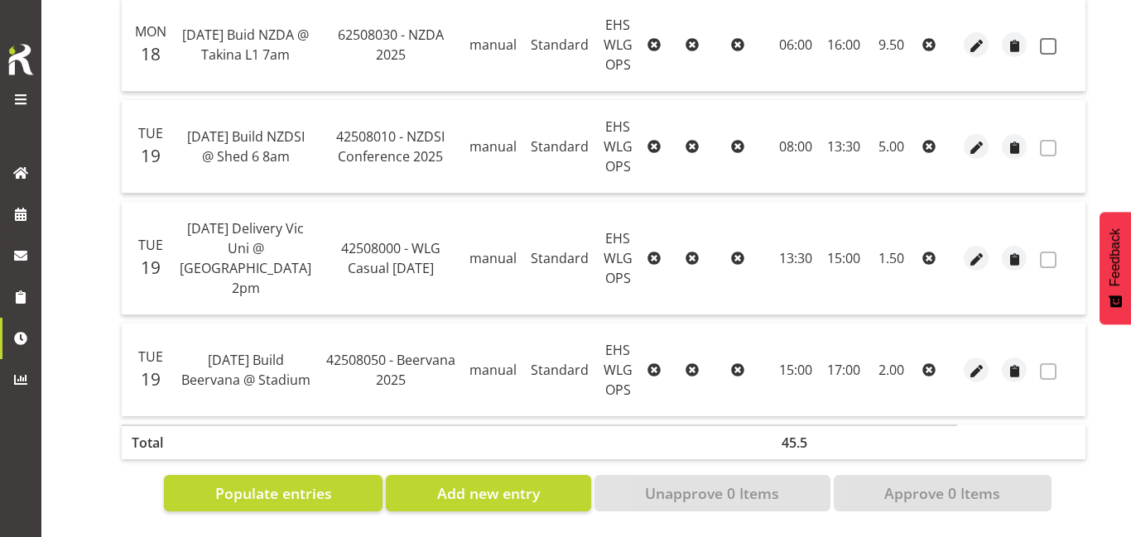
scroll to position [1248, 0]
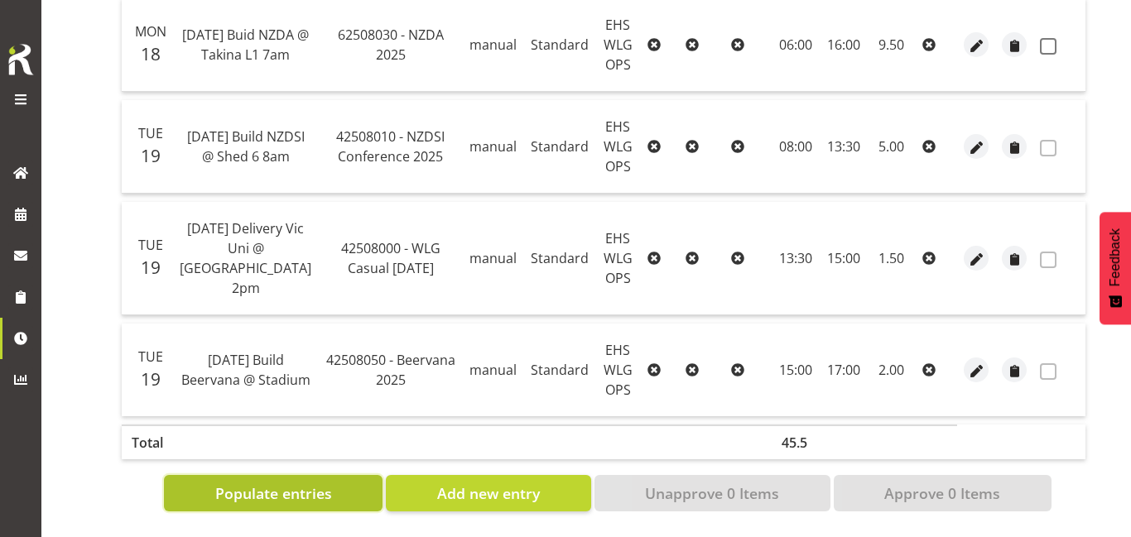
click at [291, 504] on button "Populate entries" at bounding box center [273, 493] width 219 height 36
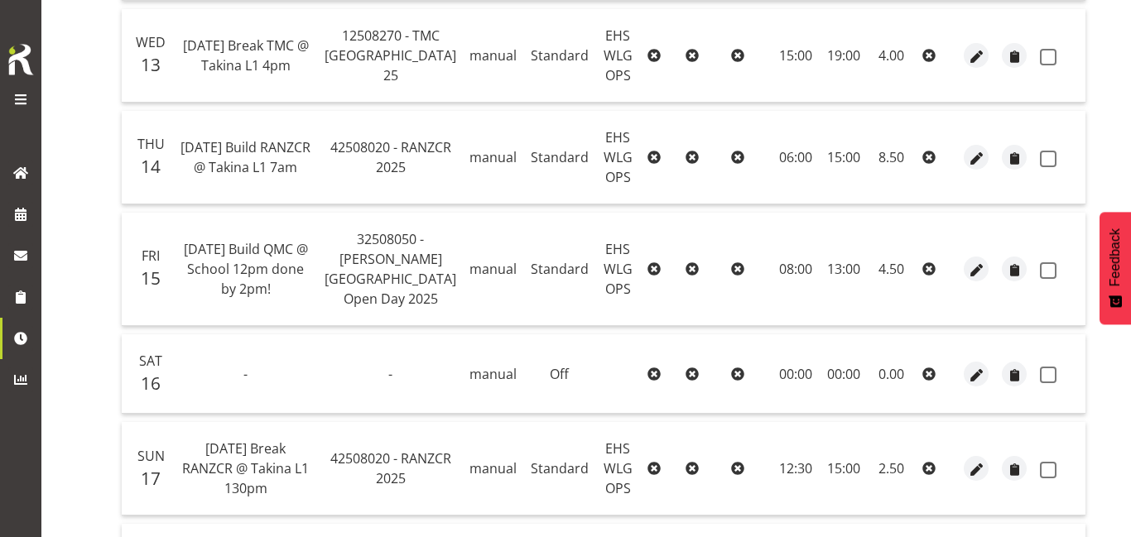
scroll to position [488, 0]
click at [967, 384] on span "button" at bounding box center [976, 374] width 19 height 19
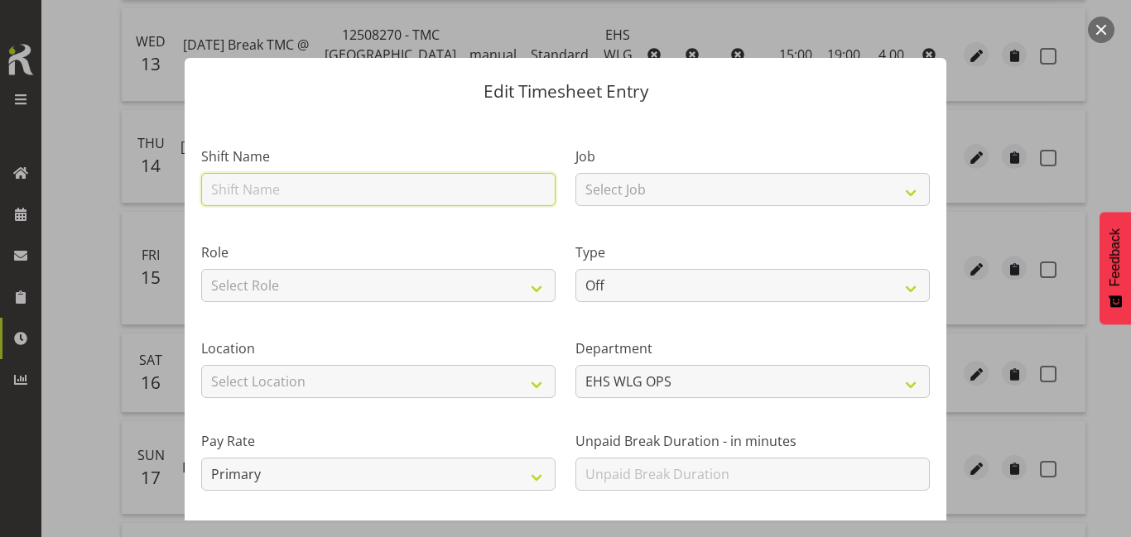
click at [420, 184] on input "text" at bounding box center [378, 189] width 354 height 33
type input "Warehouse"
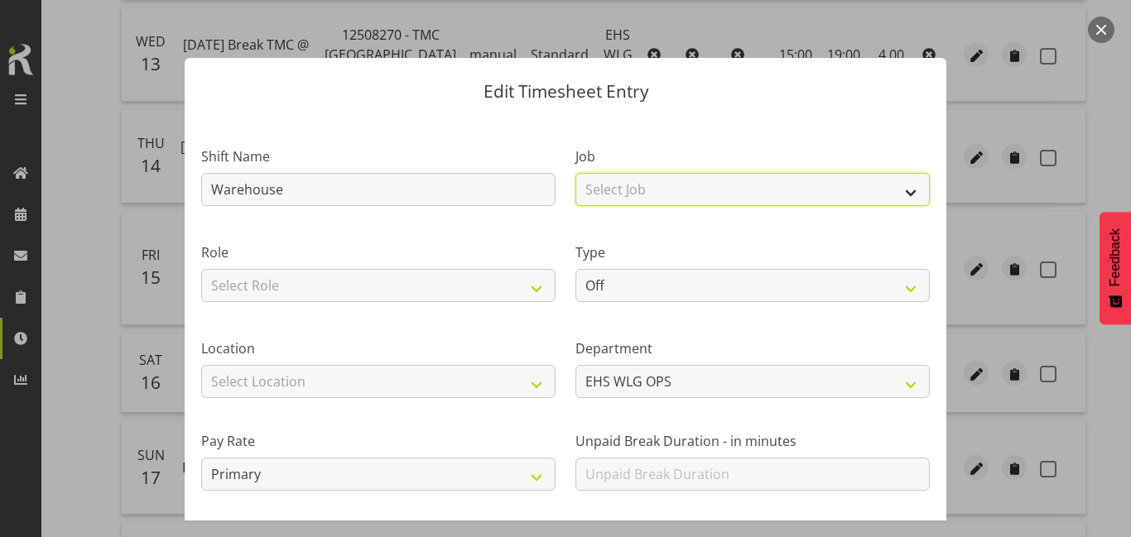
click at [654, 185] on select "Select Job 1 Carlton Events 1 Carlton Hamilton 1 Carlton Wellington 1 EHS WAREH…" at bounding box center [752, 189] width 354 height 33
click at [652, 195] on select "Select Job 1 Carlton Events 1 Carlton Hamilton 1 Carlton Wellington 1 EHS WAREH…" at bounding box center [752, 189] width 354 height 33
click at [704, 199] on select "Select Job 1 Carlton Events 1 Carlton Hamilton 1 Carlton Wellington 1 EHS WAREH…" at bounding box center [752, 189] width 354 height 33
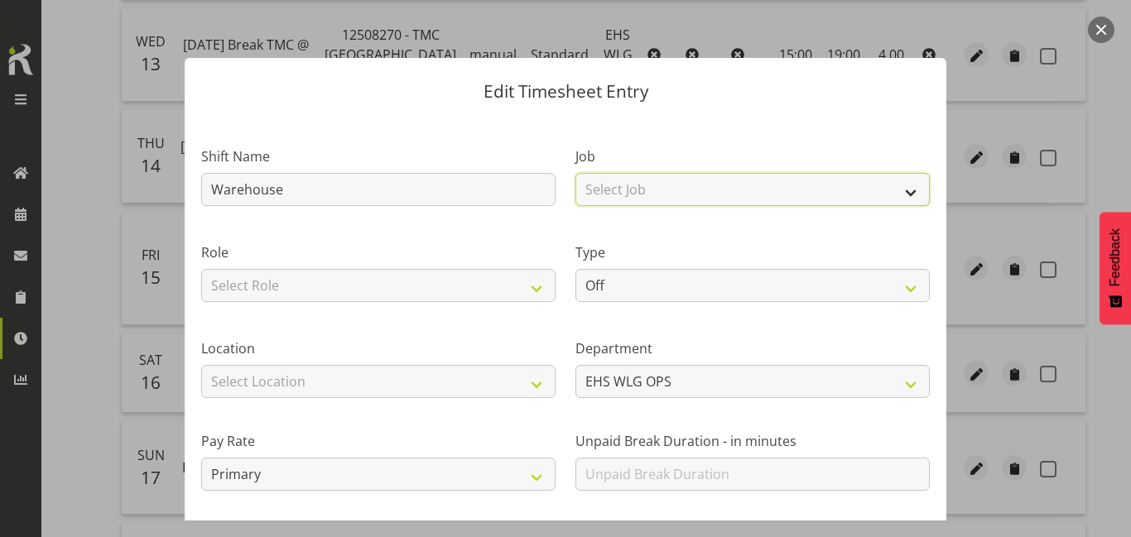
select select "69"
click at [575, 173] on select "Select Job 1 Carlton Events 1 Carlton Hamilton 1 Carlton Wellington 1 EHS WAREH…" at bounding box center [752, 189] width 354 height 33
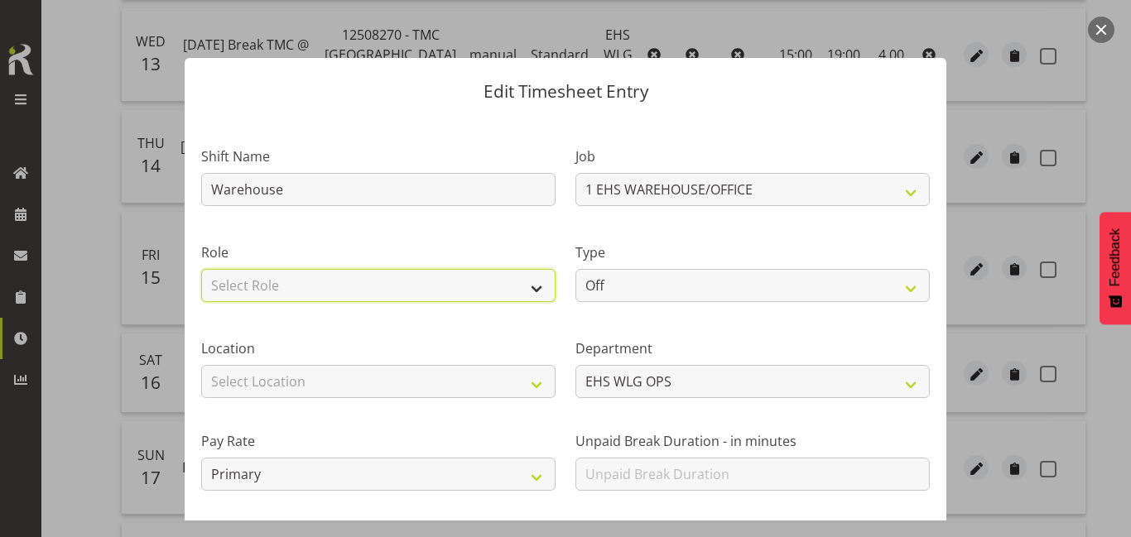
click at [481, 278] on select "Select Role EHS WLG OPS" at bounding box center [378, 285] width 354 height 33
select select "191"
click at [201, 269] on select "Select Role EHS WLG OPS" at bounding box center [378, 285] width 354 height 33
click at [730, 302] on div "Type Off Standard Public Holiday Public Holiday (Worked) Day In Lieu Annual Lea…" at bounding box center [752, 267] width 374 height 96
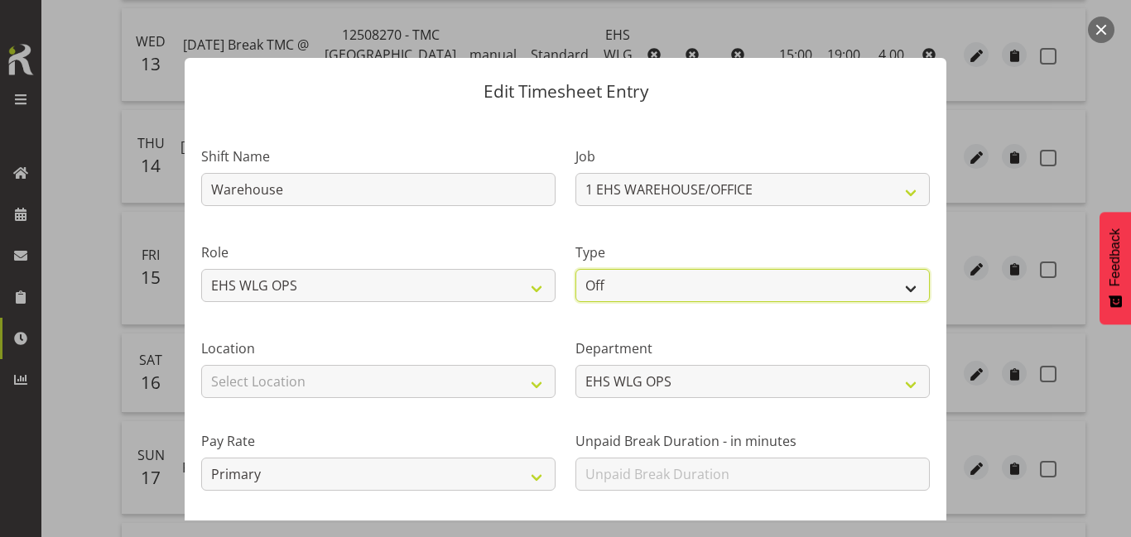
click at [733, 299] on select "Off Standard Public Holiday Public Holiday (Worked) Day In Lieu Annual Leave Si…" at bounding box center [752, 285] width 354 height 33
select select "Standard"
click at [575, 269] on select "Off Standard Public Holiday Public Holiday (Worked) Day In Lieu Annual Leave Si…" at bounding box center [752, 285] width 354 height 33
select select "7"
select select "2025"
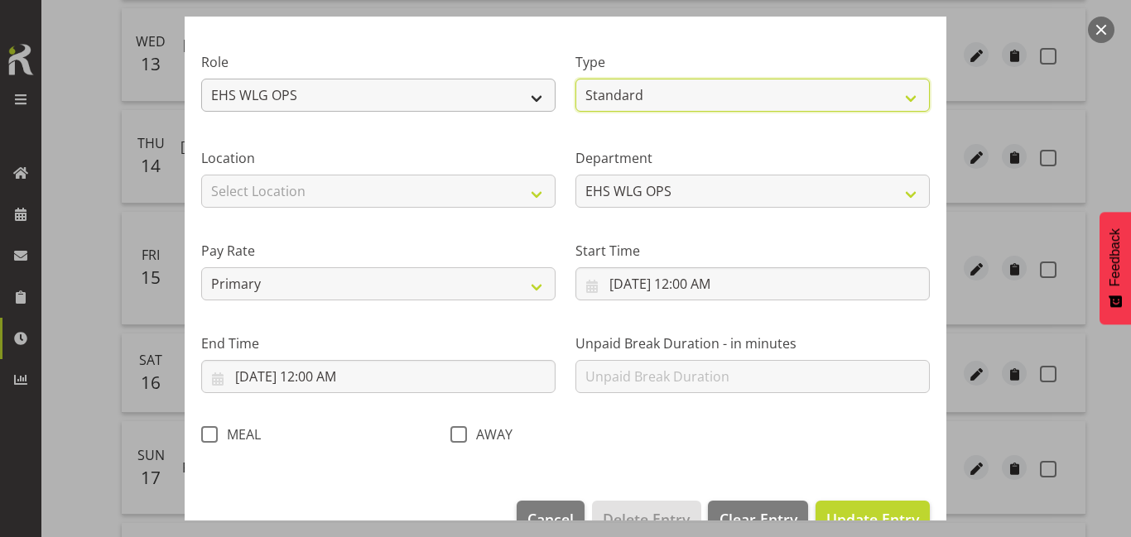
scroll to position [190, 0]
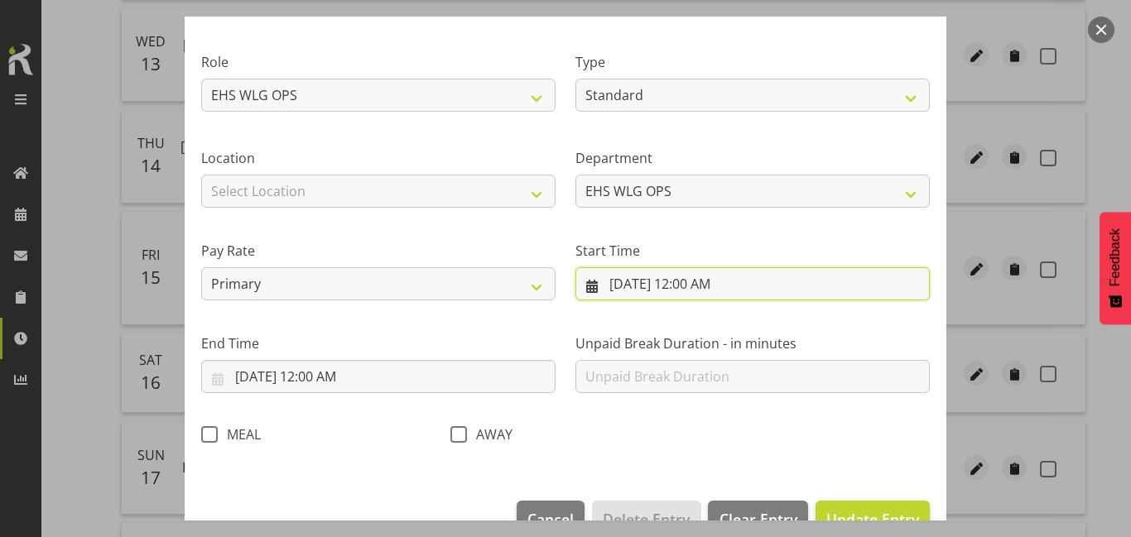
click at [652, 291] on input "8/16/2025, 12:00 AM" at bounding box center [752, 283] width 354 height 33
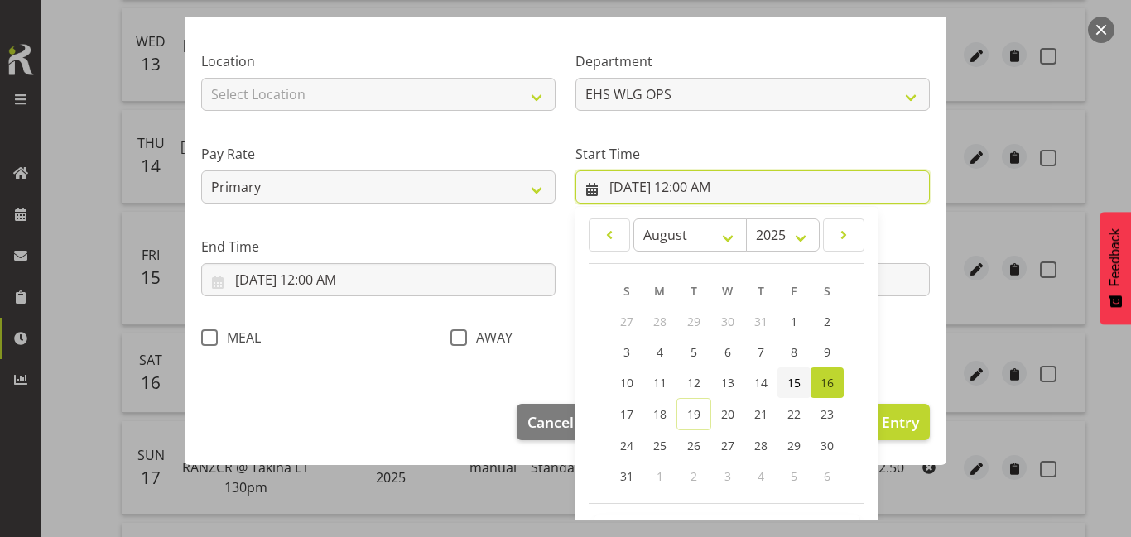
scroll to position [288, 0]
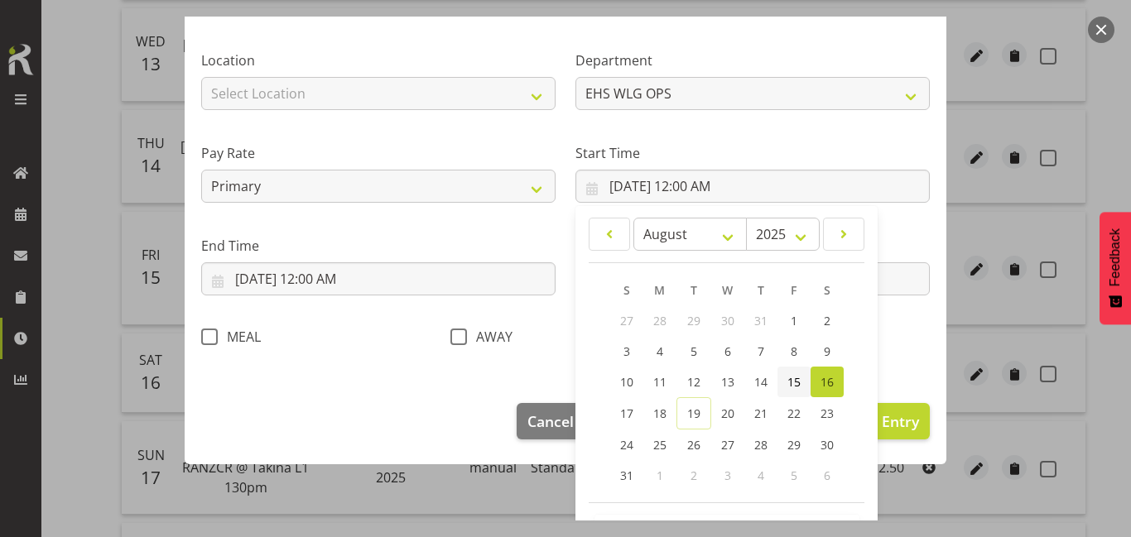
click at [793, 391] on link "15" at bounding box center [793, 382] width 33 height 31
type input "8/15/2025, 12:00 AM"
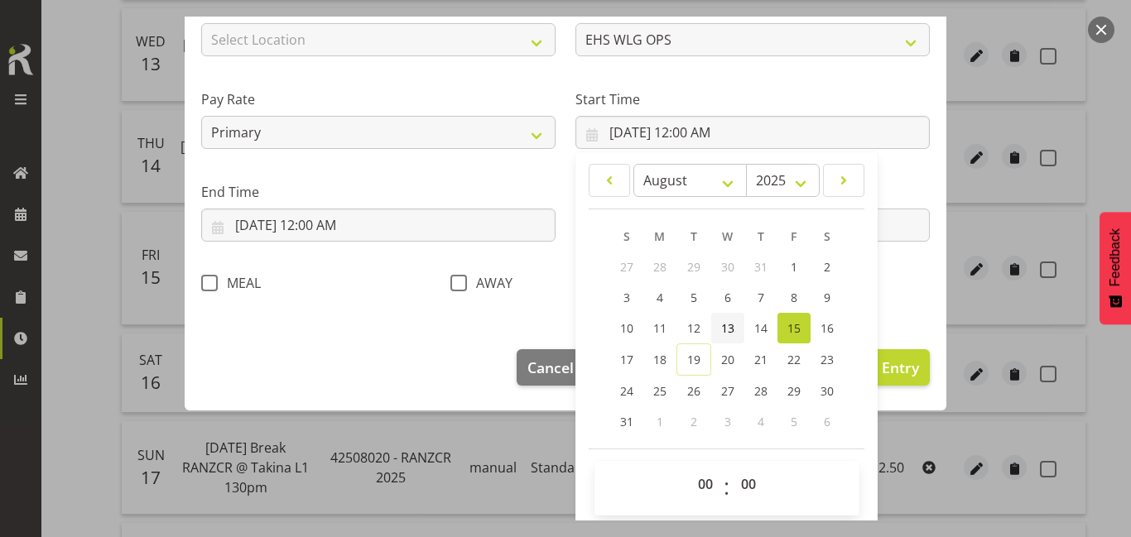
scroll to position [348, 0]
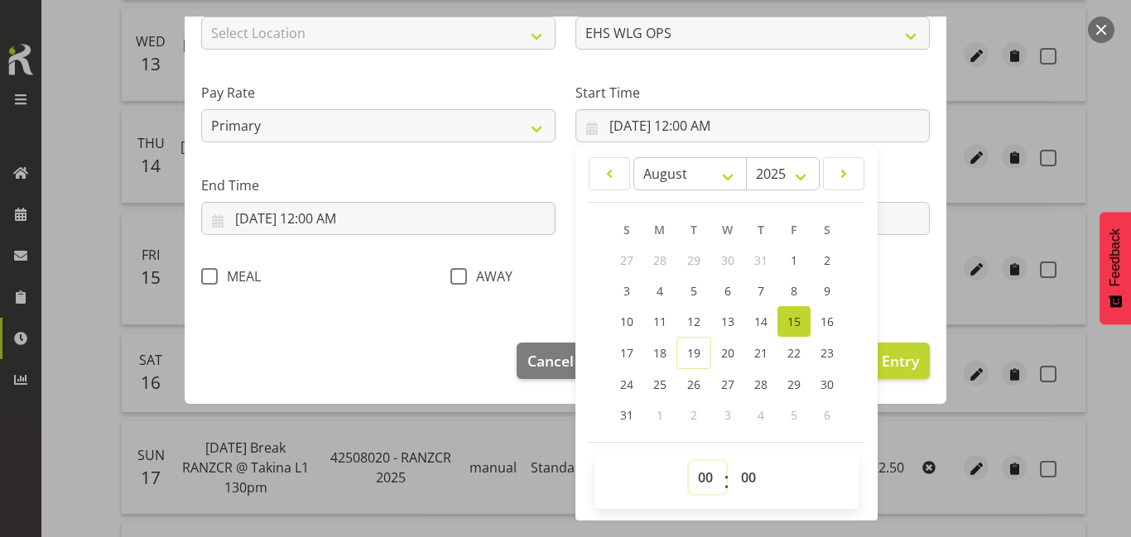
click at [701, 476] on select "00 01 02 03 04 05 06 07 08 09 10 11 12 13 14 15 16 17 18 19 20 21 22 23" at bounding box center [707, 477] width 37 height 33
select select "13"
click at [689, 461] on select "00 01 02 03 04 05 06 07 08 09 10 11 12 13 14 15 16 17 18 19 20 21 22 23" at bounding box center [707, 477] width 37 height 33
type input "8/15/2025, 1:00 PM"
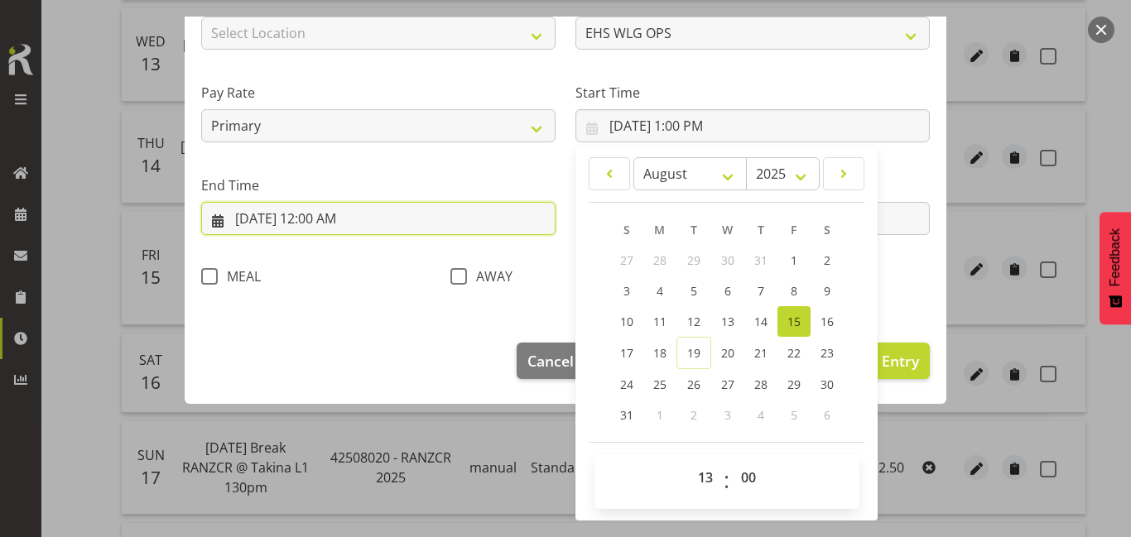
click at [411, 224] on input "8/16/2025, 12:00 AM" at bounding box center [378, 218] width 354 height 33
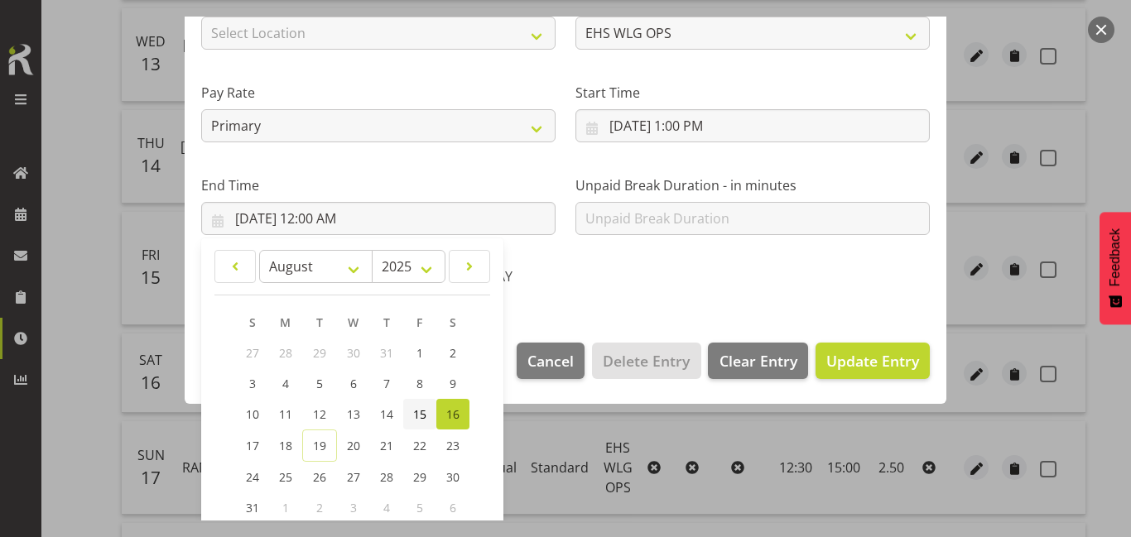
click at [418, 417] on span "15" at bounding box center [419, 414] width 13 height 16
type input "8/15/2025, 12:00 AM"
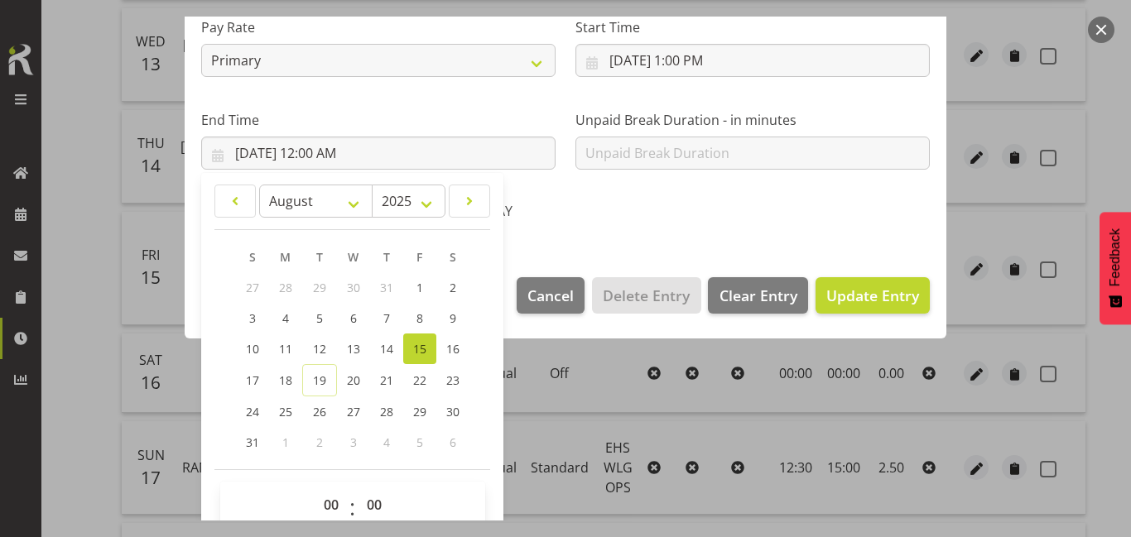
scroll to position [441, 0]
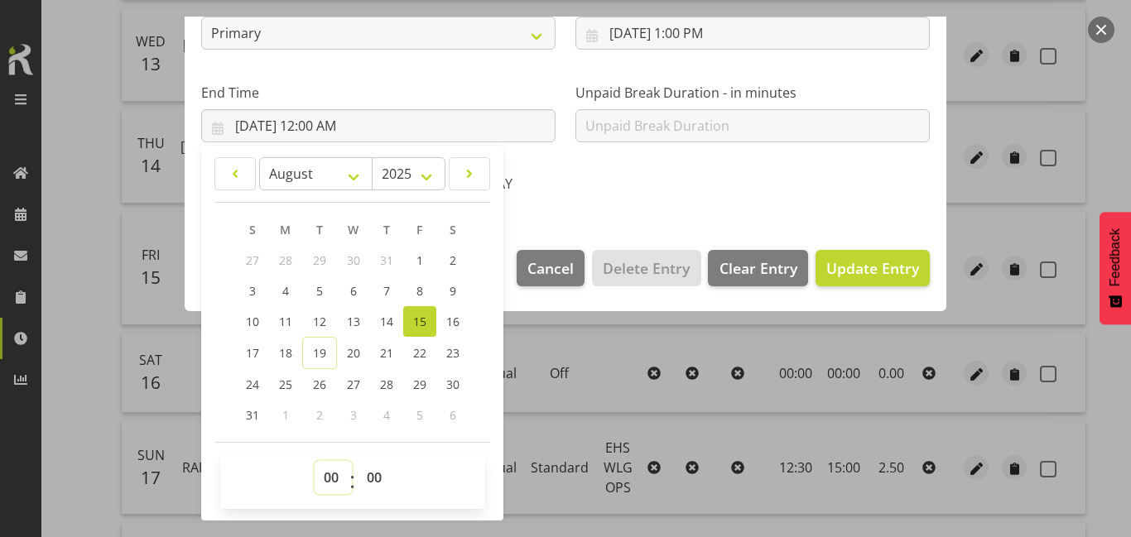
click at [326, 467] on select "00 01 02 03 04 05 06 07 08 09 10 11 12 13 14 15 16 17 18 19 20 21 22 23" at bounding box center [333, 477] width 37 height 33
select select "16"
click at [315, 461] on select "00 01 02 03 04 05 06 07 08 09 10 11 12 13 14 15 16 17 18 19 20 21 22 23" at bounding box center [333, 477] width 37 height 33
type input "8/15/2025, 4:00 PM"
click at [865, 264] on span "Update Entry" at bounding box center [872, 268] width 93 height 20
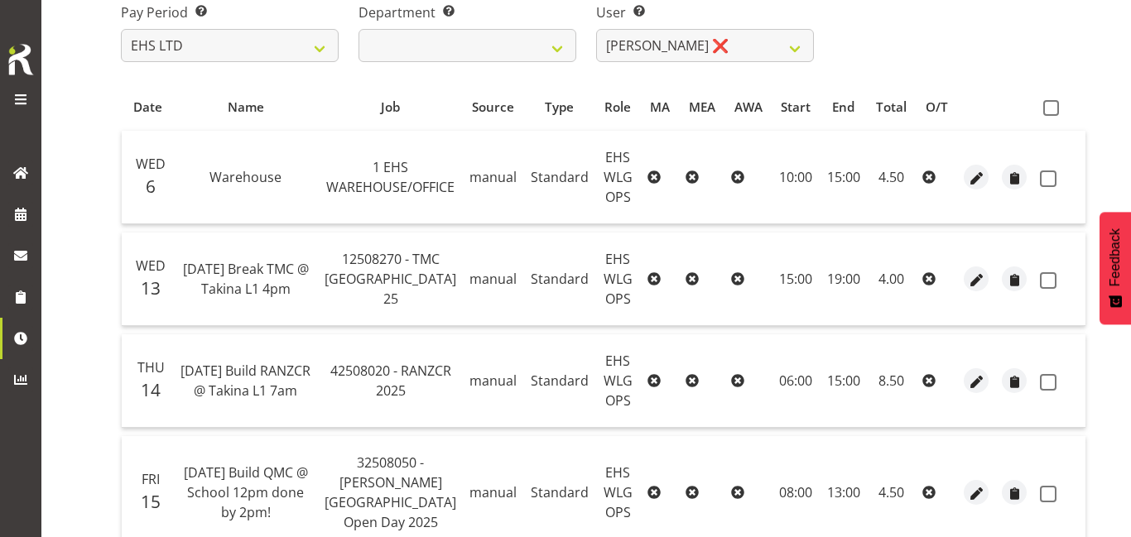
scroll to position [265, 0]
click at [766, 59] on select "Ashton Staats ❌ Darryl Burns ❌ Geoffrey Robertson ❌ Jackson Howsan ❌ Kade Tiati…" at bounding box center [705, 44] width 218 height 33
click at [596, 28] on select "Ashton Staats ❌ Darryl Burns ❌ Geoffrey Robertson ❌ Jackson Howsan ❌ Kade Tiati…" at bounding box center [705, 44] width 218 height 33
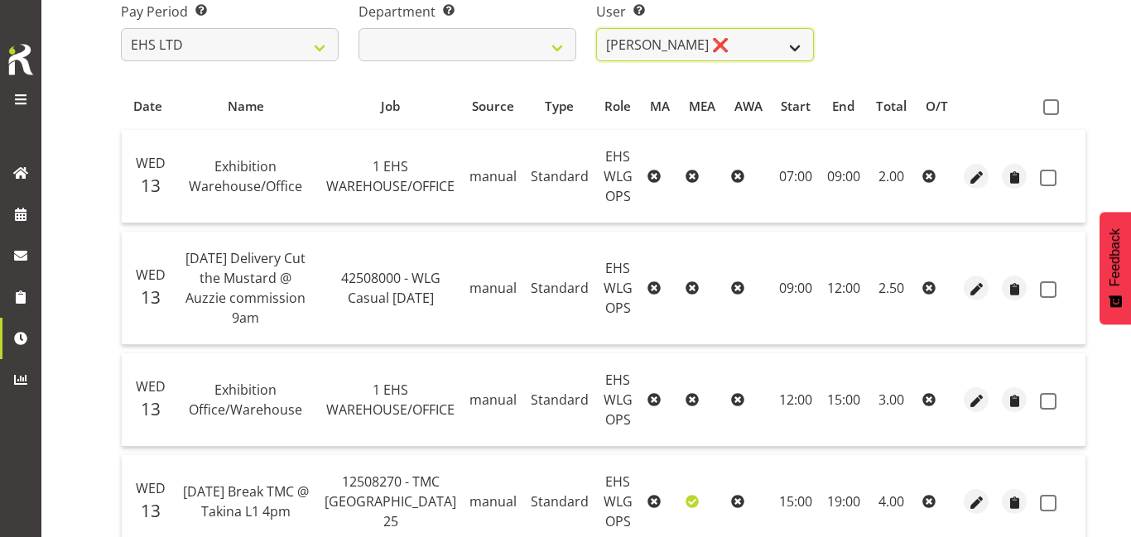
click at [748, 56] on select "Ashton Staats ❌ Darryl Burns ❌ Geoffrey Robertson ❌ Jackson Howsan ❌ Kade Tiati…" at bounding box center [705, 44] width 218 height 33
click at [596, 28] on select "Ashton Staats ❌ Darryl Burns ❌ Geoffrey Robertson ❌ Jackson Howsan ❌ Kade Tiati…" at bounding box center [705, 44] width 218 height 33
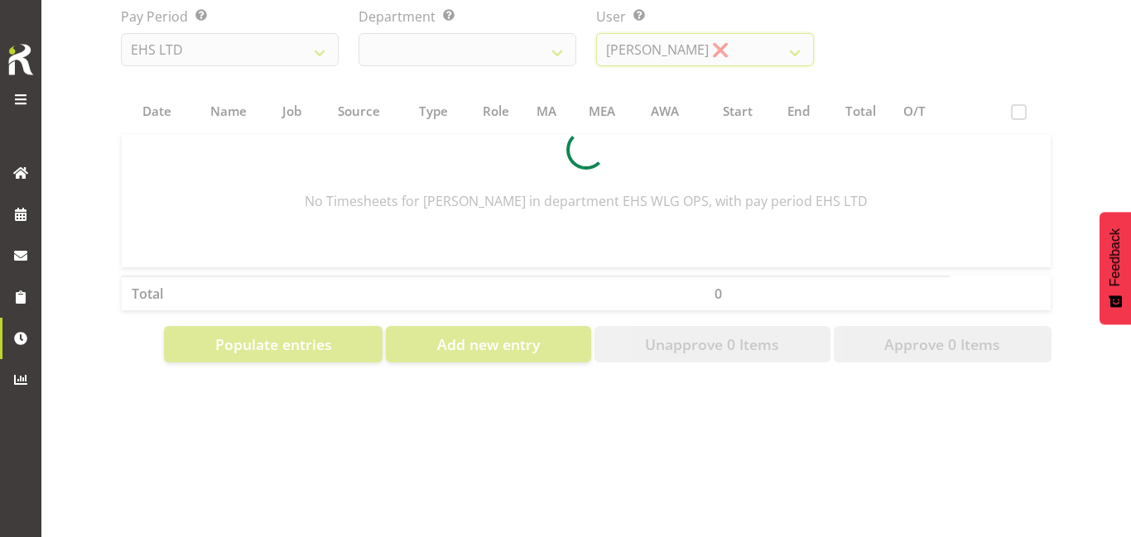
scroll to position [260, 0]
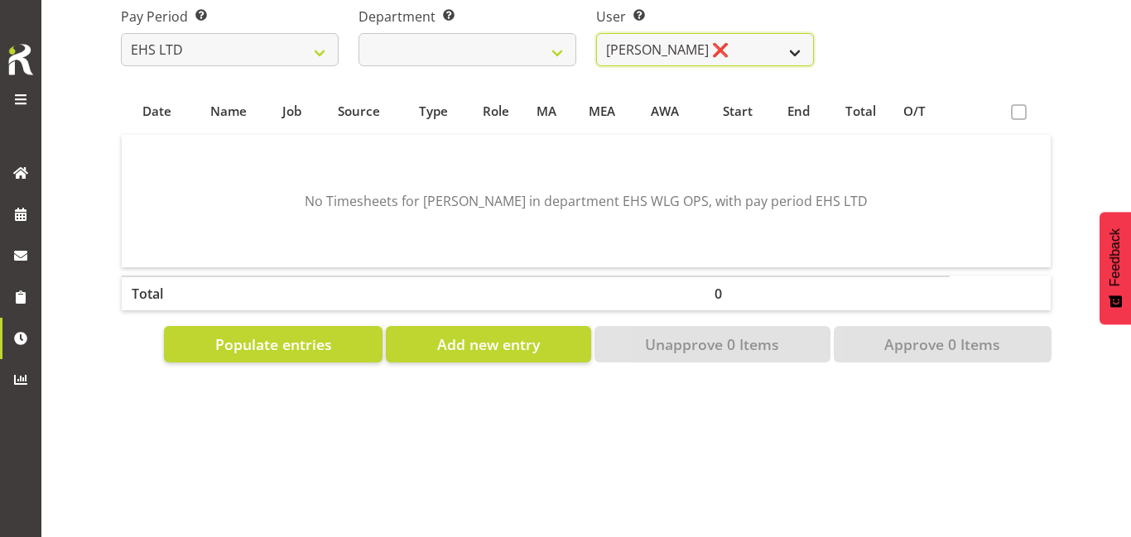
click at [727, 53] on select "Ashton Staats ❌ Darryl Burns ❌ Geoffrey Robertson ❌ Jackson Howsan ❌ Kade Tiati…" at bounding box center [705, 49] width 218 height 33
select select "10020"
click at [596, 33] on select "Ashton Staats ❌ Darryl Burns ❌ Geoffrey Robertson ❌ Jackson Howsan ❌ Kade Tiati…" at bounding box center [705, 49] width 218 height 33
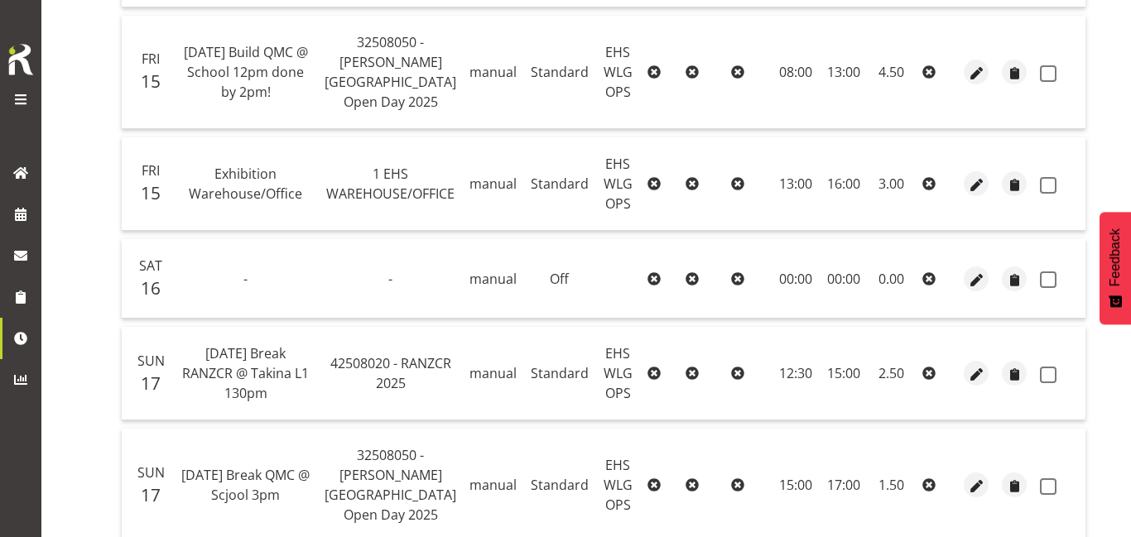
scroll to position [1093, 0]
click at [967, 181] on span "button" at bounding box center [976, 184] width 19 height 19
select select "Standard"
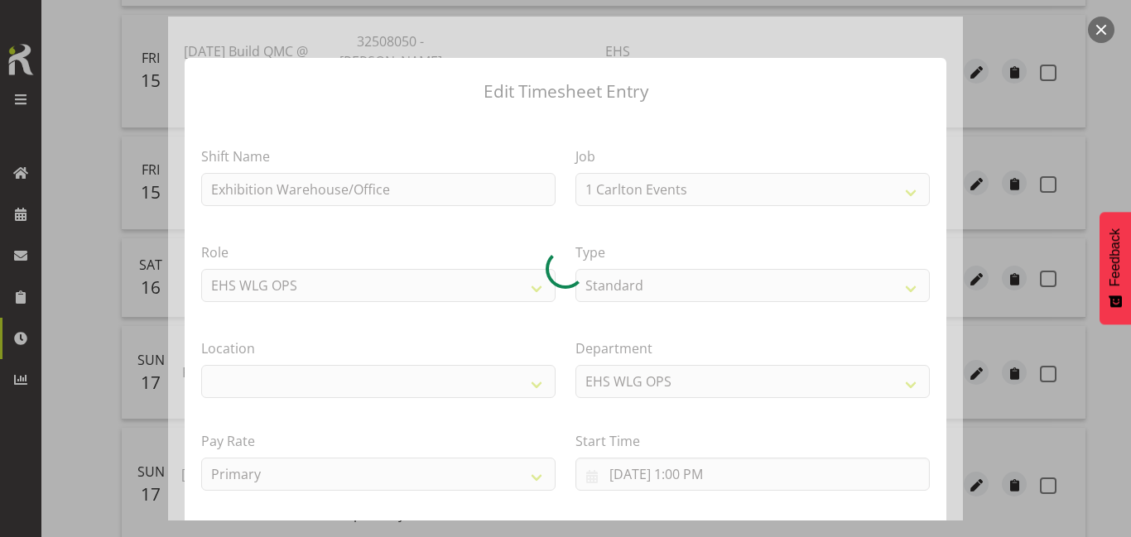
select select "69"
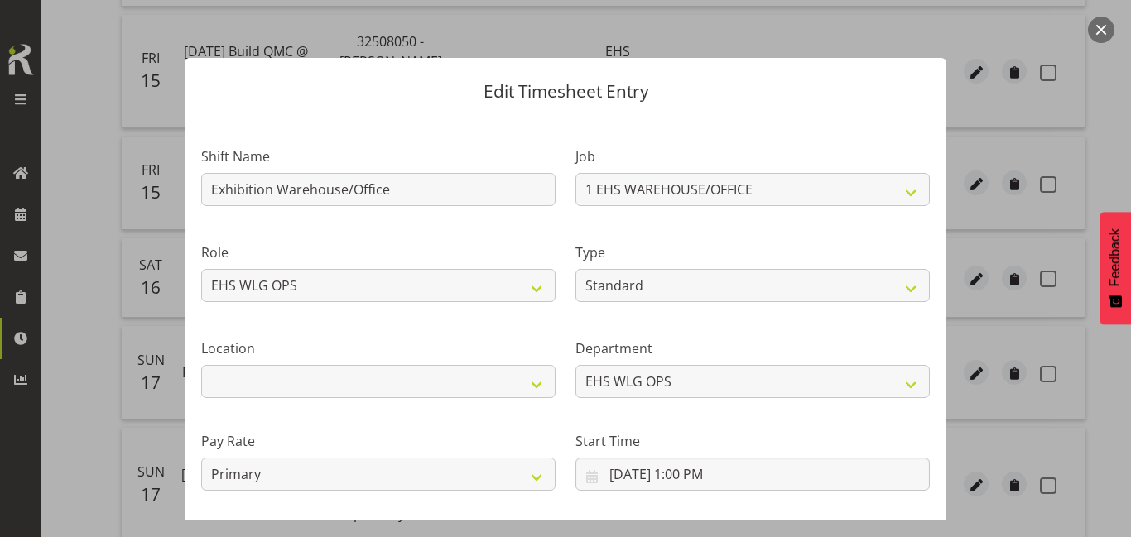
select select "106"
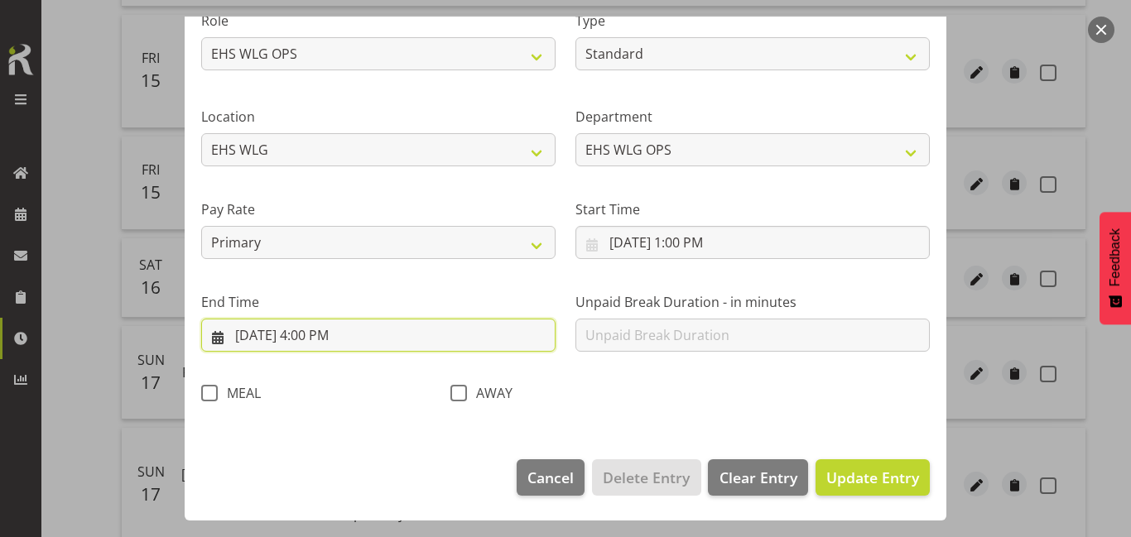
click at [406, 330] on input "8/15/2025, 4:00 PM" at bounding box center [378, 335] width 354 height 33
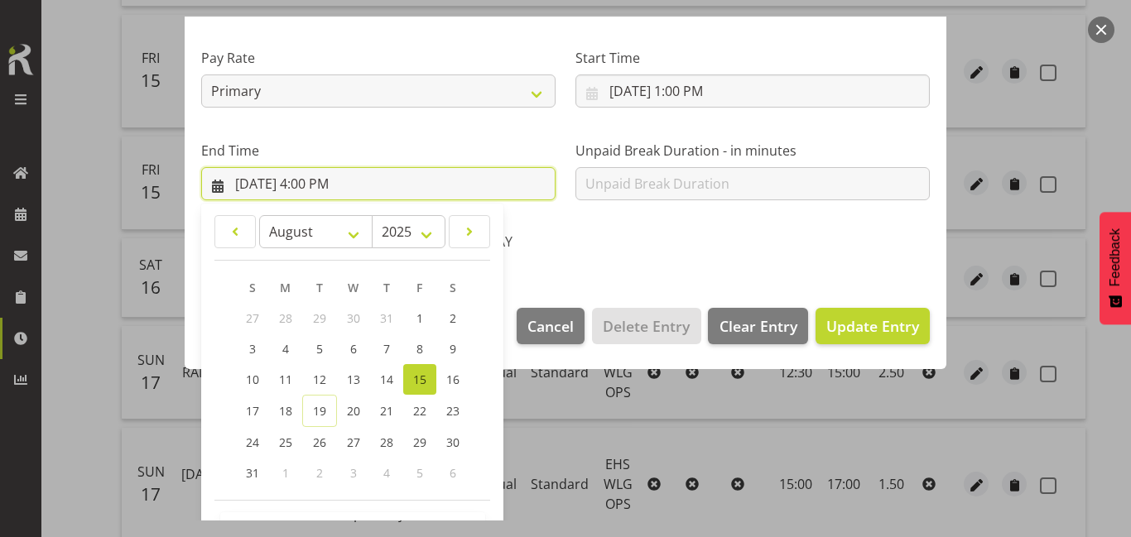
scroll to position [441, 0]
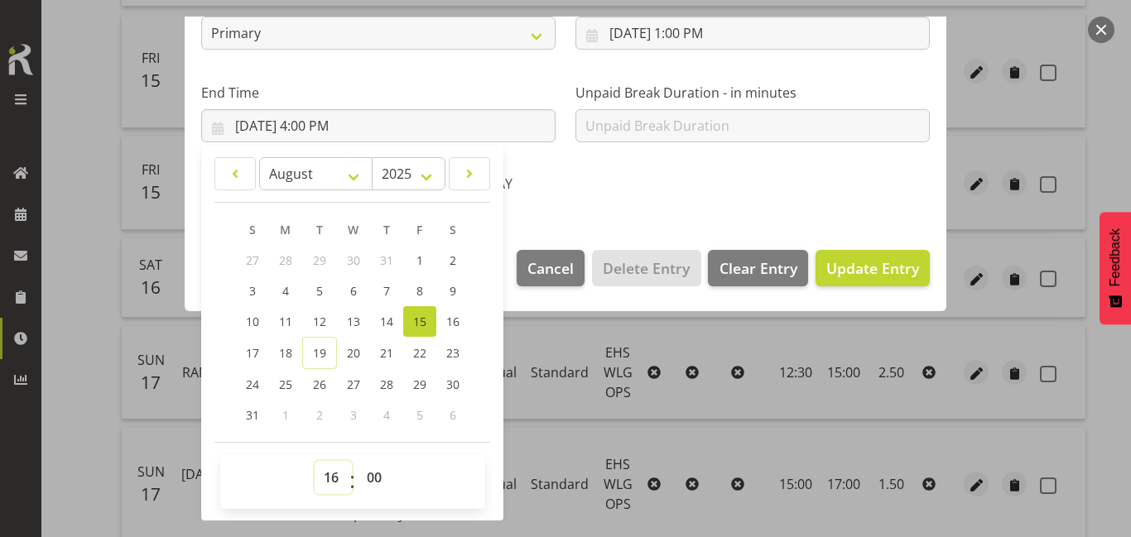
click at [324, 478] on select "00 01 02 03 04 05 06 07 08 09 10 11 12 13 14 15 16 17 18 19 20 21 22 23" at bounding box center [333, 477] width 37 height 33
select select "17"
click at [315, 461] on select "00 01 02 03 04 05 06 07 08 09 10 11 12 13 14 15 16 17 18 19 20 21 22 23" at bounding box center [333, 477] width 37 height 33
type input "8/15/2025, 5:00 PM"
click at [861, 279] on button "Update Entry" at bounding box center [872, 268] width 114 height 36
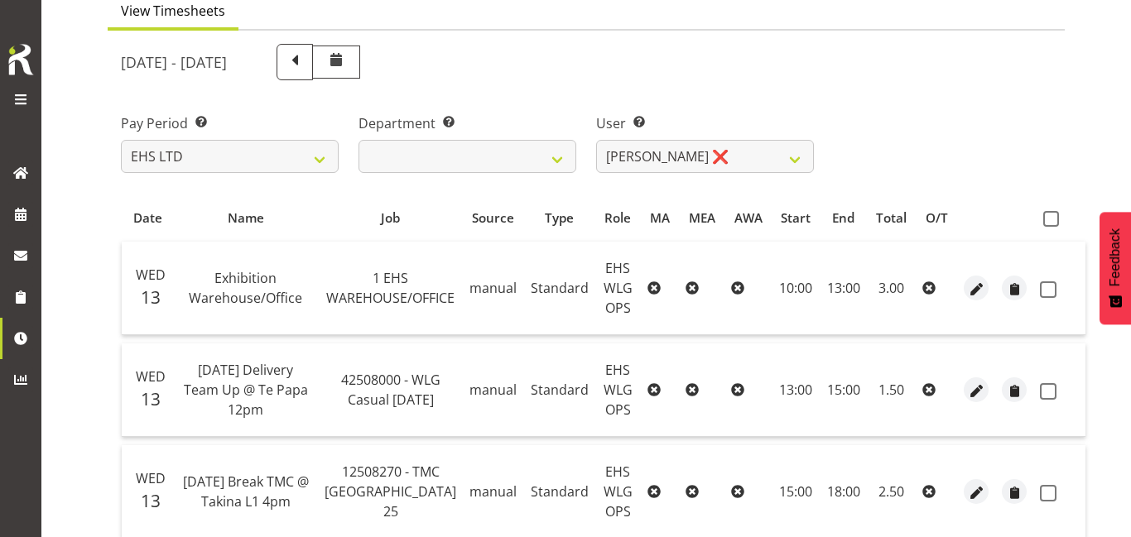
scroll to position [156, 0]
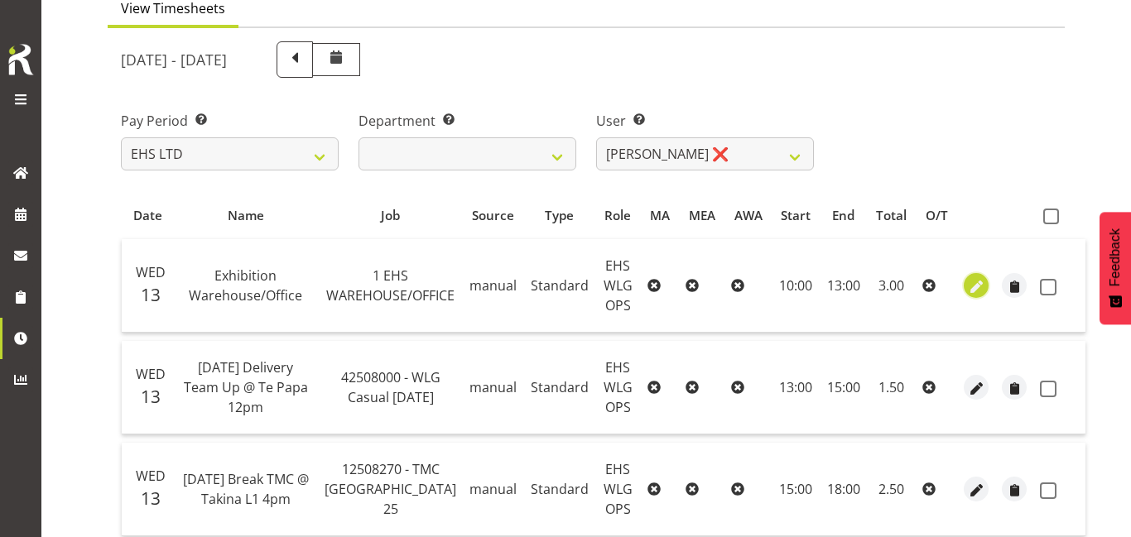
click at [967, 281] on span "button" at bounding box center [976, 286] width 19 height 19
select select "Standard"
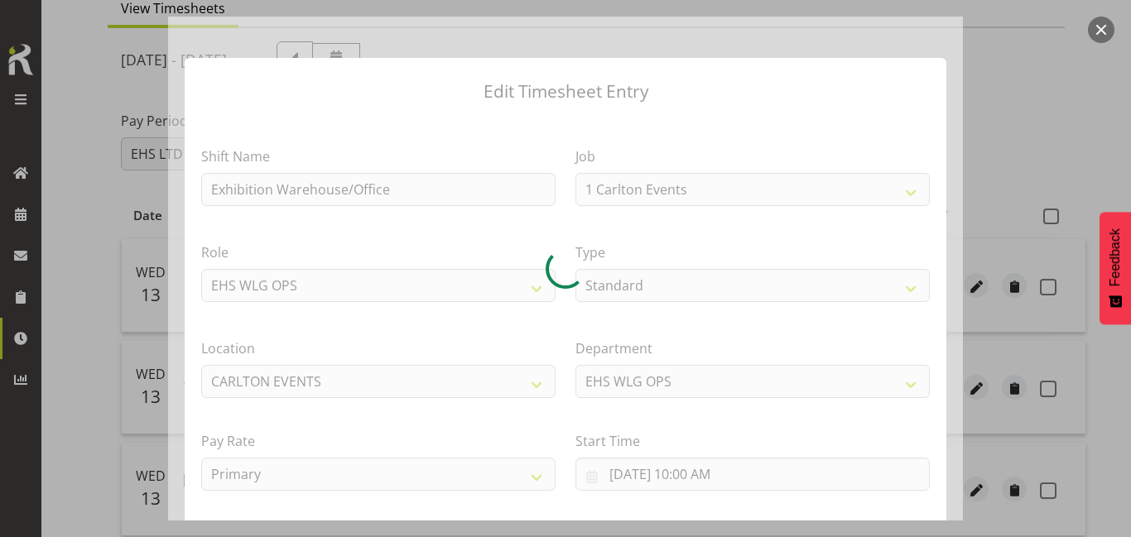
select select "69"
select select "106"
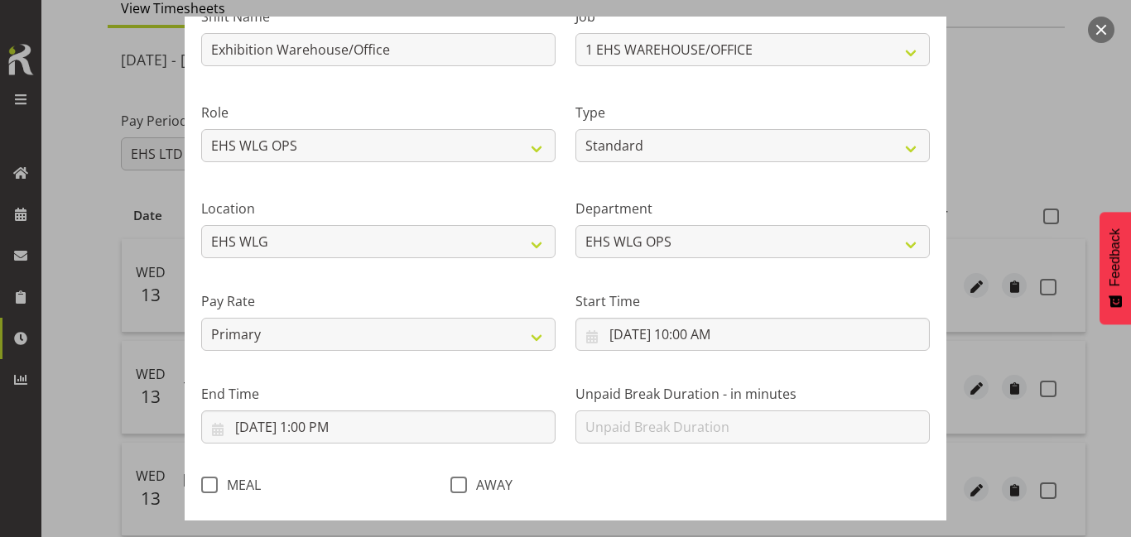
scroll to position [140, 0]
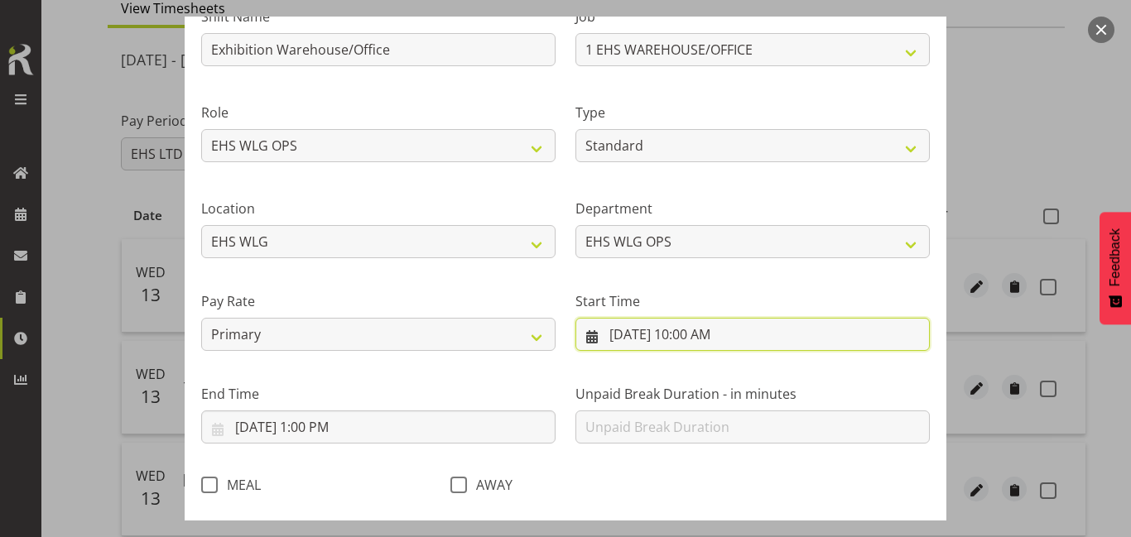
click at [707, 344] on input "8/13/2025, 10:00 AM" at bounding box center [752, 334] width 354 height 33
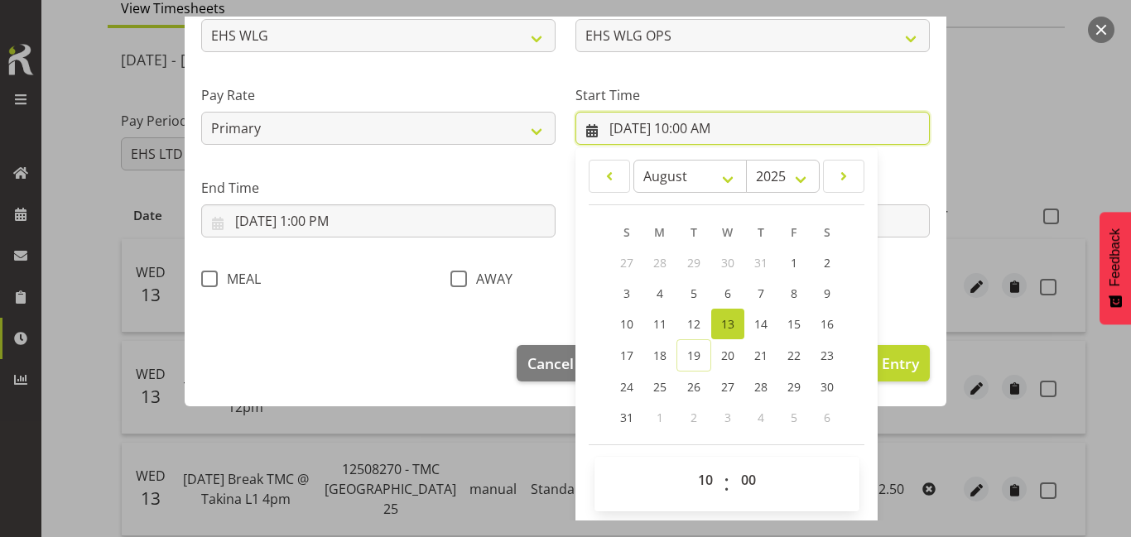
scroll to position [348, 0]
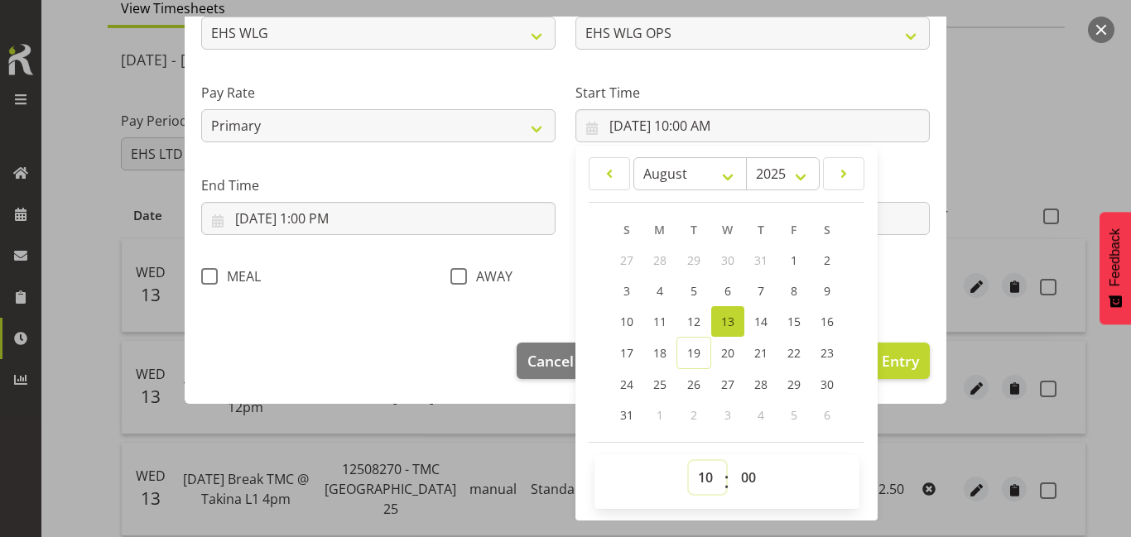
click at [704, 481] on select "00 01 02 03 04 05 06 07 08 09 10 11 12 13 14 15 16 17 18 19 20 21 22 23" at bounding box center [707, 477] width 37 height 33
select select "8"
click at [689, 461] on select "00 01 02 03 04 05 06 07 08 09 10 11 12 13 14 15 16 17 18 19 20 21 22 23" at bounding box center [707, 477] width 37 height 33
type input "8/13/2025, 8:00 AM"
click at [909, 364] on span "Update Entry" at bounding box center [872, 361] width 93 height 20
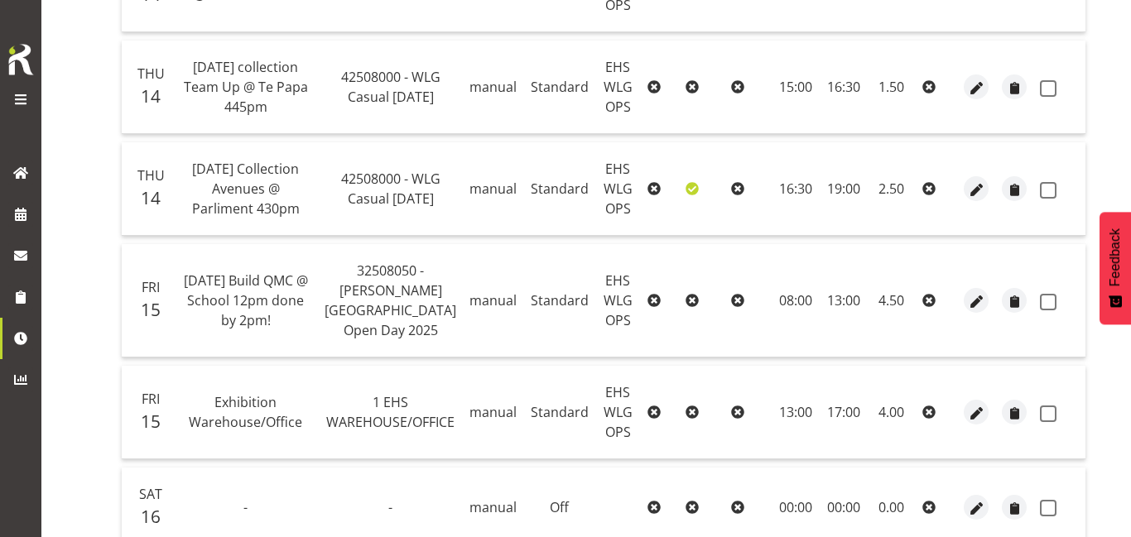
scroll to position [0, 0]
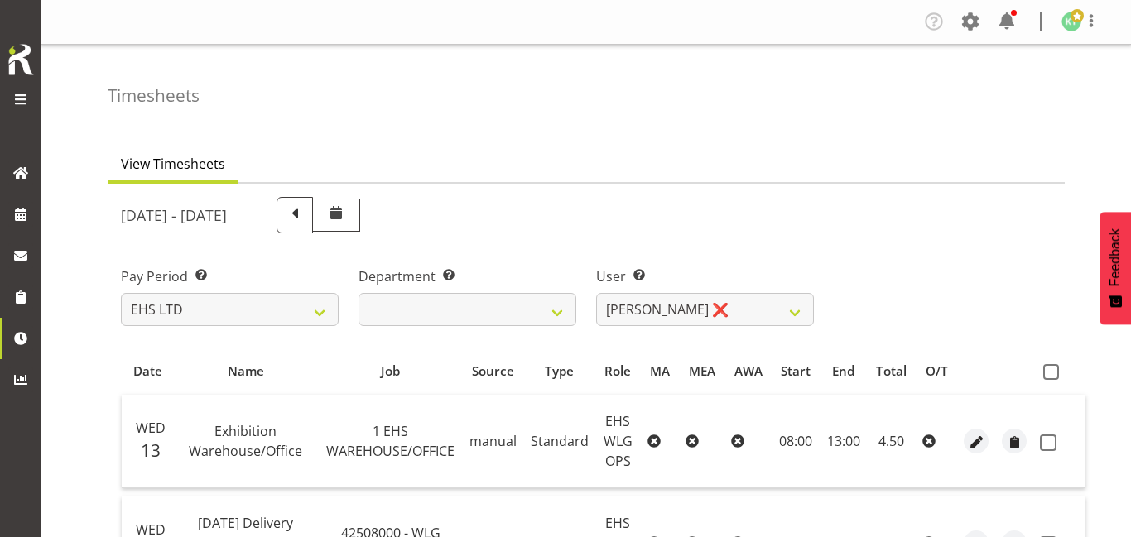
click at [26, 99] on span at bounding box center [21, 99] width 20 height 20
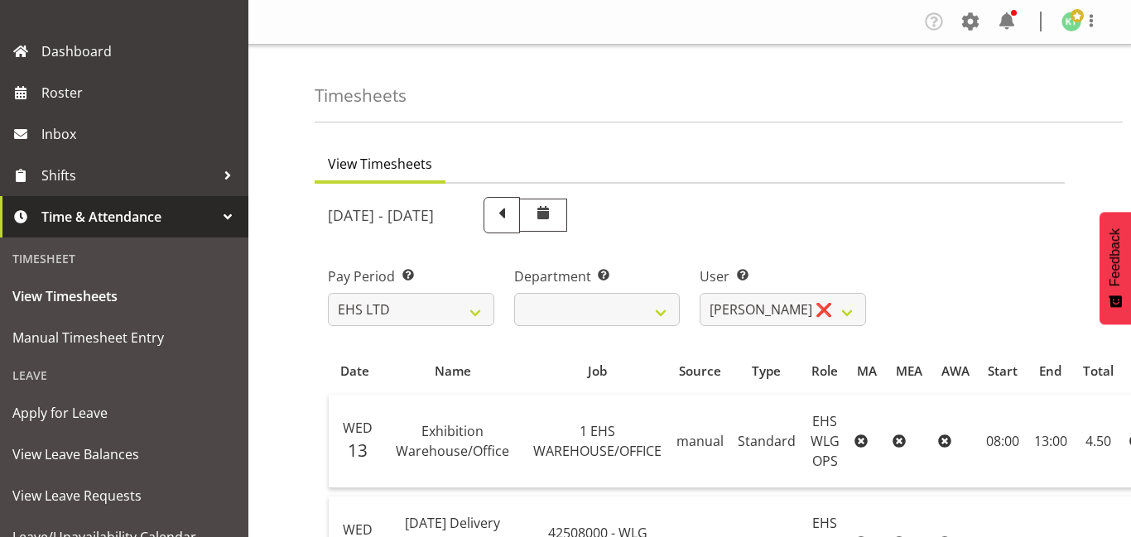
scroll to position [197, 0]
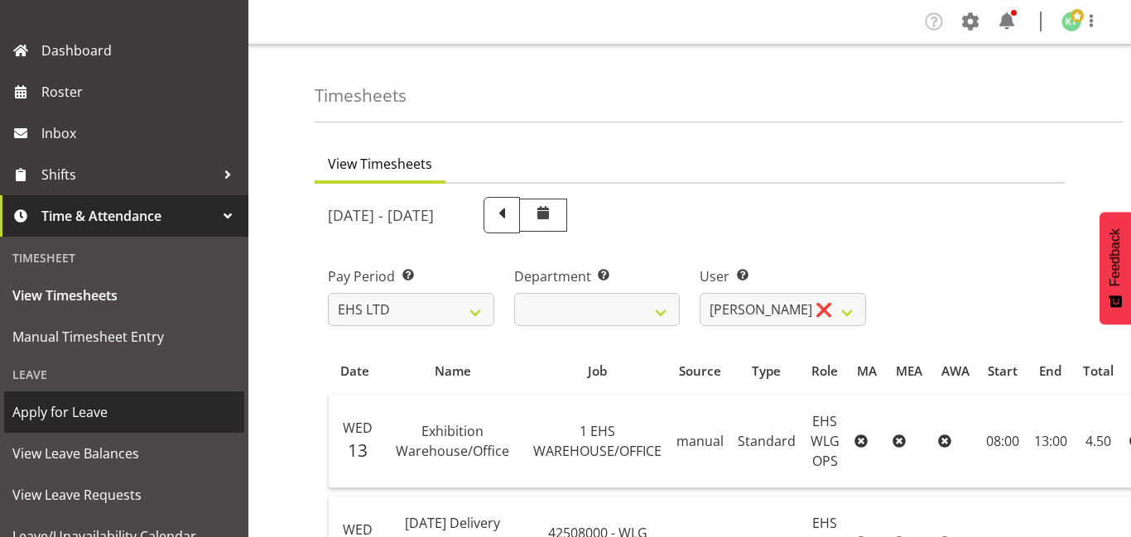
click at [160, 425] on link "Apply for Leave" at bounding box center [124, 412] width 240 height 41
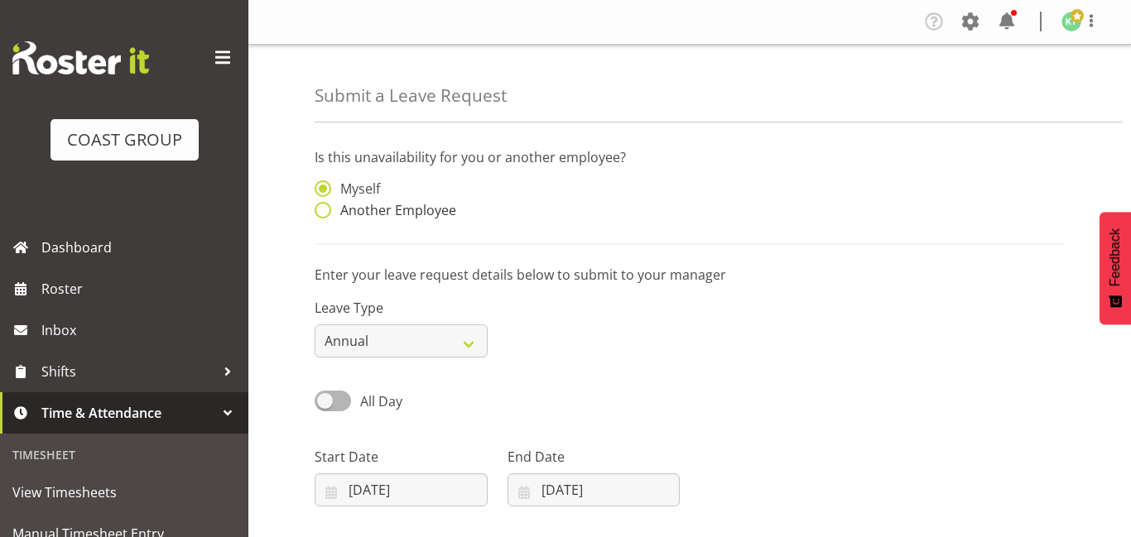
click at [325, 211] on span at bounding box center [323, 210] width 17 height 17
click at [325, 211] on input "Another Employee" at bounding box center [320, 210] width 11 height 11
radio input "true"
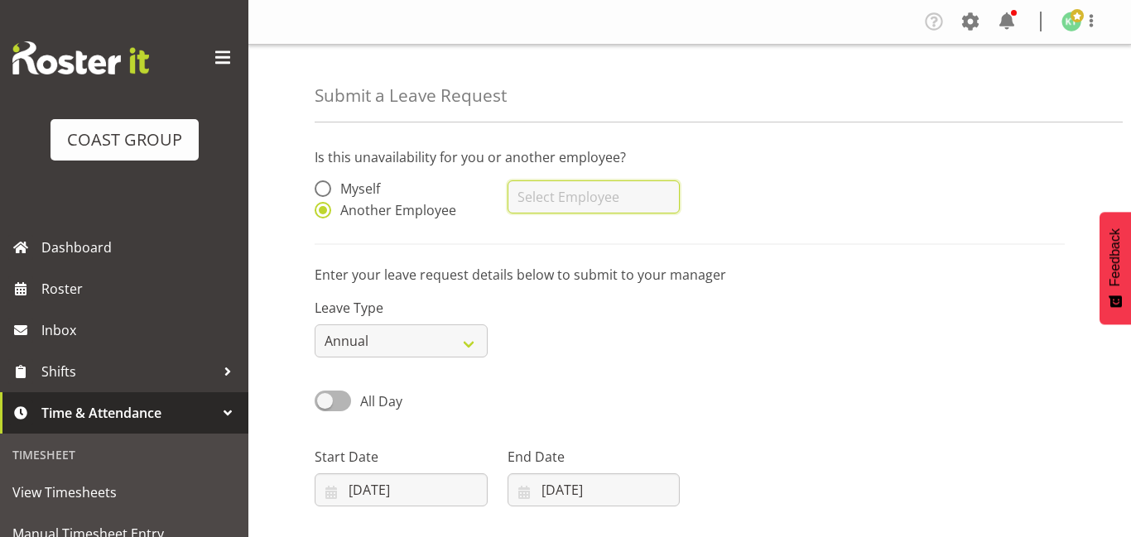
click at [533, 213] on div "Ashton Staats Darryl Burns Geoffrey Robertson Jackson Howsan Joshua Keith Jacks…" at bounding box center [593, 196] width 173 height 33
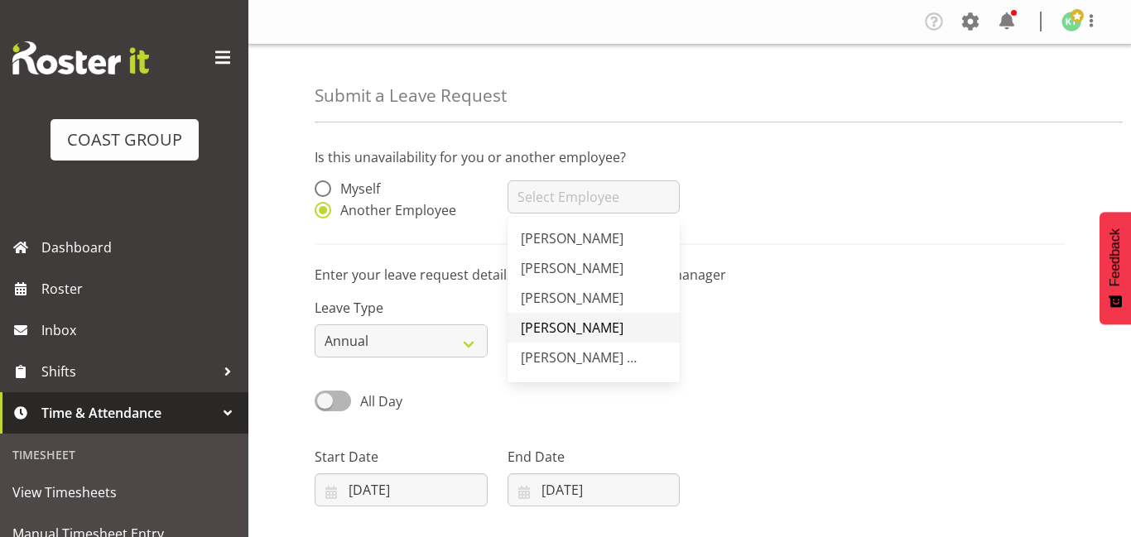
click at [562, 324] on span "Jackson Howsan" at bounding box center [572, 328] width 103 height 18
type input "Jackson Howsan"
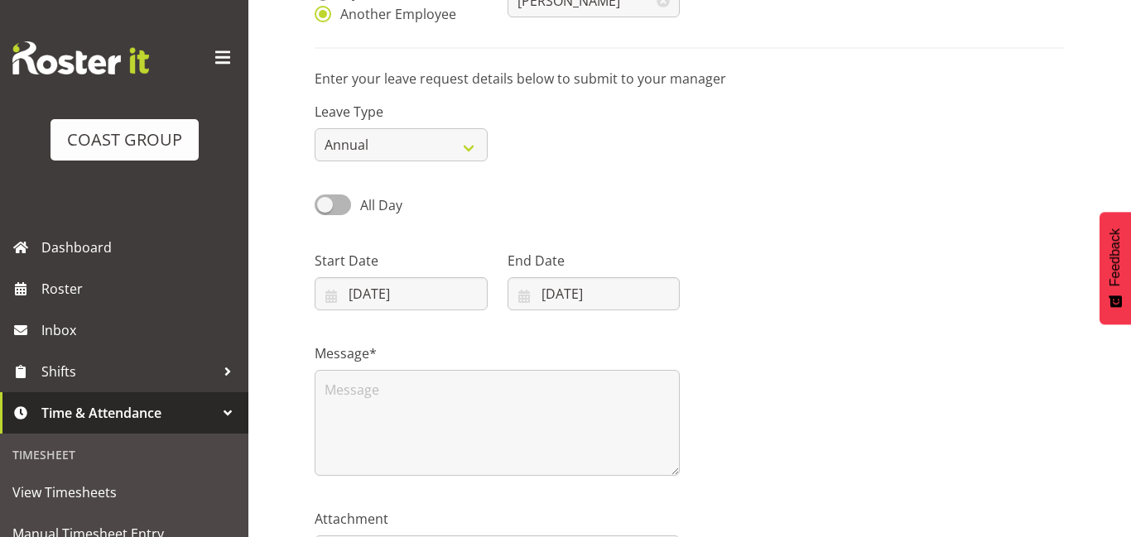
scroll to position [204, 0]
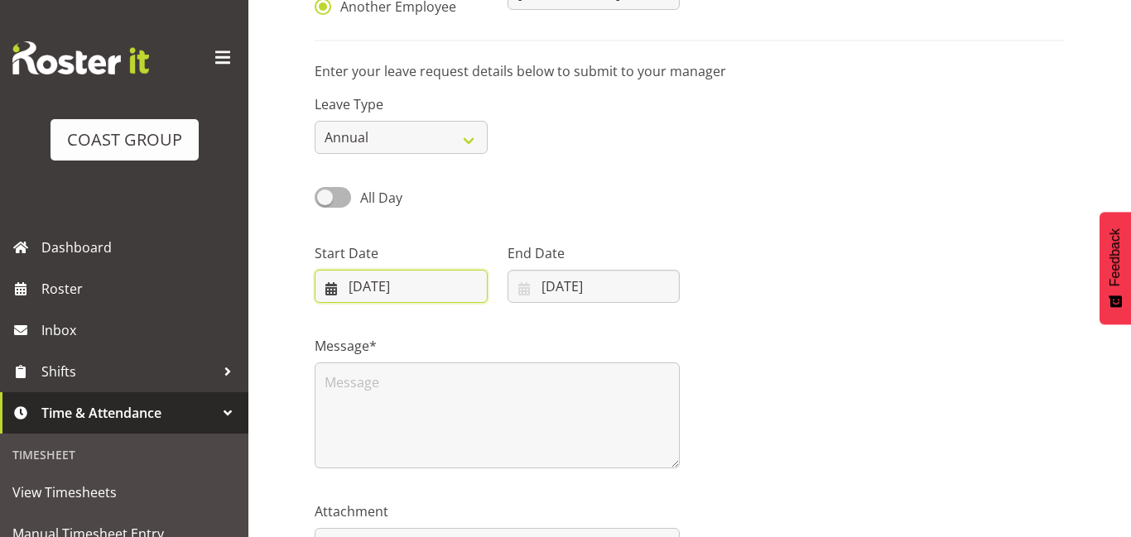
click at [445, 285] on input "19/08/2025" at bounding box center [401, 286] width 173 height 33
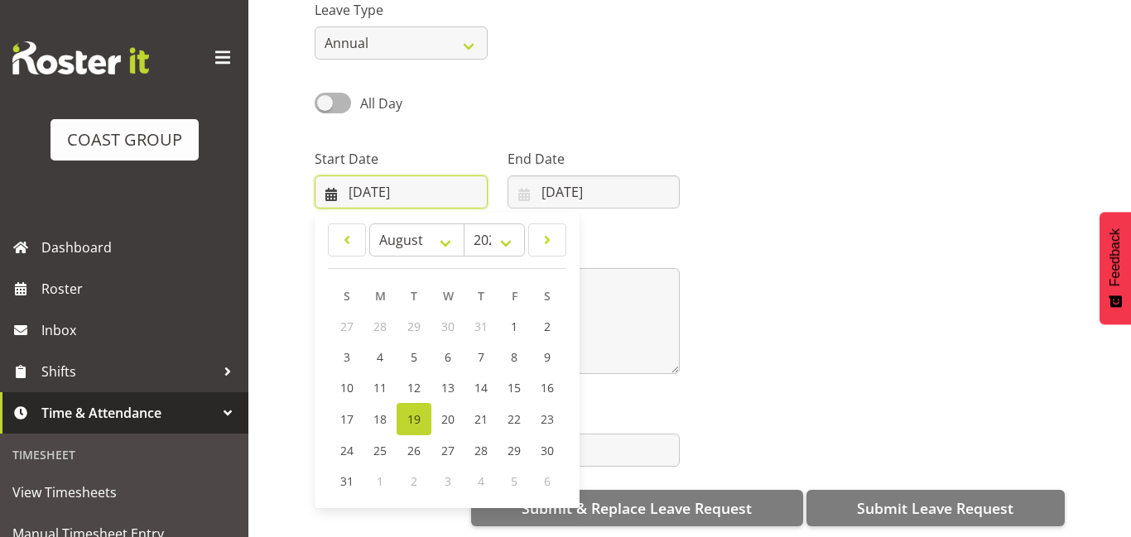
scroll to position [300, 0]
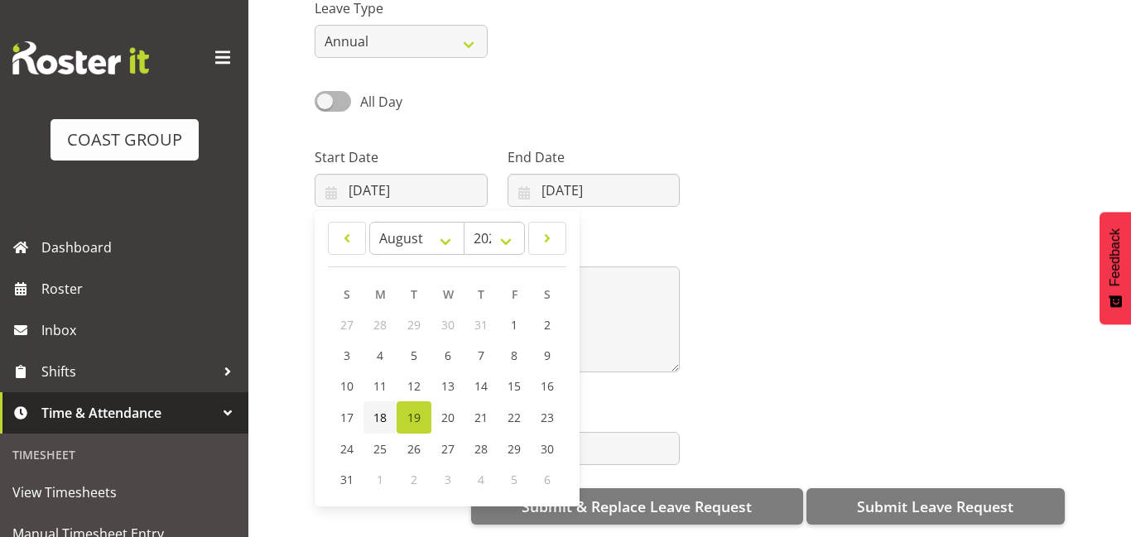
click at [375, 419] on span "18" at bounding box center [379, 418] width 13 height 16
type input "18/08/2025"
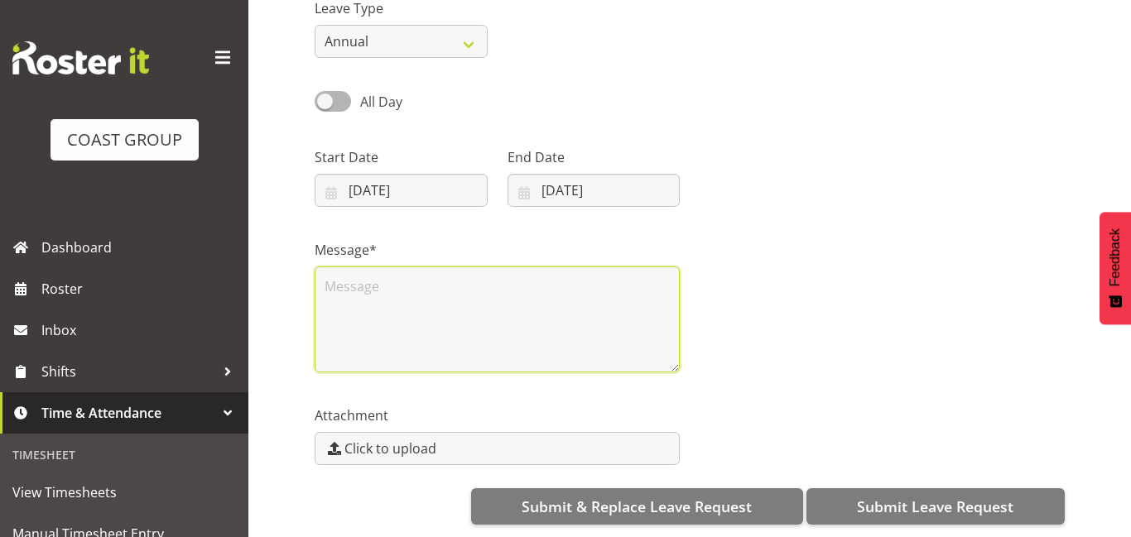
click at [591, 279] on textarea at bounding box center [497, 320] width 365 height 106
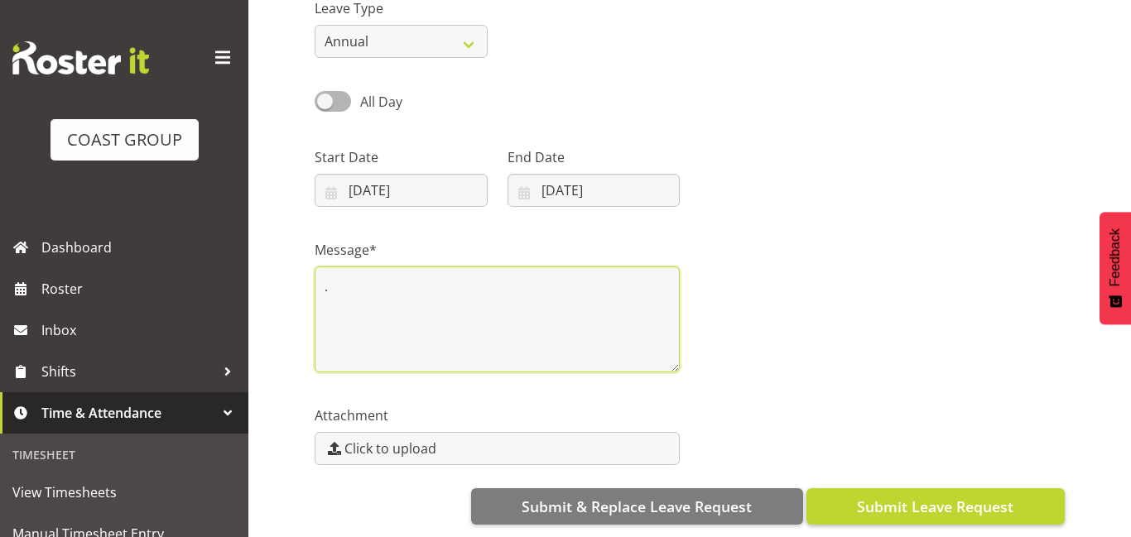
type textarea "."
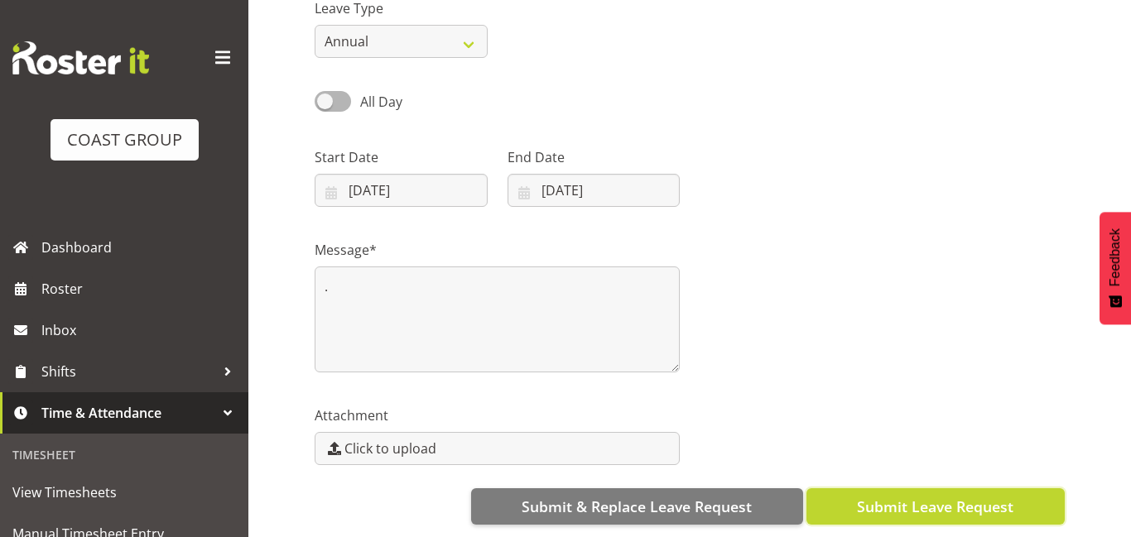
click at [906, 503] on span "Submit Leave Request" at bounding box center [935, 507] width 156 height 22
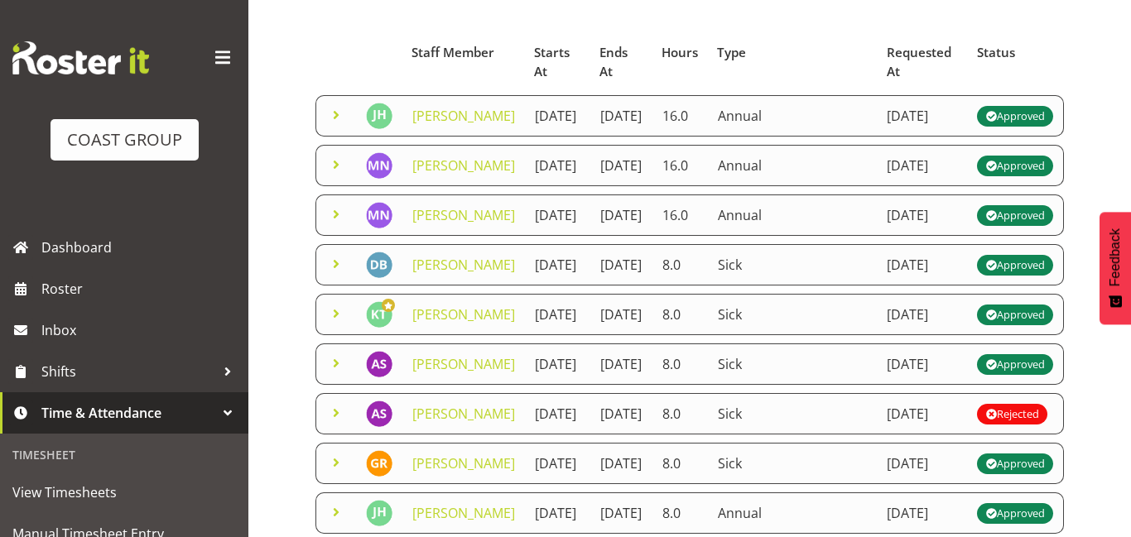
scroll to position [142, 0]
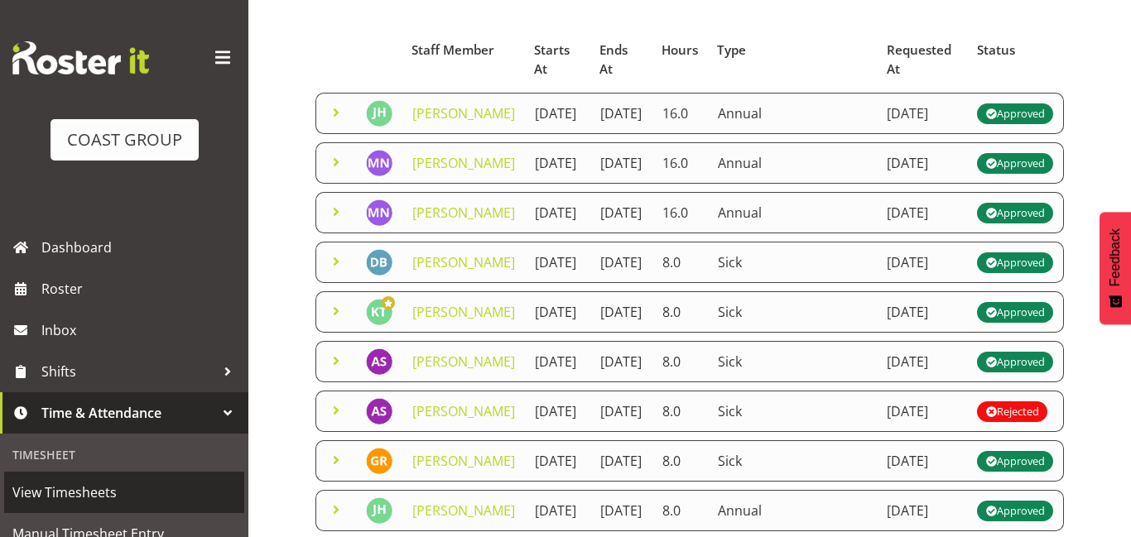
click at [160, 486] on span "View Timesheets" at bounding box center [123, 492] width 223 height 25
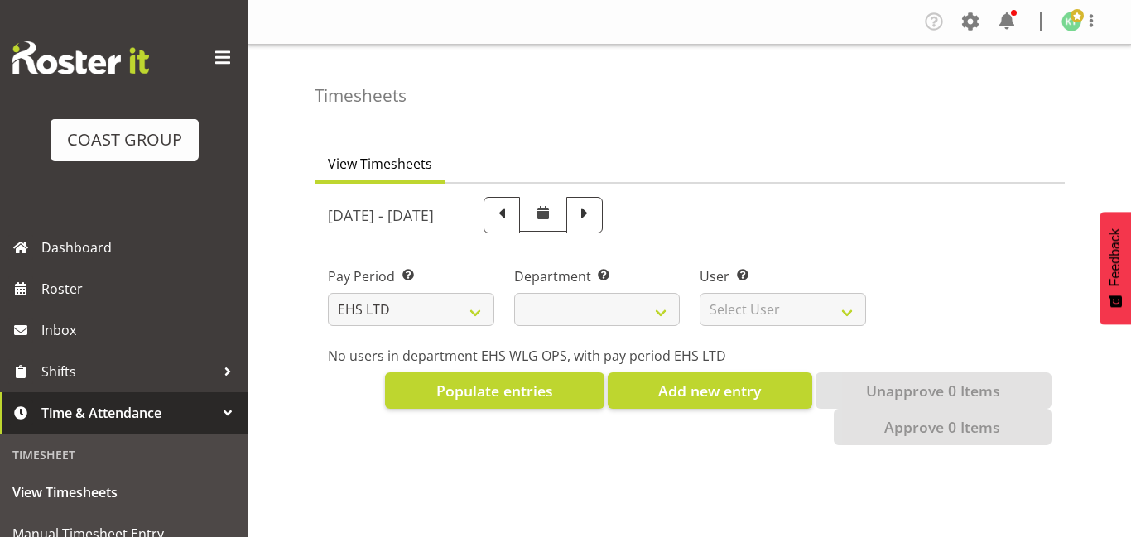
select select "7"
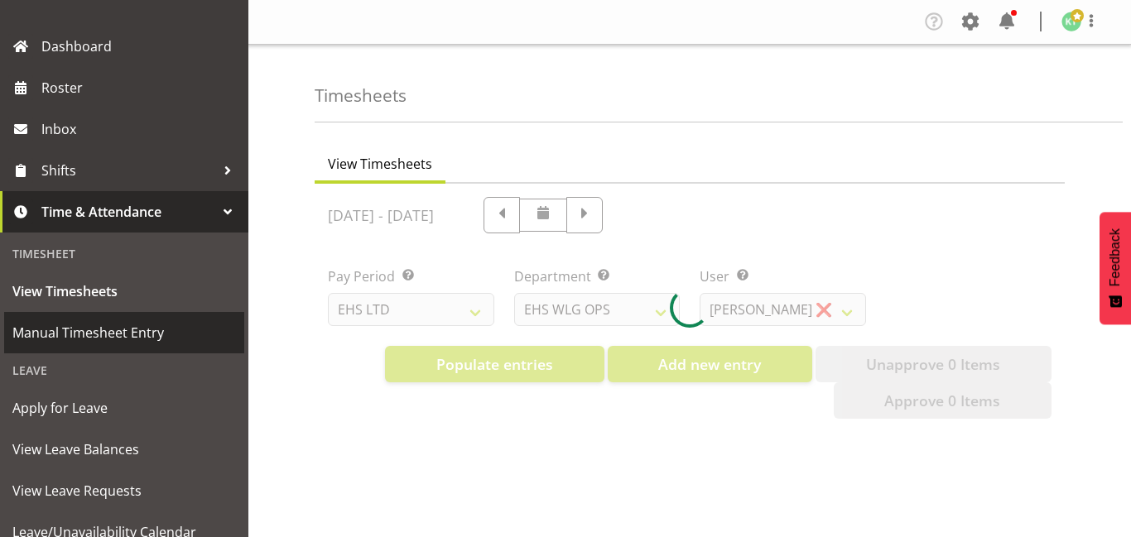
select select "10020"
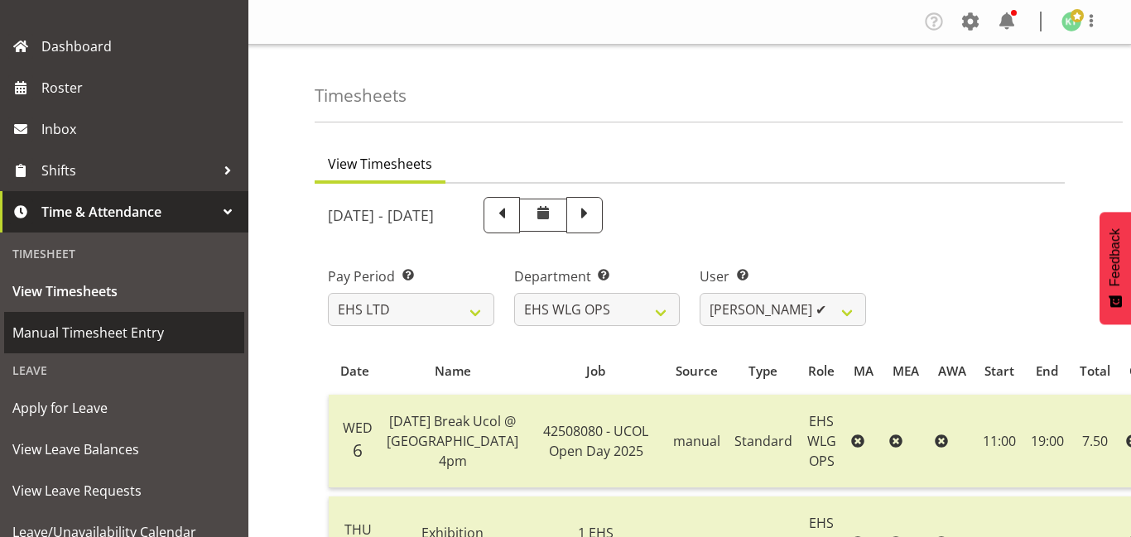
click at [174, 332] on span "Manual Timesheet Entry" at bounding box center [123, 332] width 223 height 25
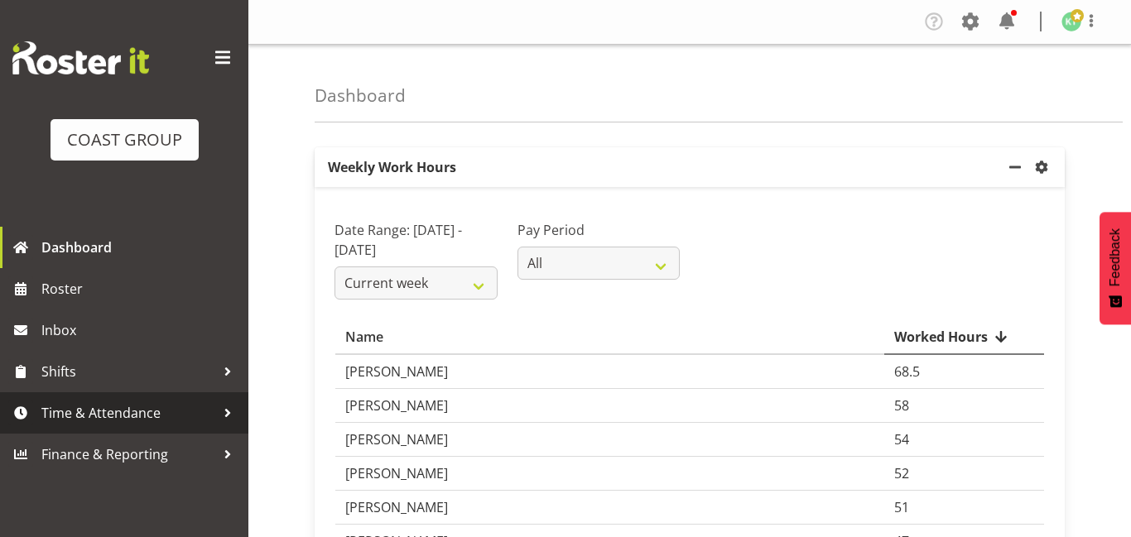
click at [177, 419] on span "Time & Attendance" at bounding box center [128, 413] width 174 height 25
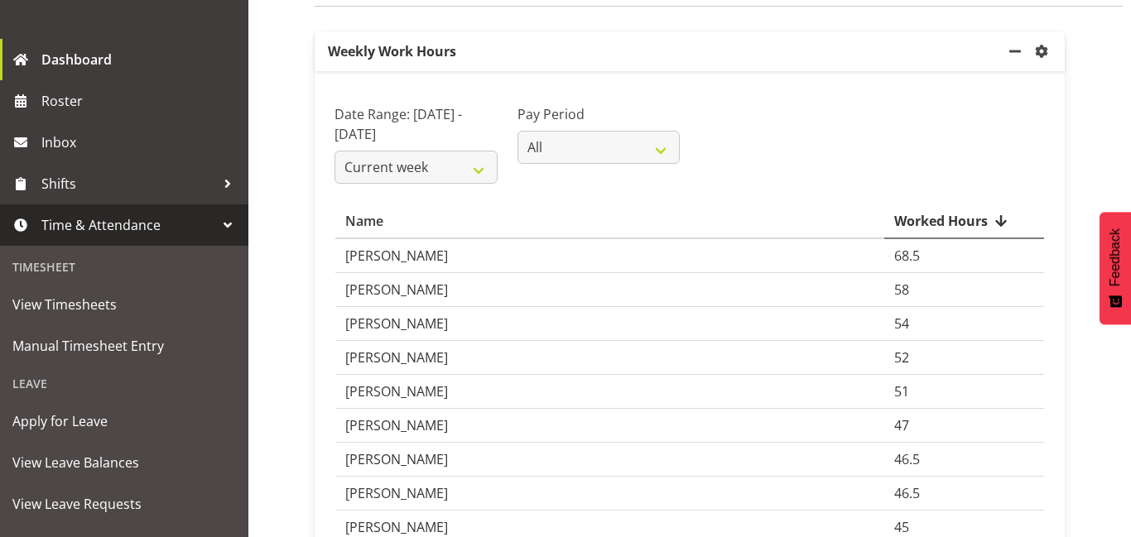
scroll to position [118, 0]
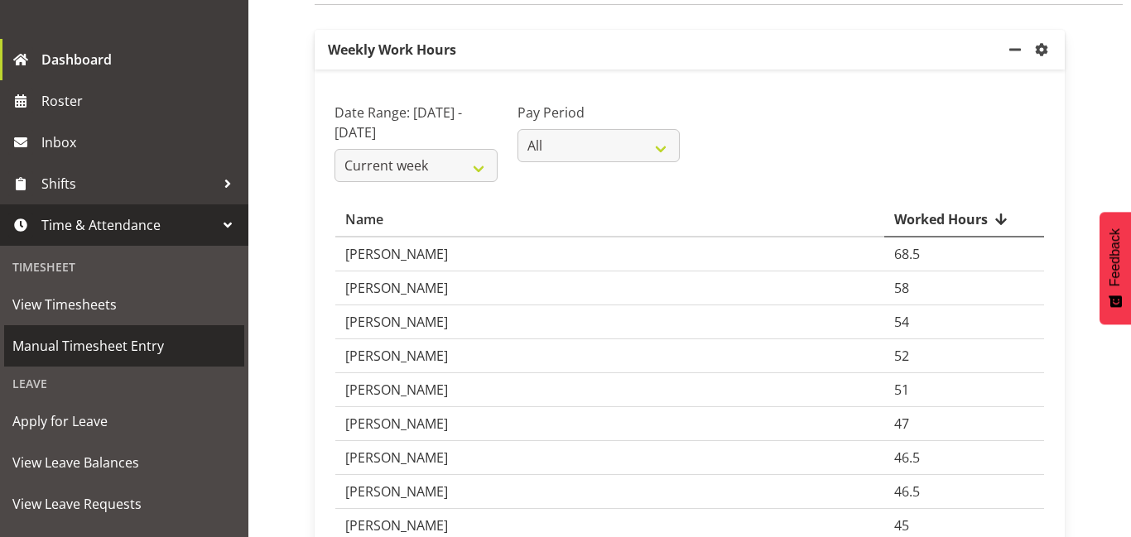
click at [128, 342] on span "Manual Timesheet Entry" at bounding box center [123, 346] width 223 height 25
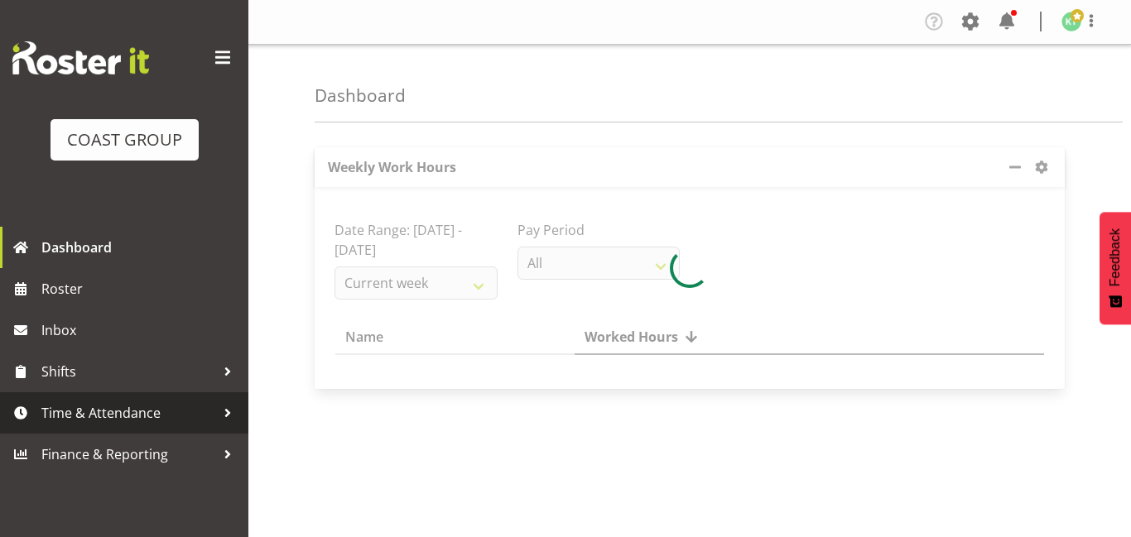
click at [77, 409] on span "Time & Attendance" at bounding box center [128, 413] width 174 height 25
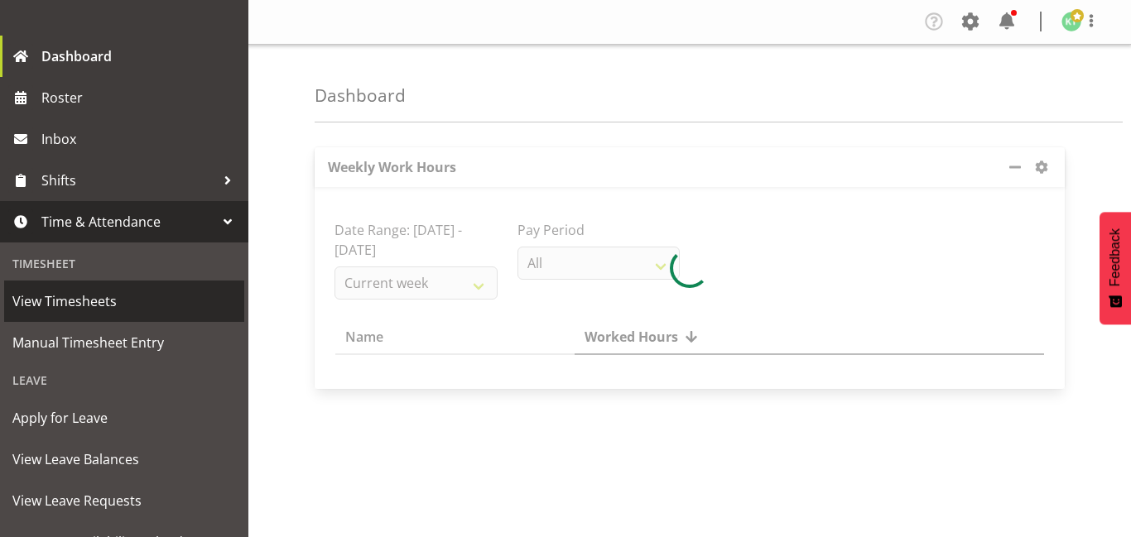
scroll to position [219, 0]
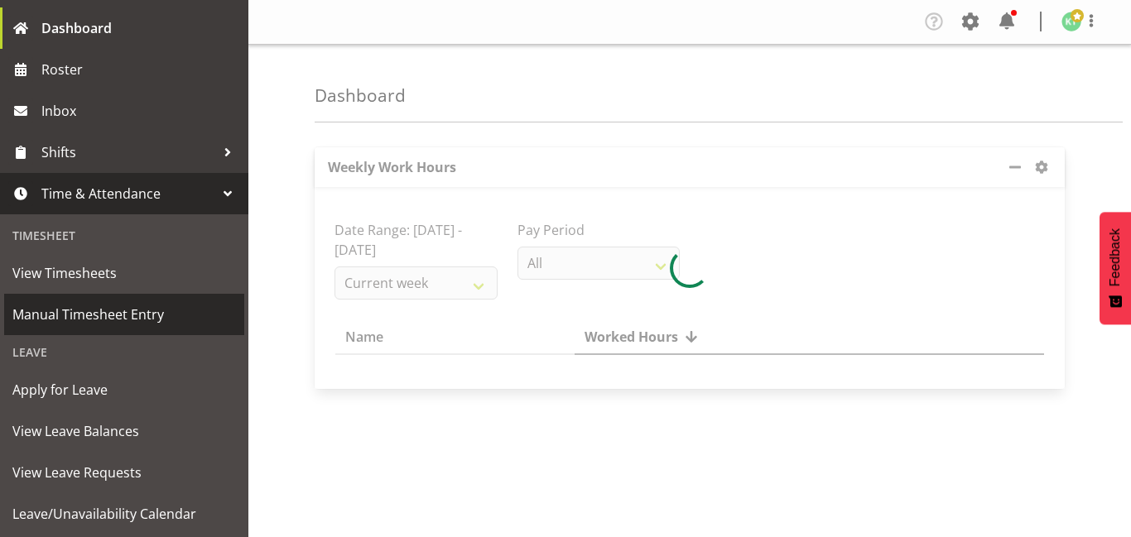
click at [129, 319] on span "Manual Timesheet Entry" at bounding box center [123, 314] width 223 height 25
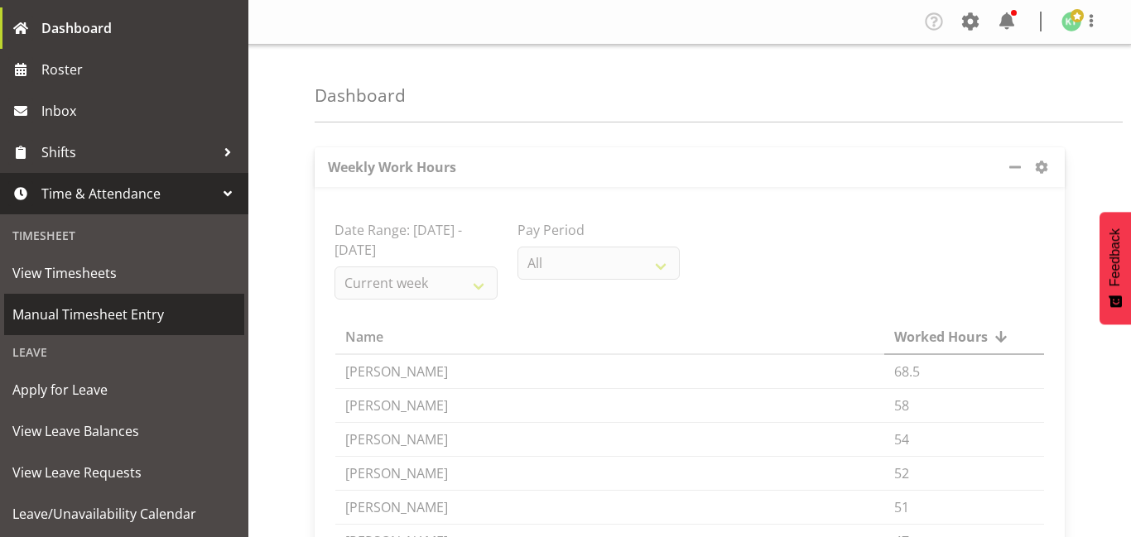
click at [129, 319] on span "Manual Timesheet Entry" at bounding box center [123, 314] width 223 height 25
